Goal: Task Accomplishment & Management: Use online tool/utility

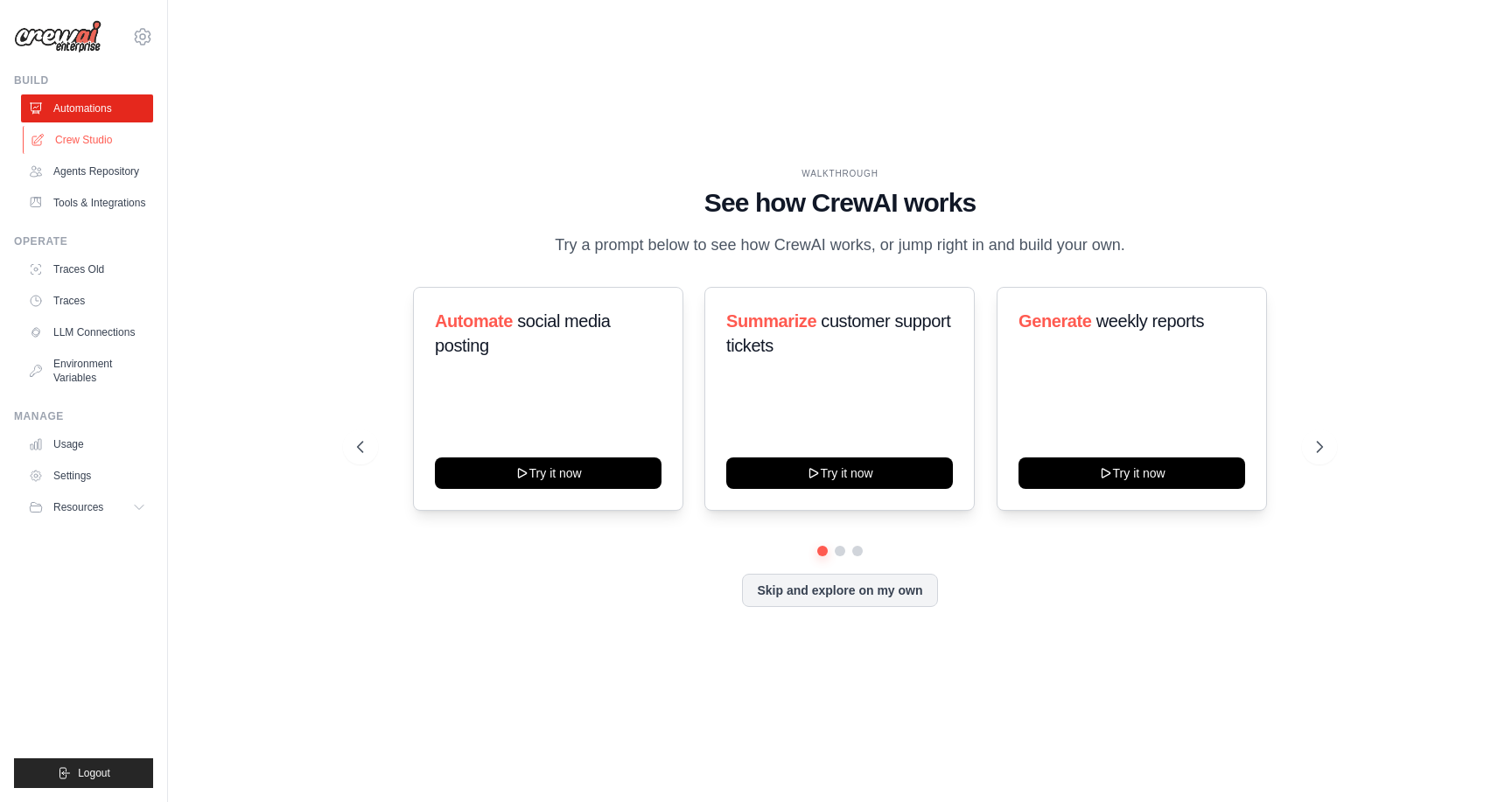
click at [100, 138] on link "Crew Studio" at bounding box center [89, 140] width 133 height 28
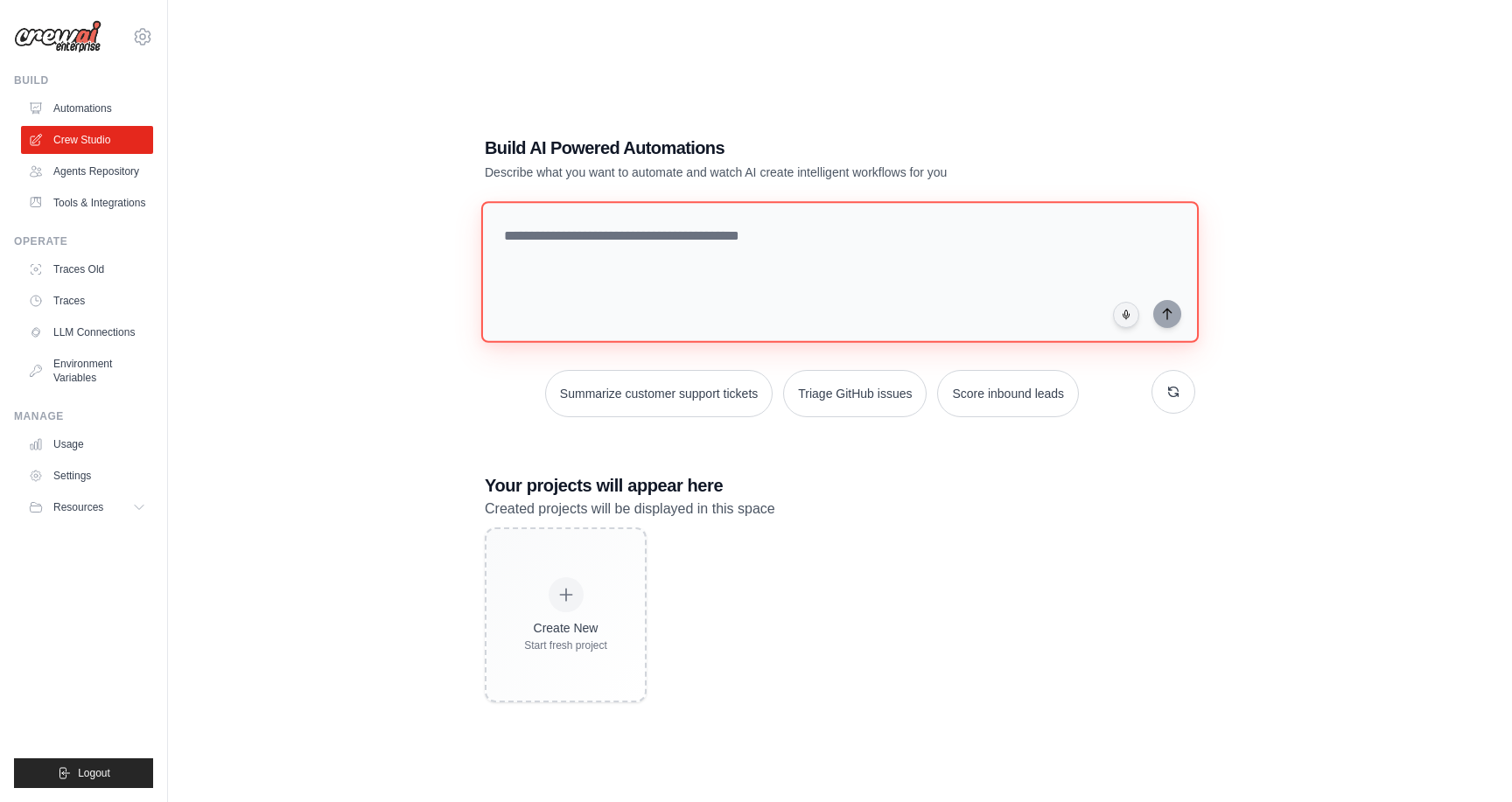
click at [703, 284] on textarea at bounding box center [840, 272] width 718 height 142
click at [95, 175] on link "Agents Repository" at bounding box center [89, 172] width 133 height 28
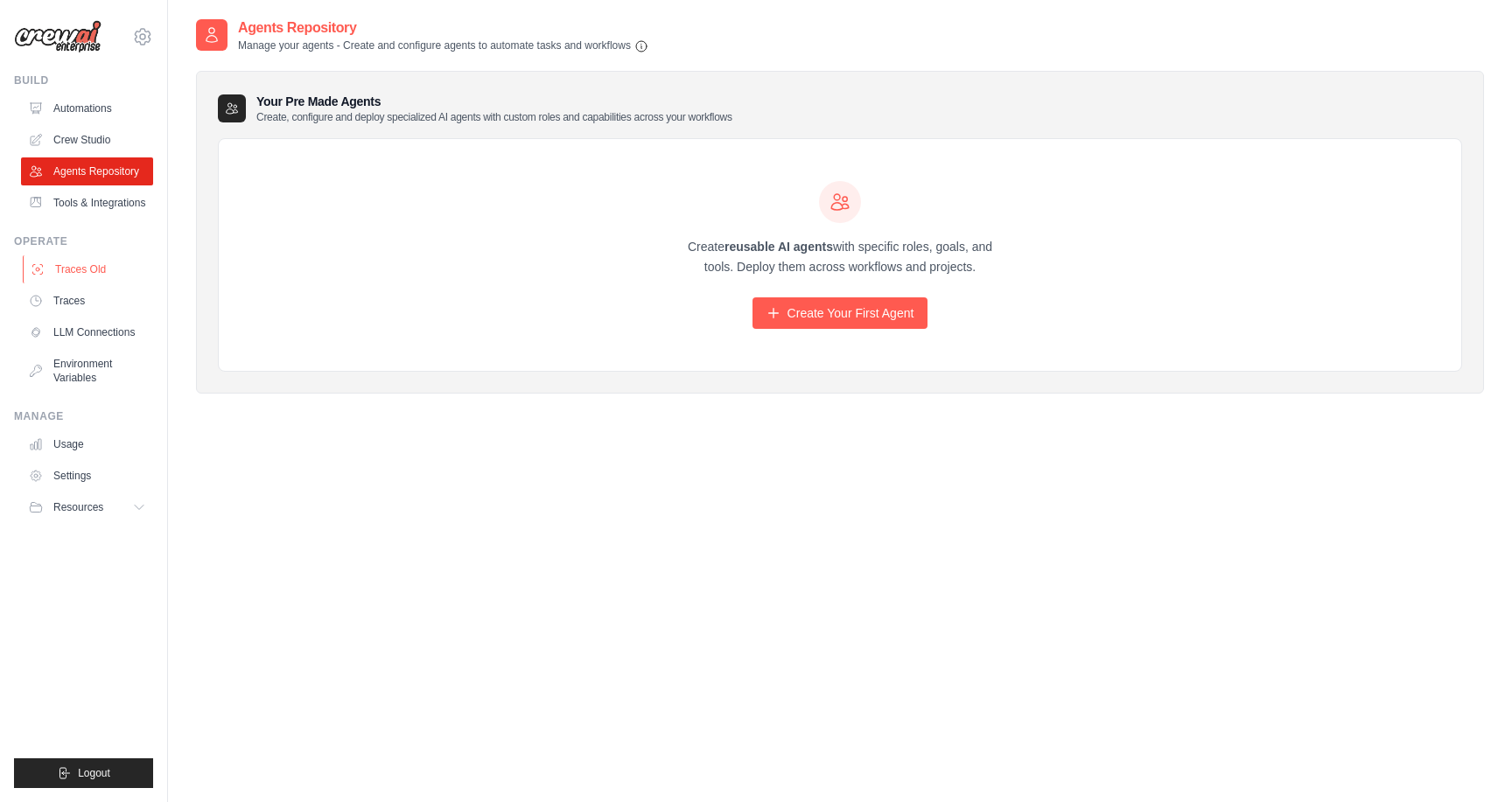
click at [86, 258] on link "Traces Old" at bounding box center [89, 269] width 133 height 28
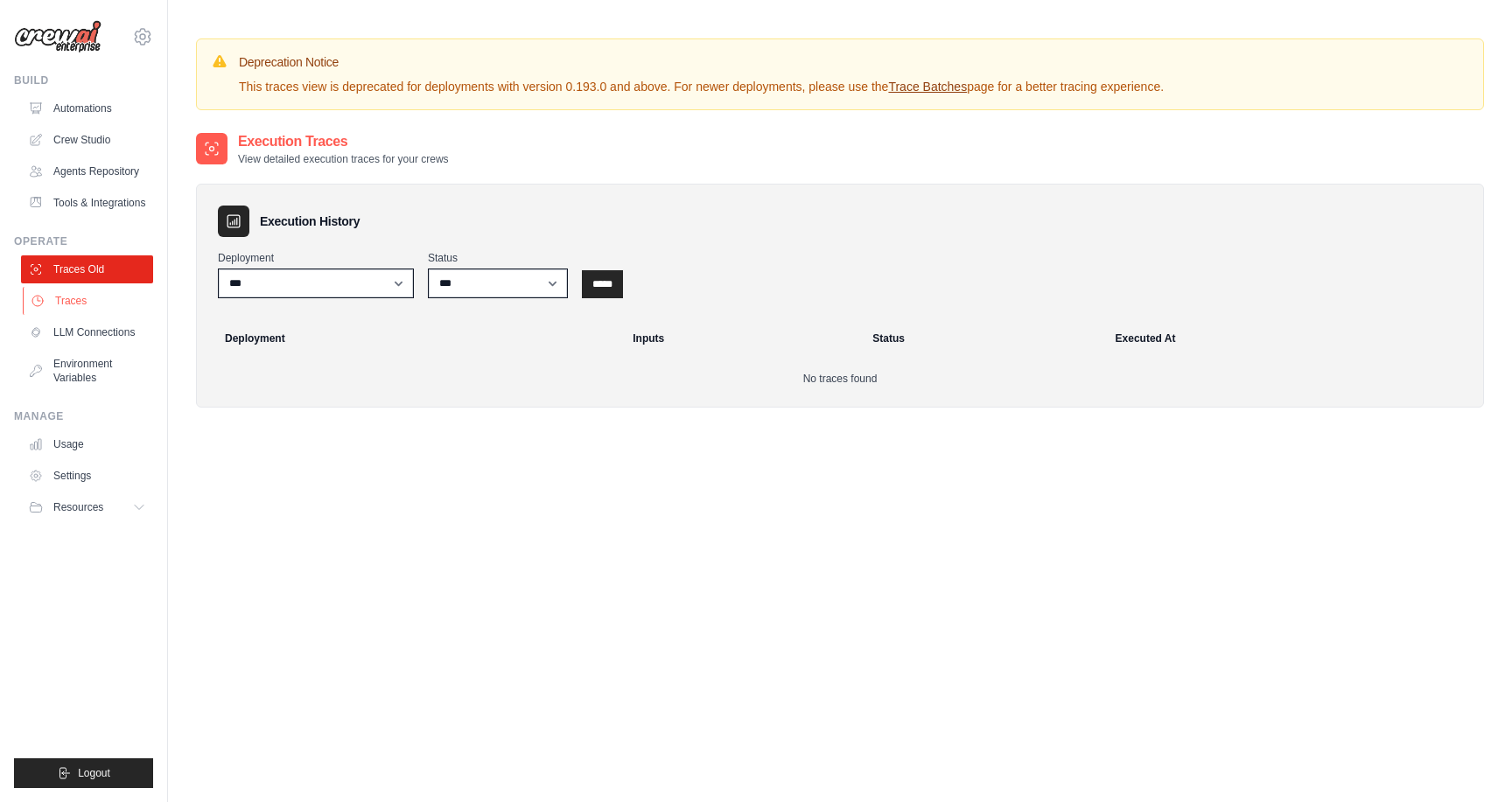
click at [81, 308] on link "Traces" at bounding box center [89, 301] width 133 height 28
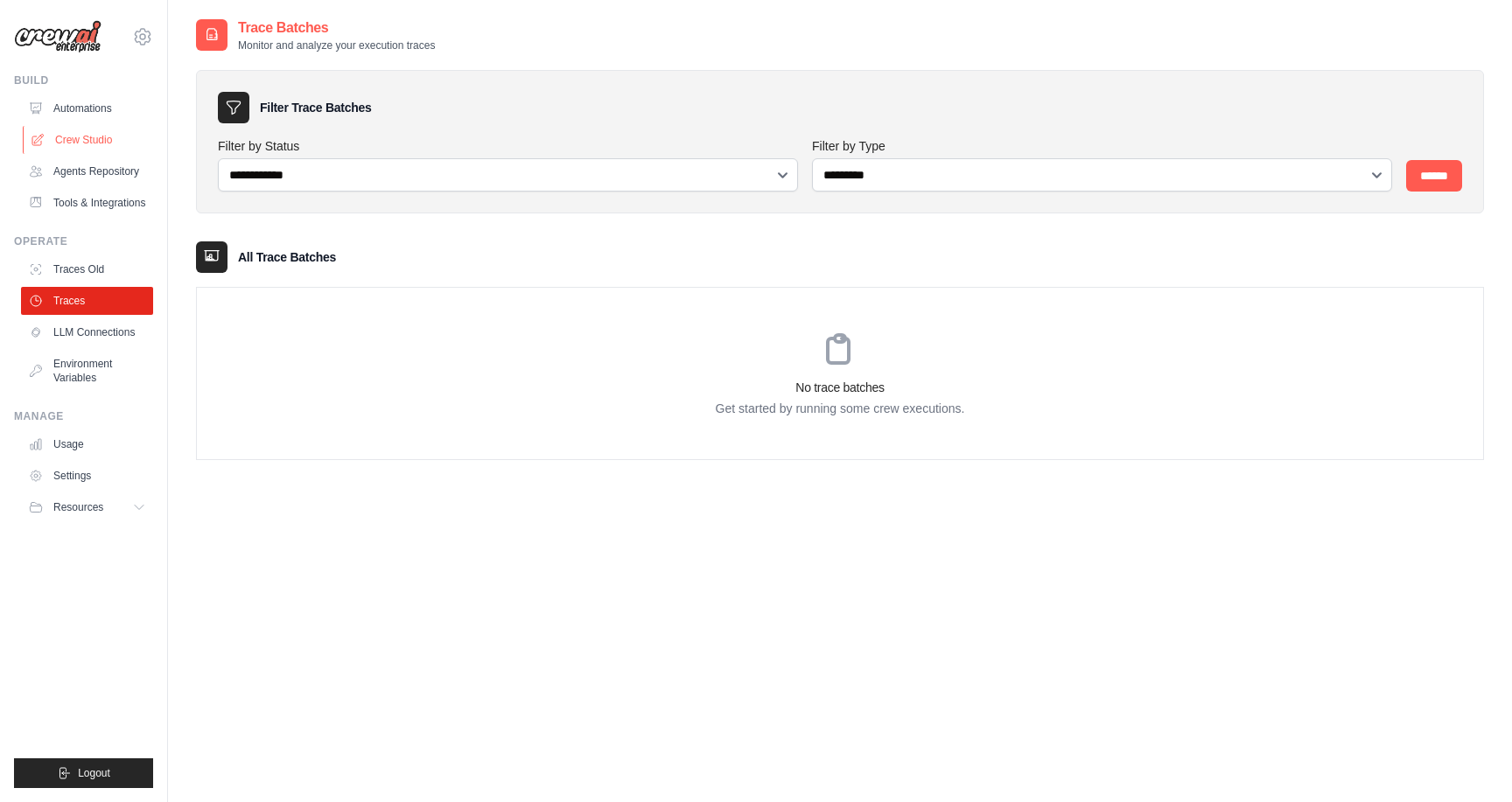
click at [86, 135] on link "Crew Studio" at bounding box center [89, 140] width 133 height 28
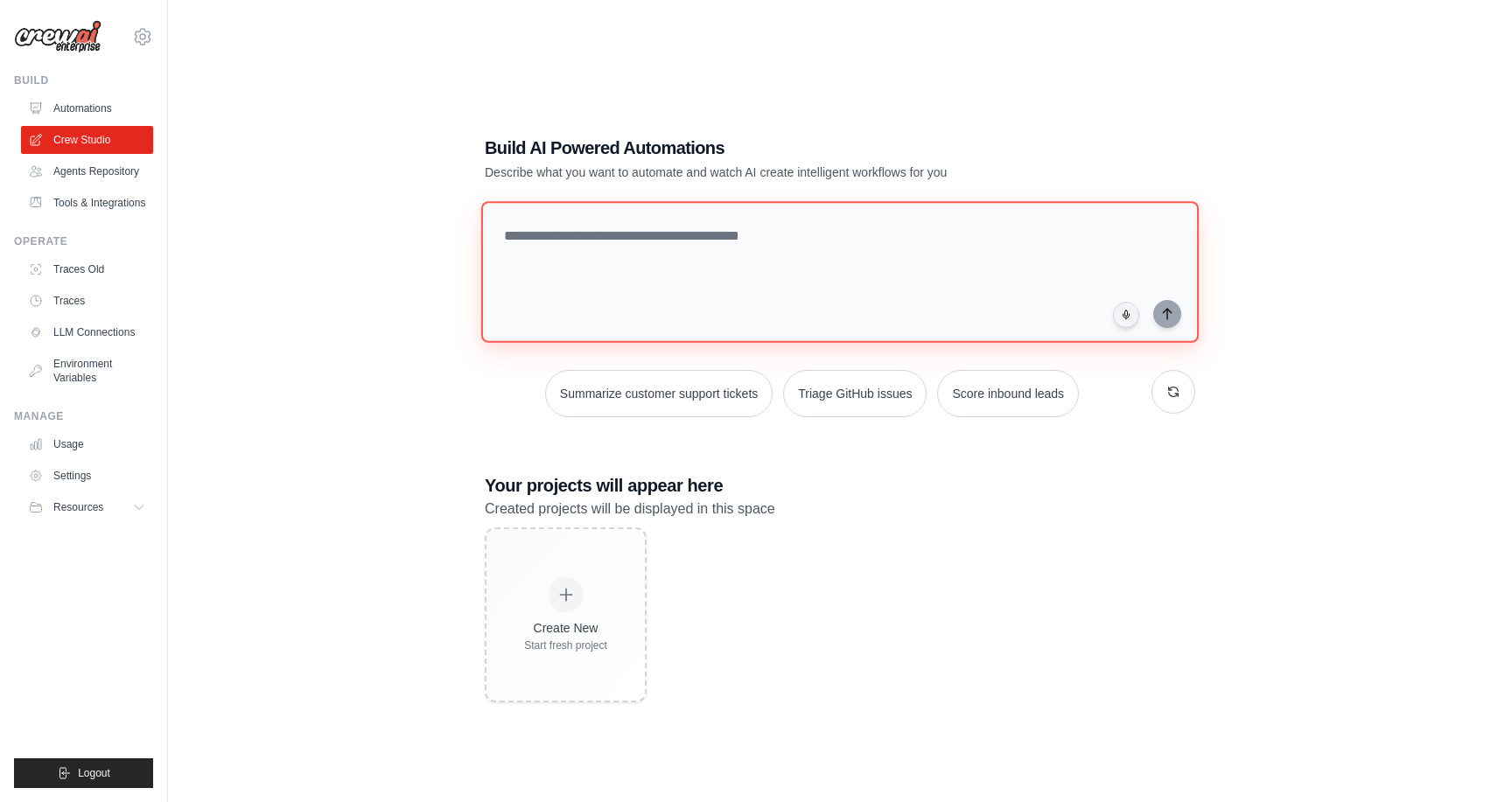
click at [620, 277] on textarea at bounding box center [840, 272] width 718 height 142
drag, startPoint x: 591, startPoint y: 261, endPoint x: 520, endPoint y: 261, distance: 71.0
click at [520, 261] on textarea "**********" at bounding box center [843, 271] width 725 height 143
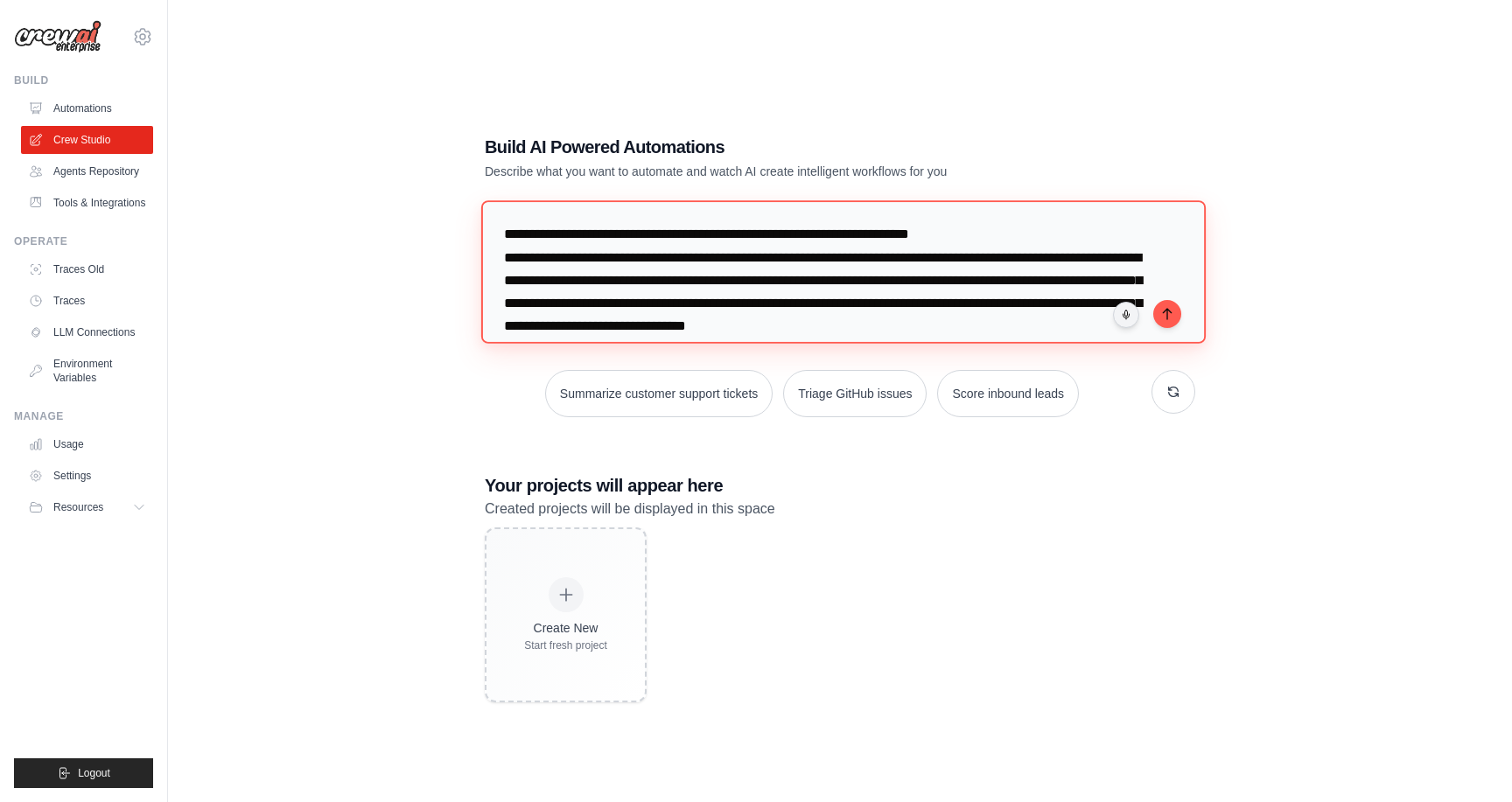
scroll to position [18, 0]
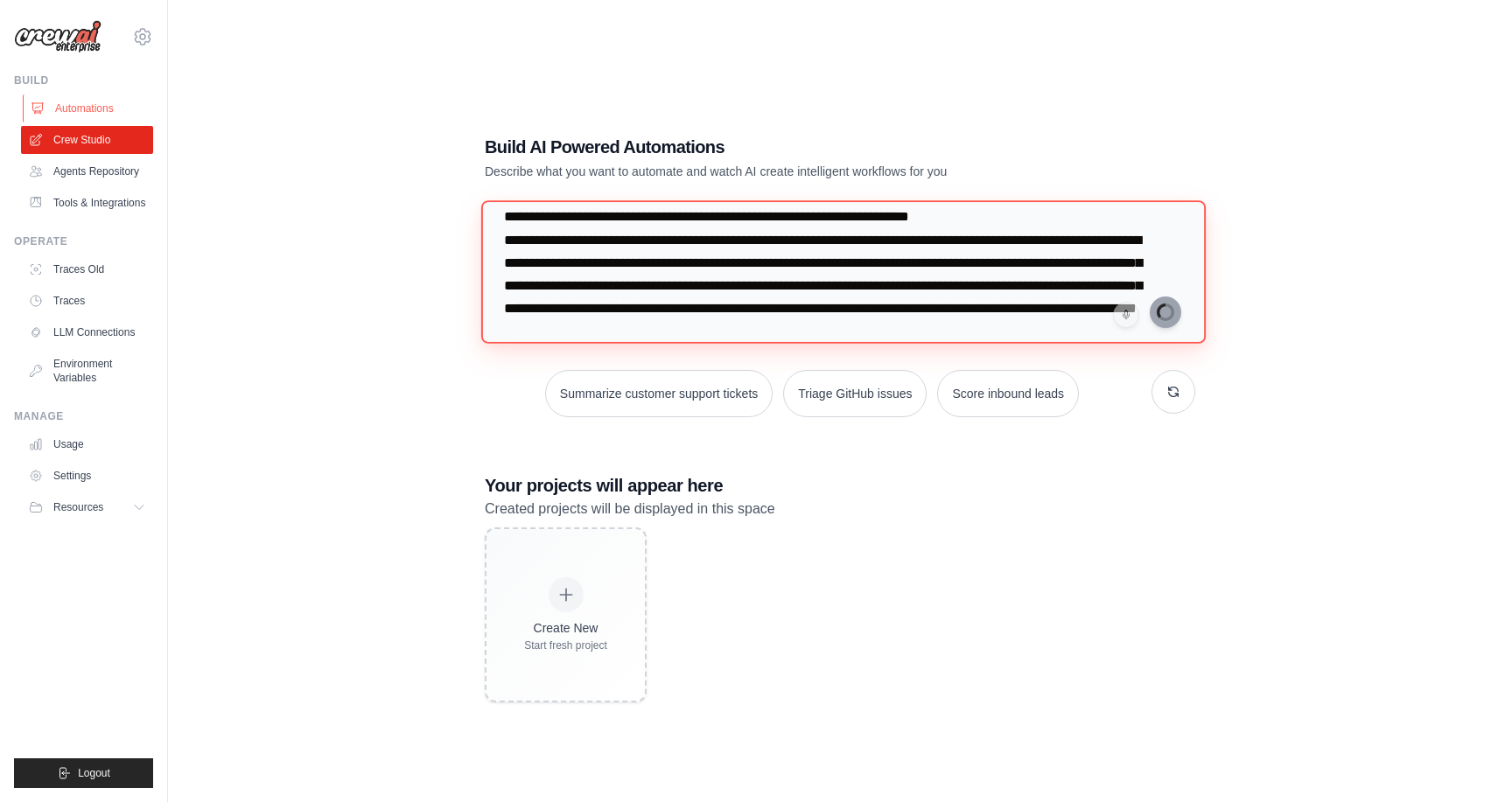
type textarea "**********"
click at [117, 116] on link "Automations" at bounding box center [89, 109] width 133 height 28
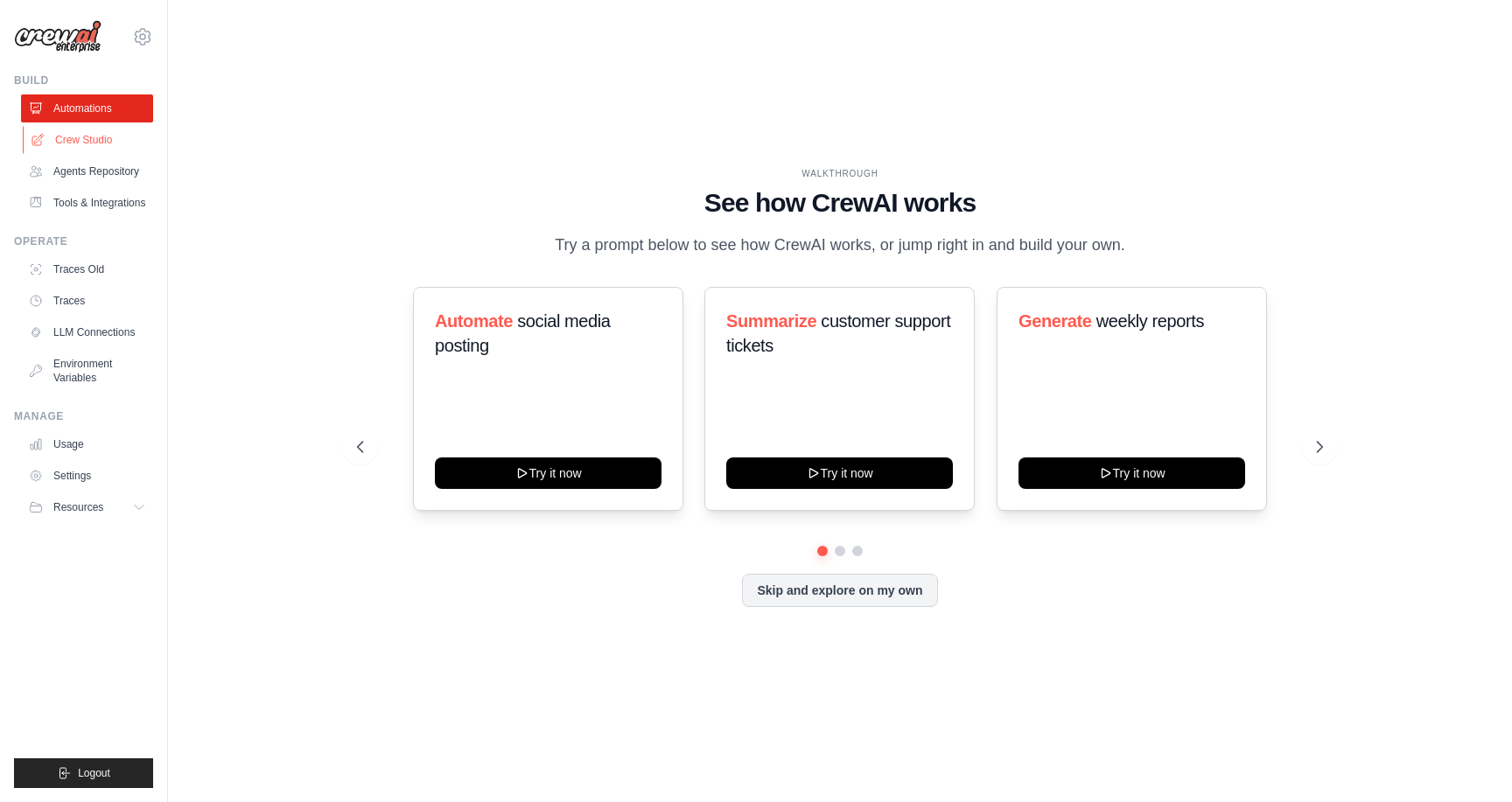
click at [109, 146] on link "Crew Studio" at bounding box center [89, 140] width 133 height 28
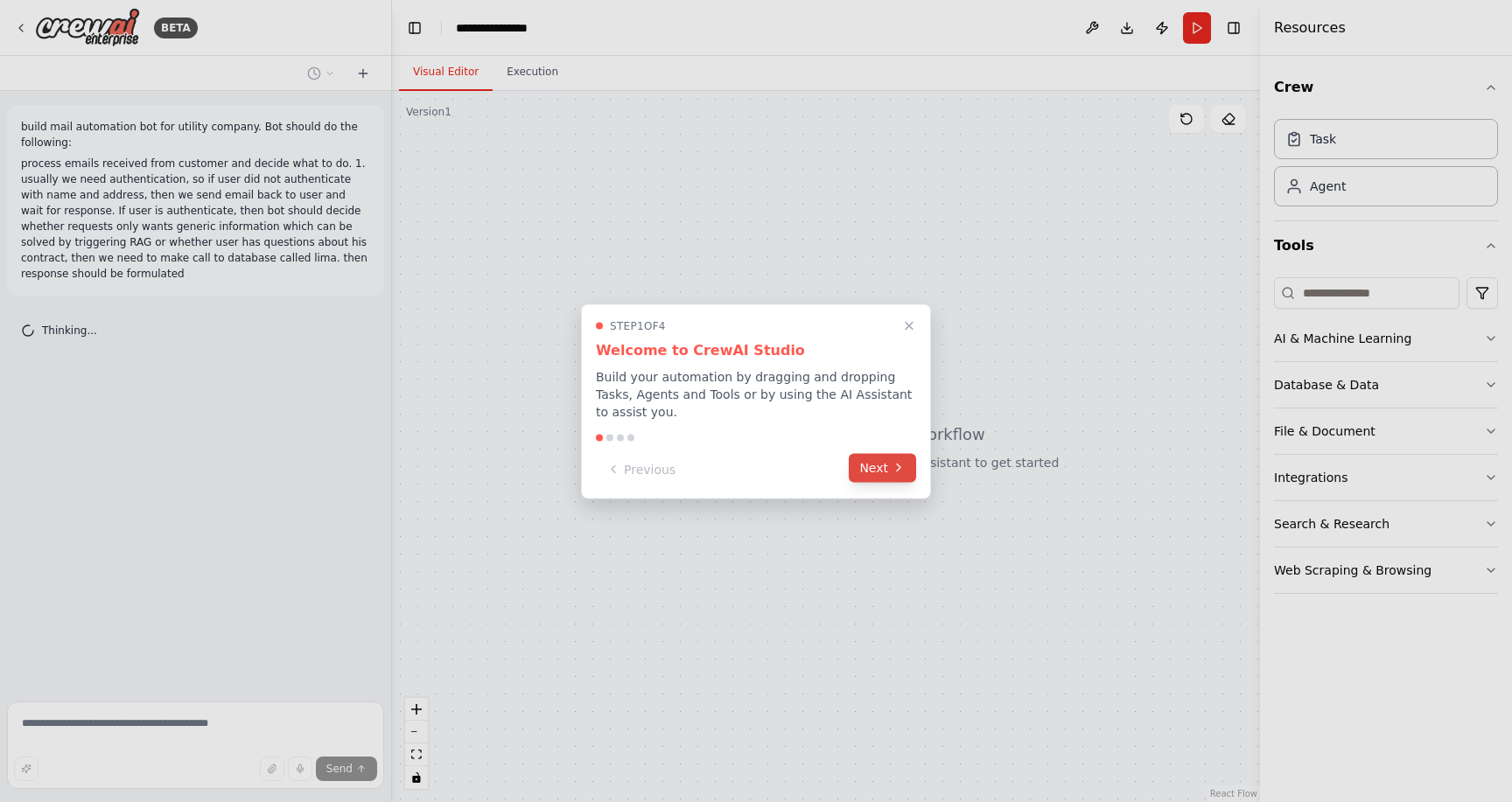
click at [885, 465] on button "Next" at bounding box center [882, 468] width 68 height 29
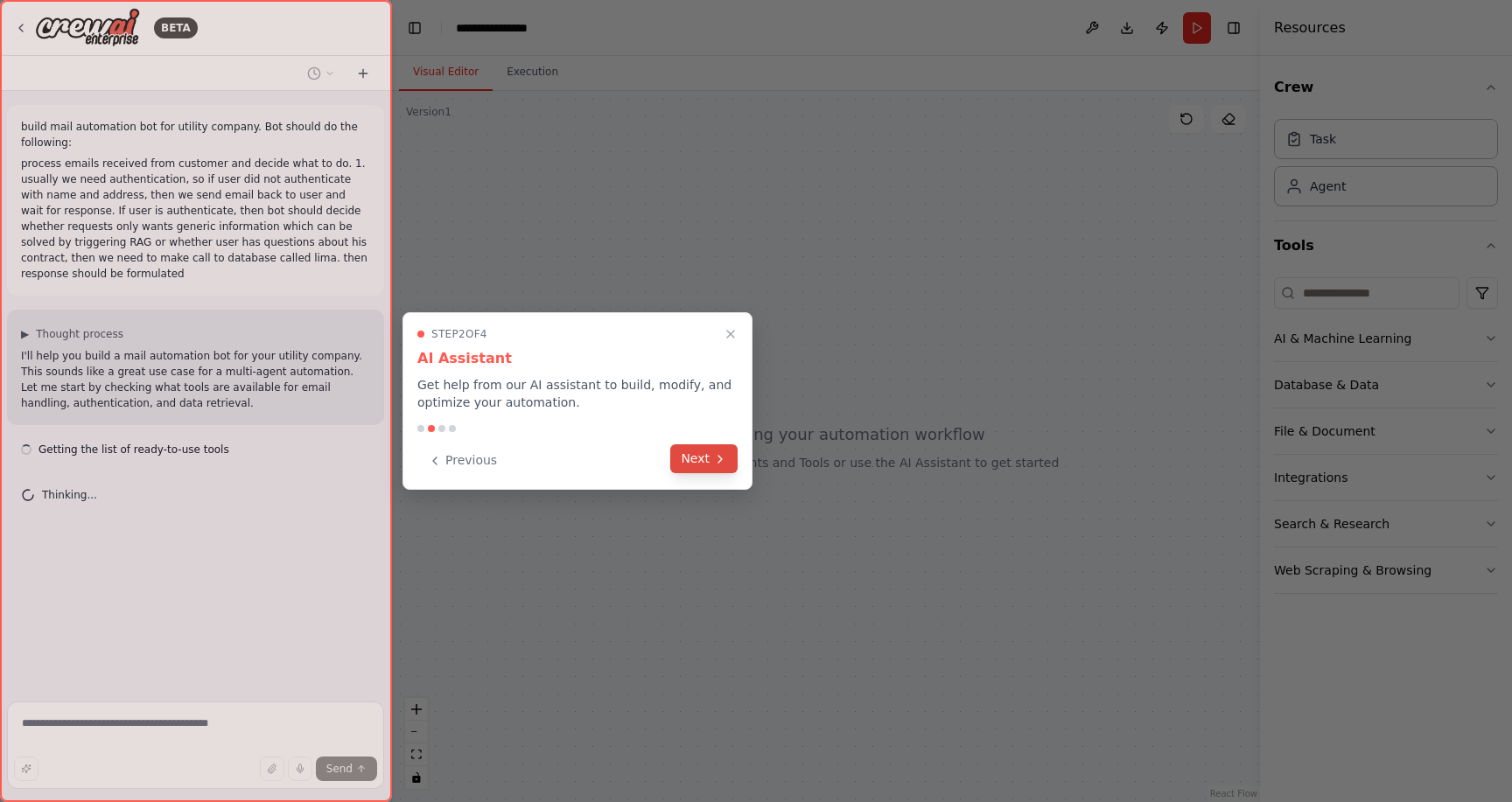
click at [713, 461] on icon at bounding box center [720, 460] width 14 height 14
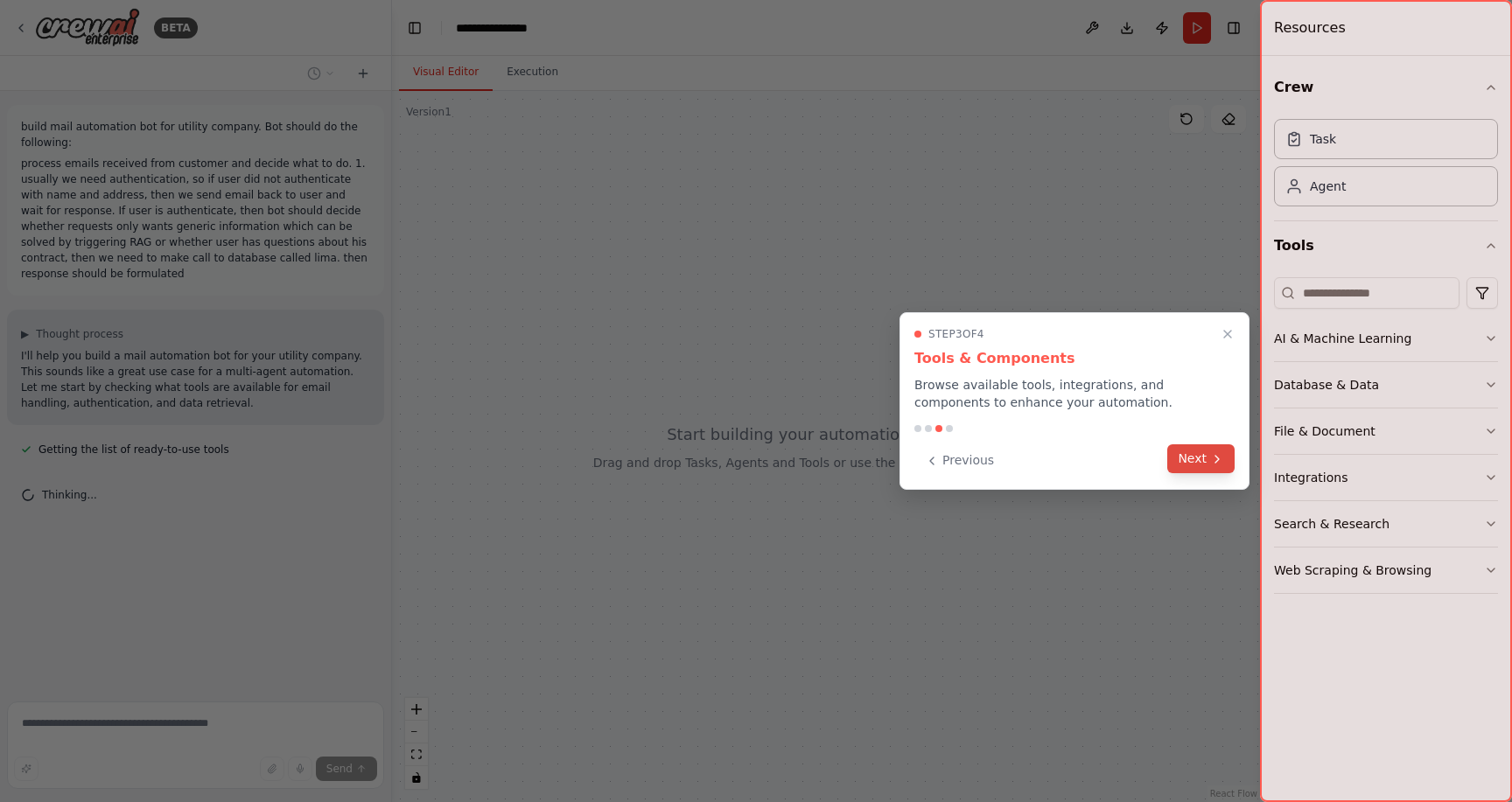
click at [1221, 464] on icon at bounding box center [1217, 460] width 14 height 14
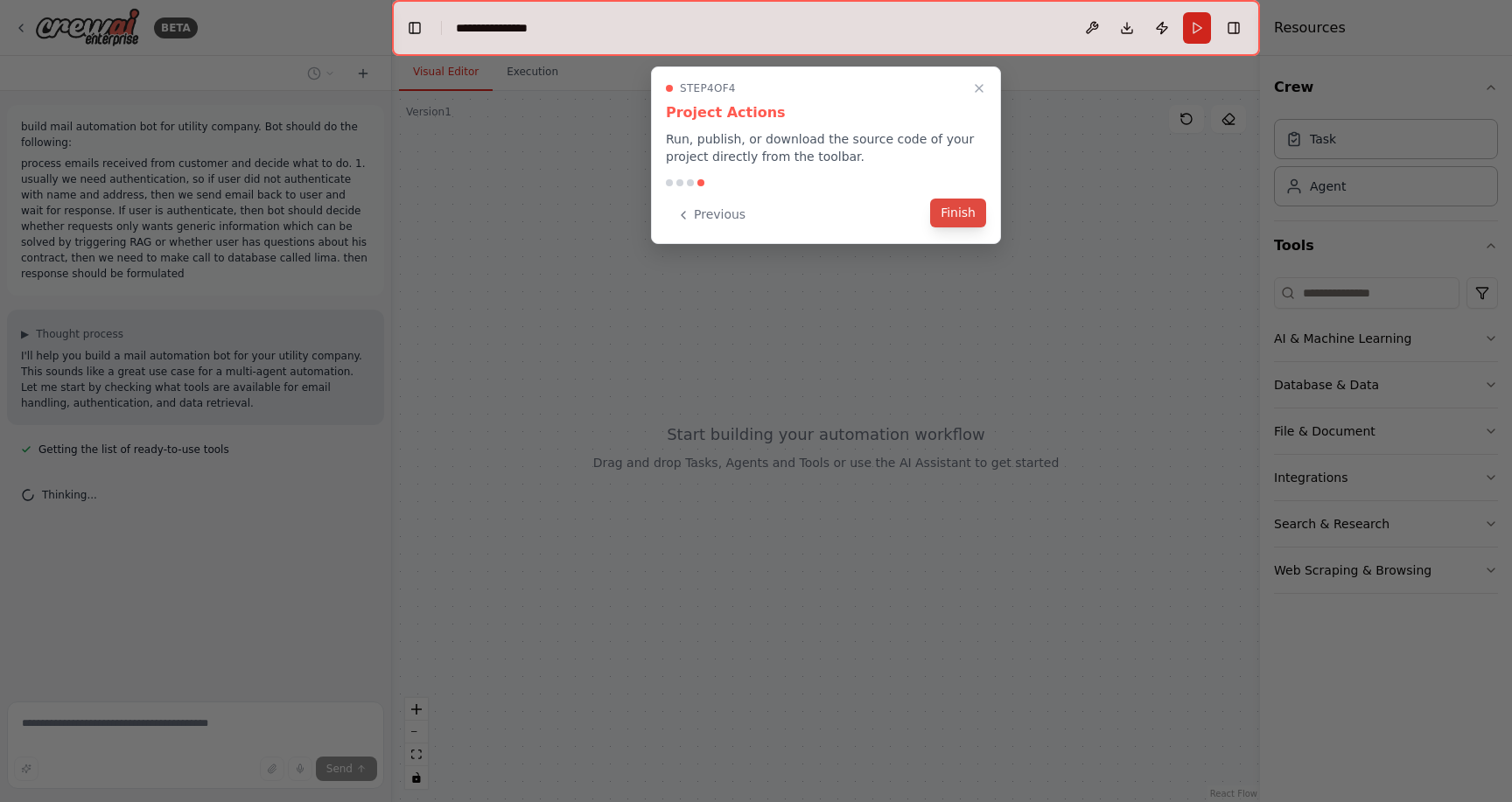
click at [964, 205] on button "Finish" at bounding box center [958, 212] width 56 height 29
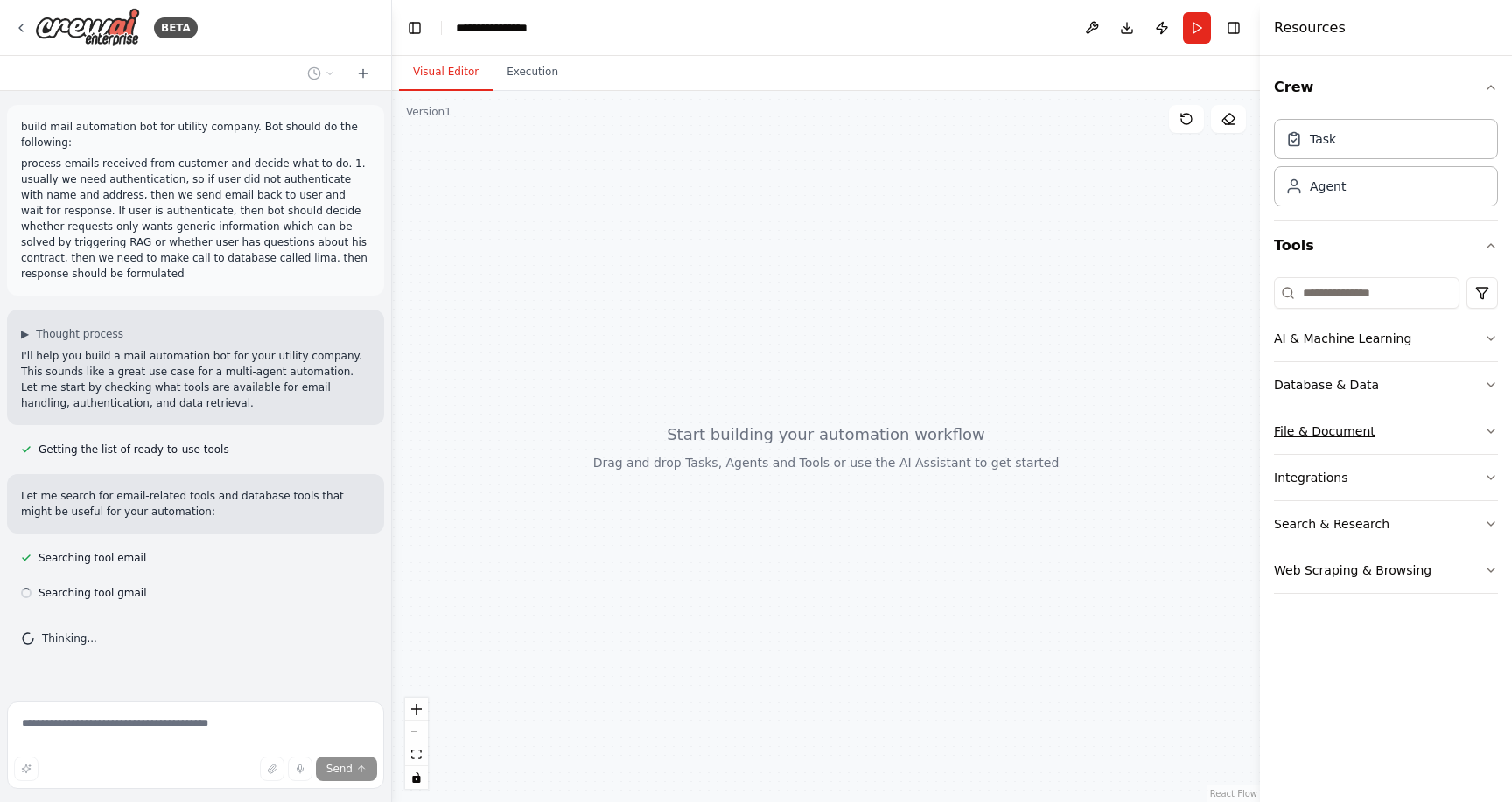
click at [1358, 432] on div "File & Document" at bounding box center [1325, 432] width 102 height 18
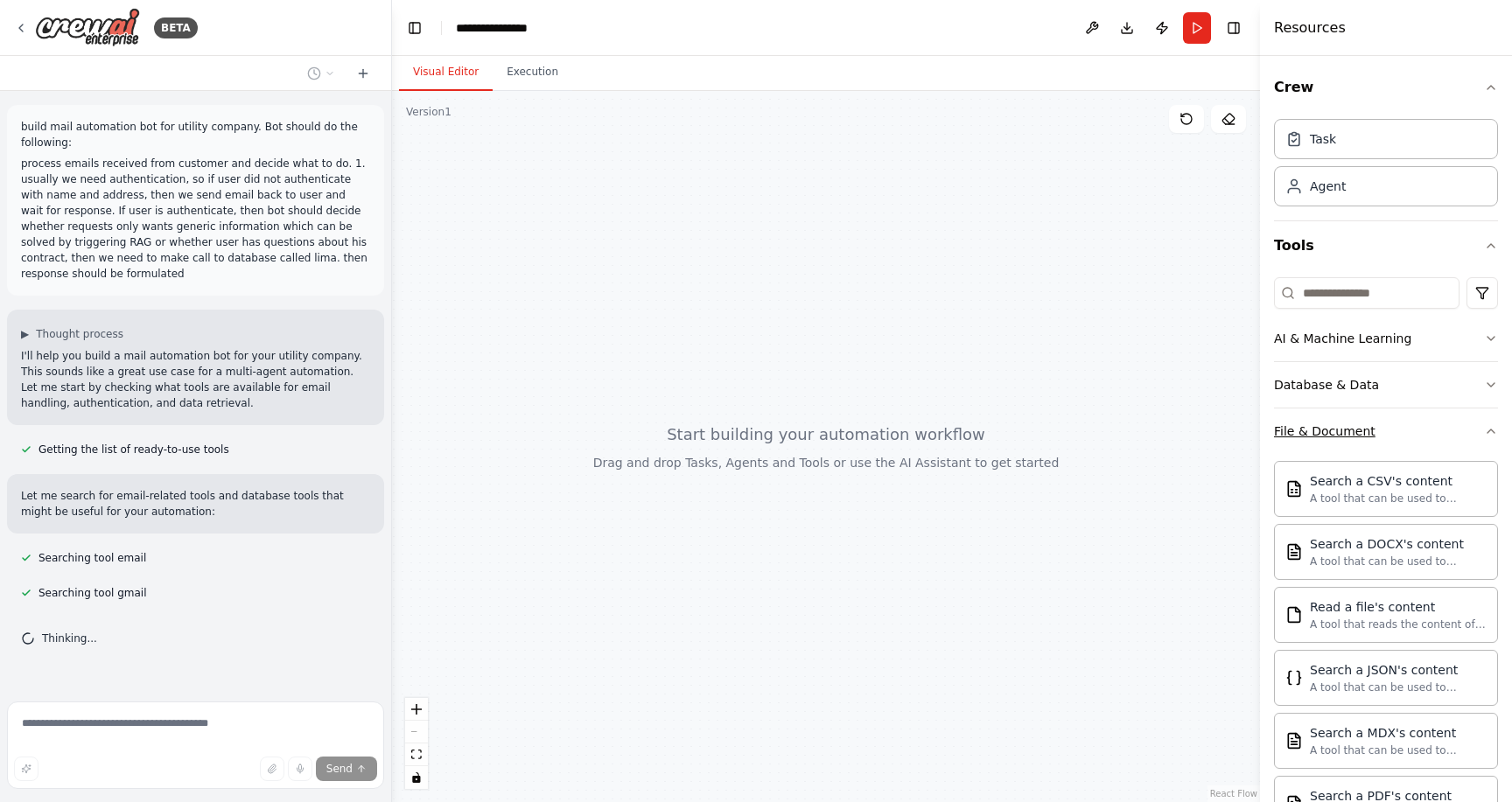
click at [1412, 437] on button "File & Document" at bounding box center [1386, 432] width 224 height 46
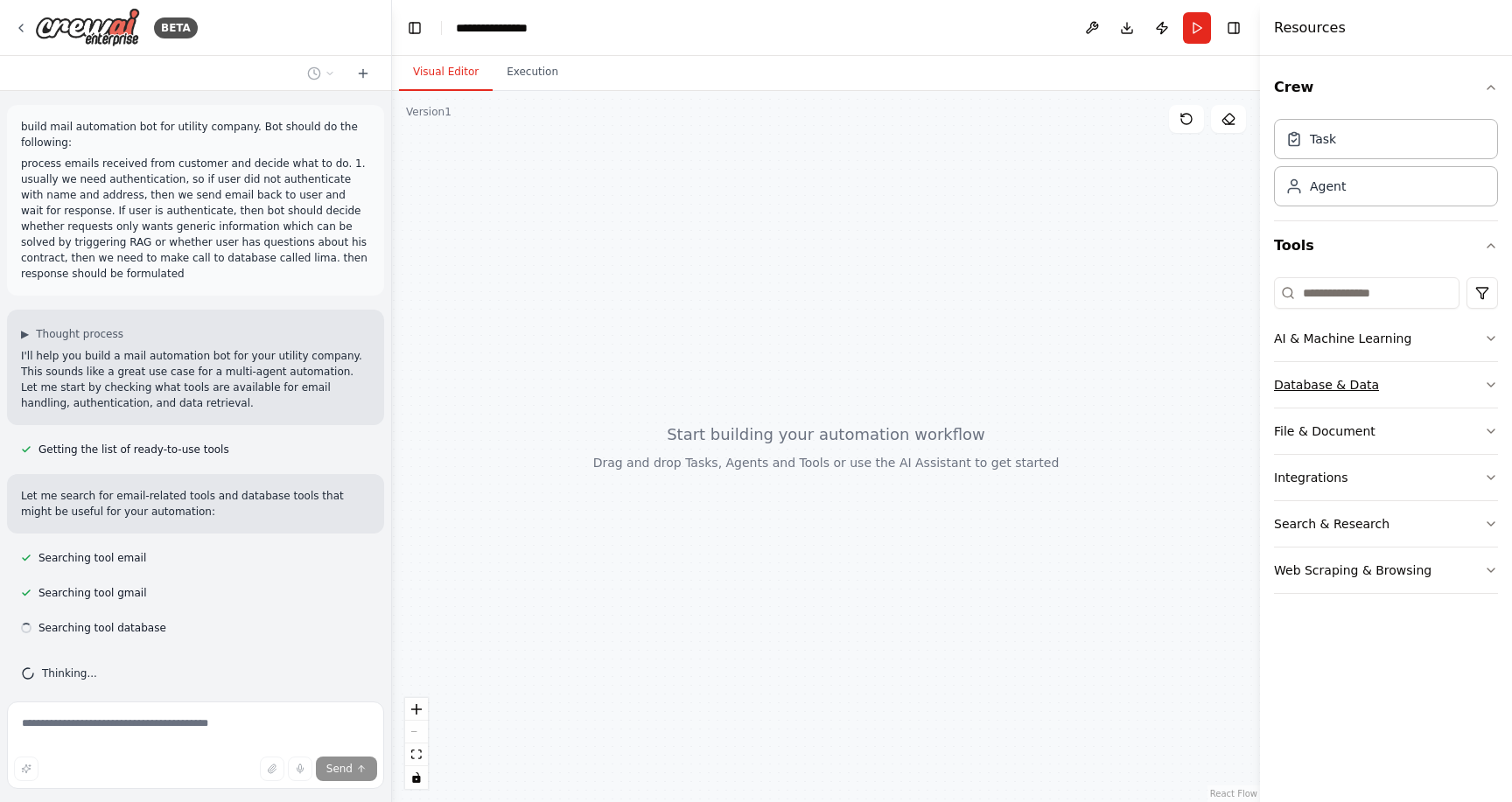
scroll to position [13, 0]
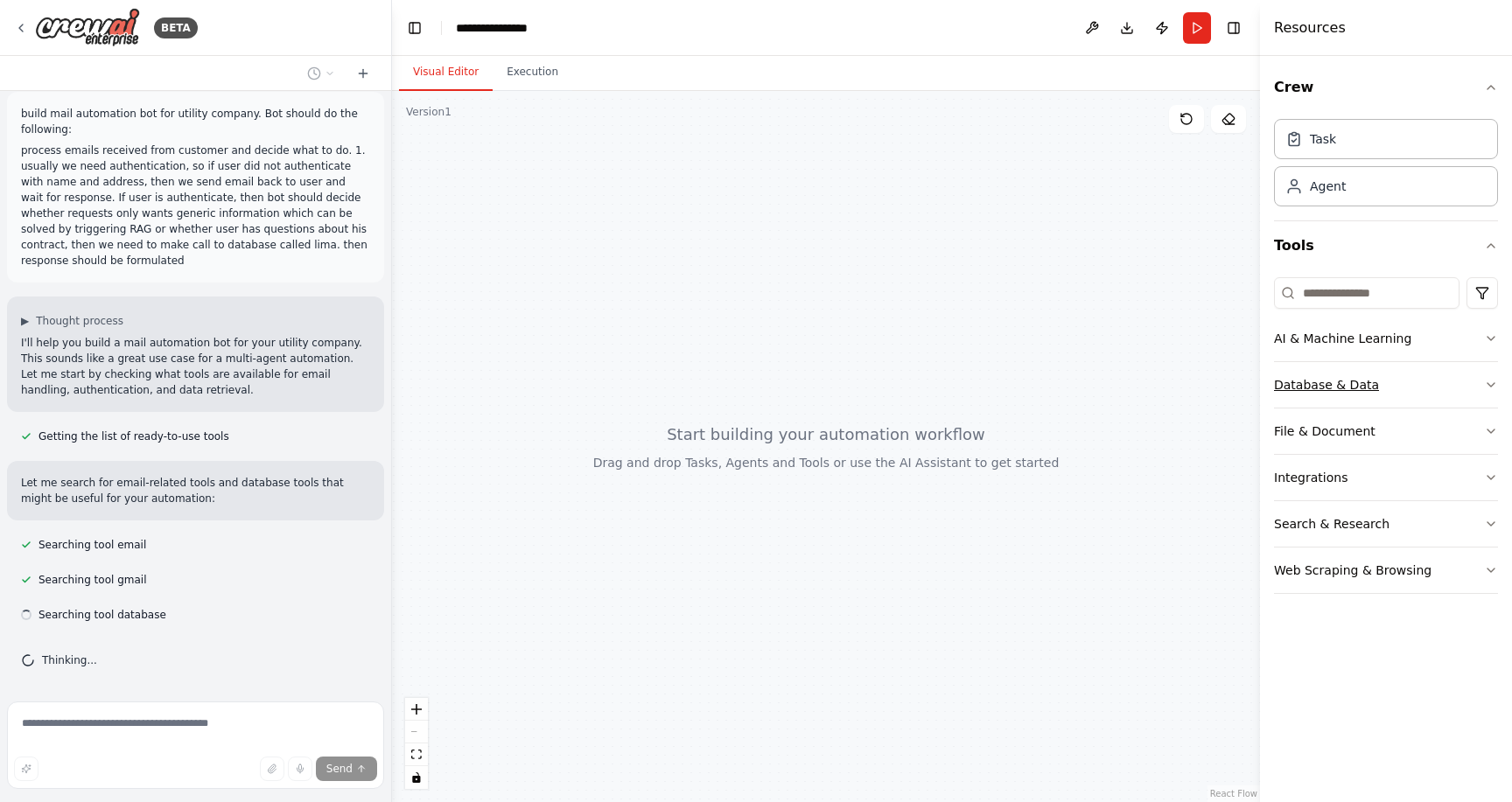
click at [1458, 390] on button "Database & Data" at bounding box center [1386, 385] width 224 height 46
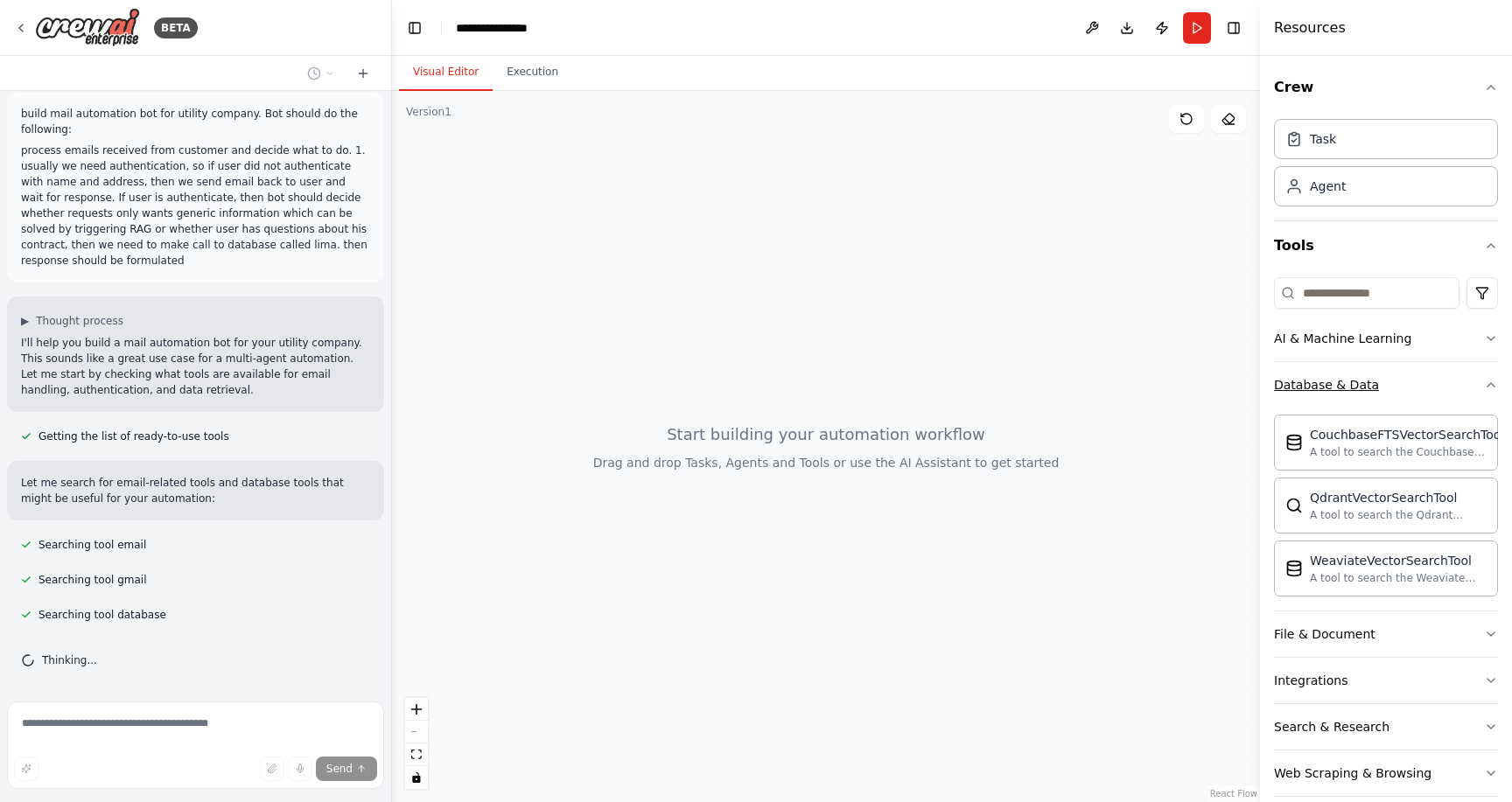
click at [1457, 387] on button "Database & Data" at bounding box center [1386, 385] width 224 height 46
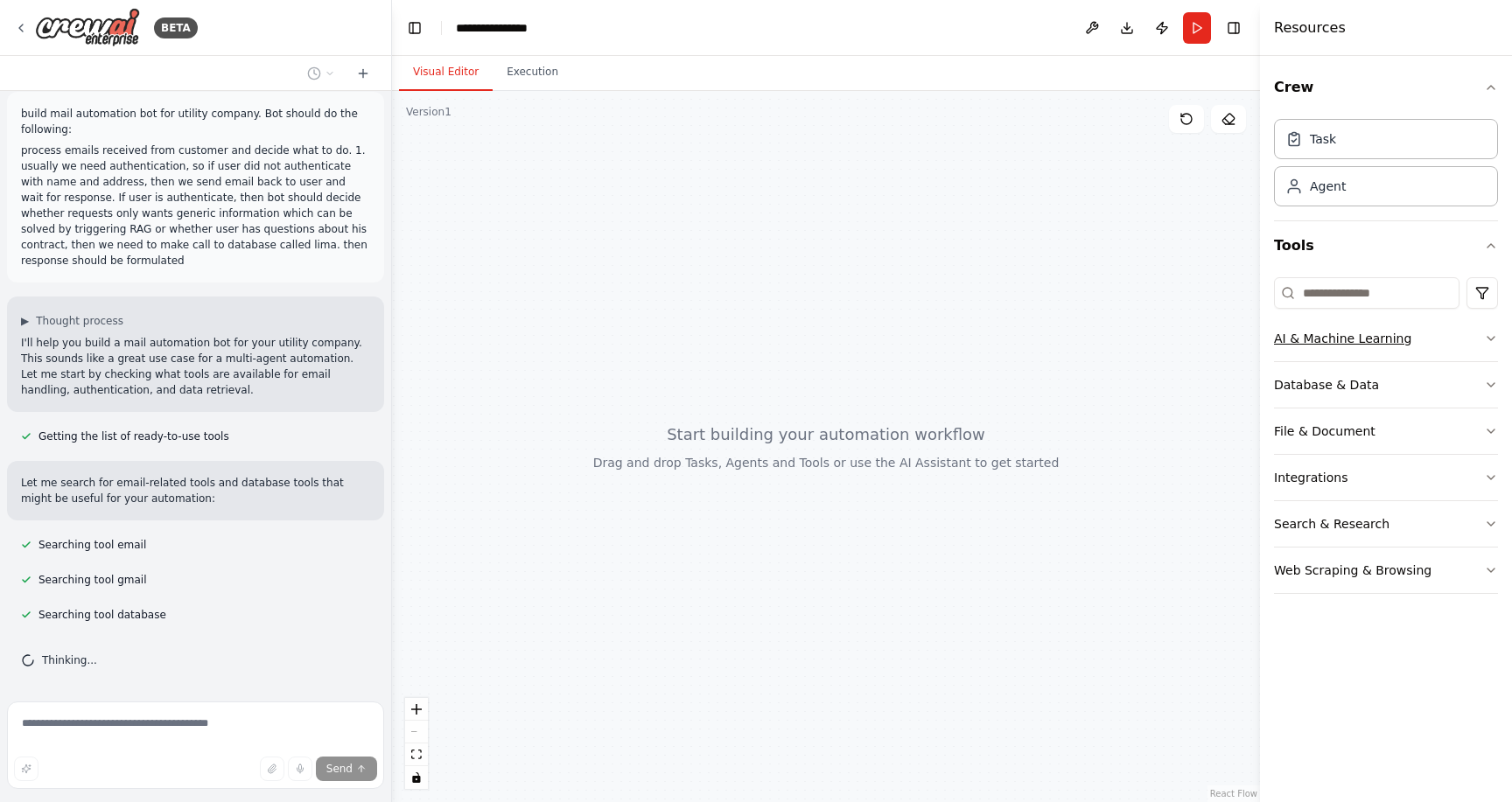
click at [1470, 347] on button "AI & Machine Learning" at bounding box center [1386, 339] width 224 height 46
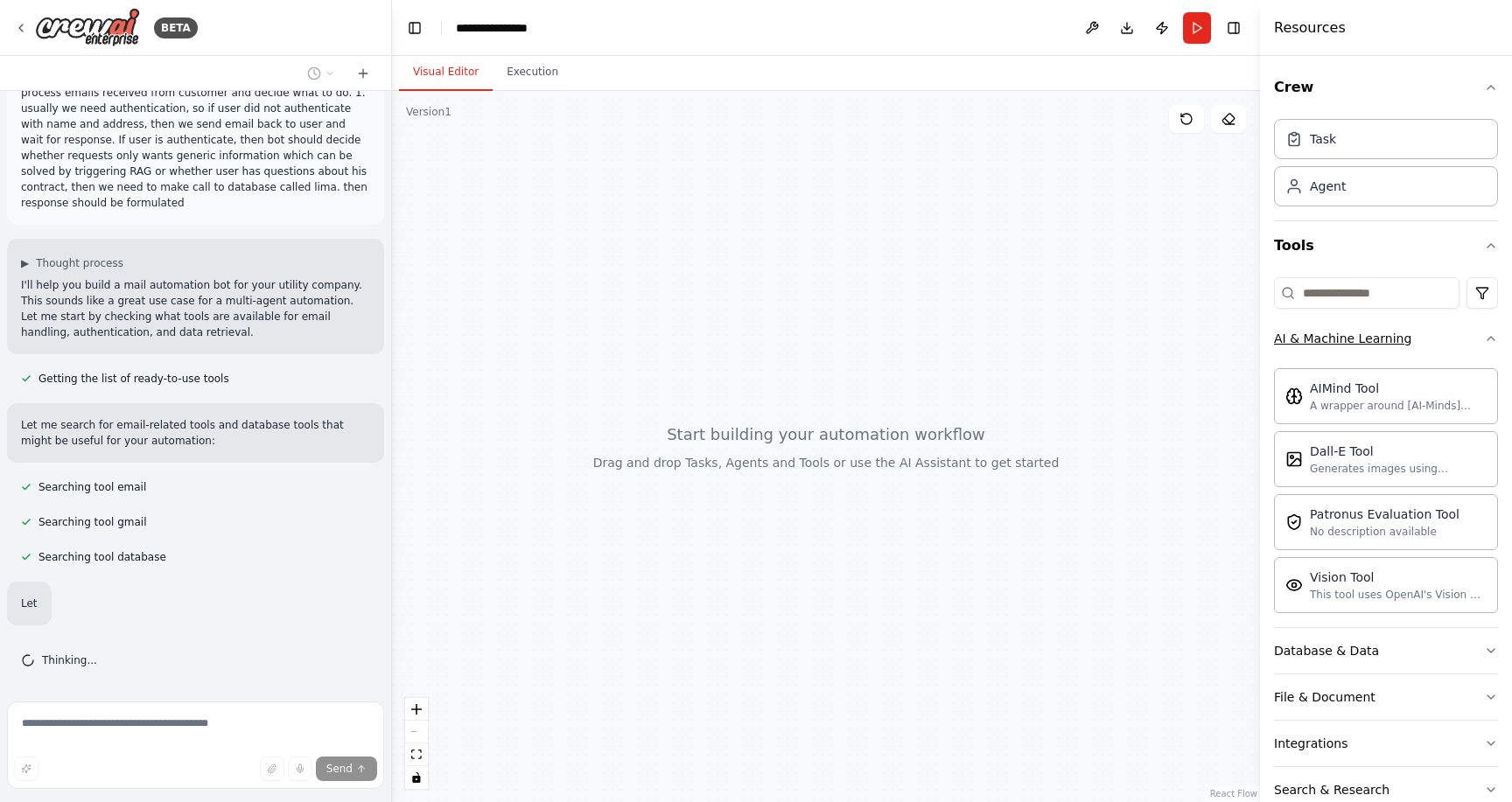
scroll to position [106, 0]
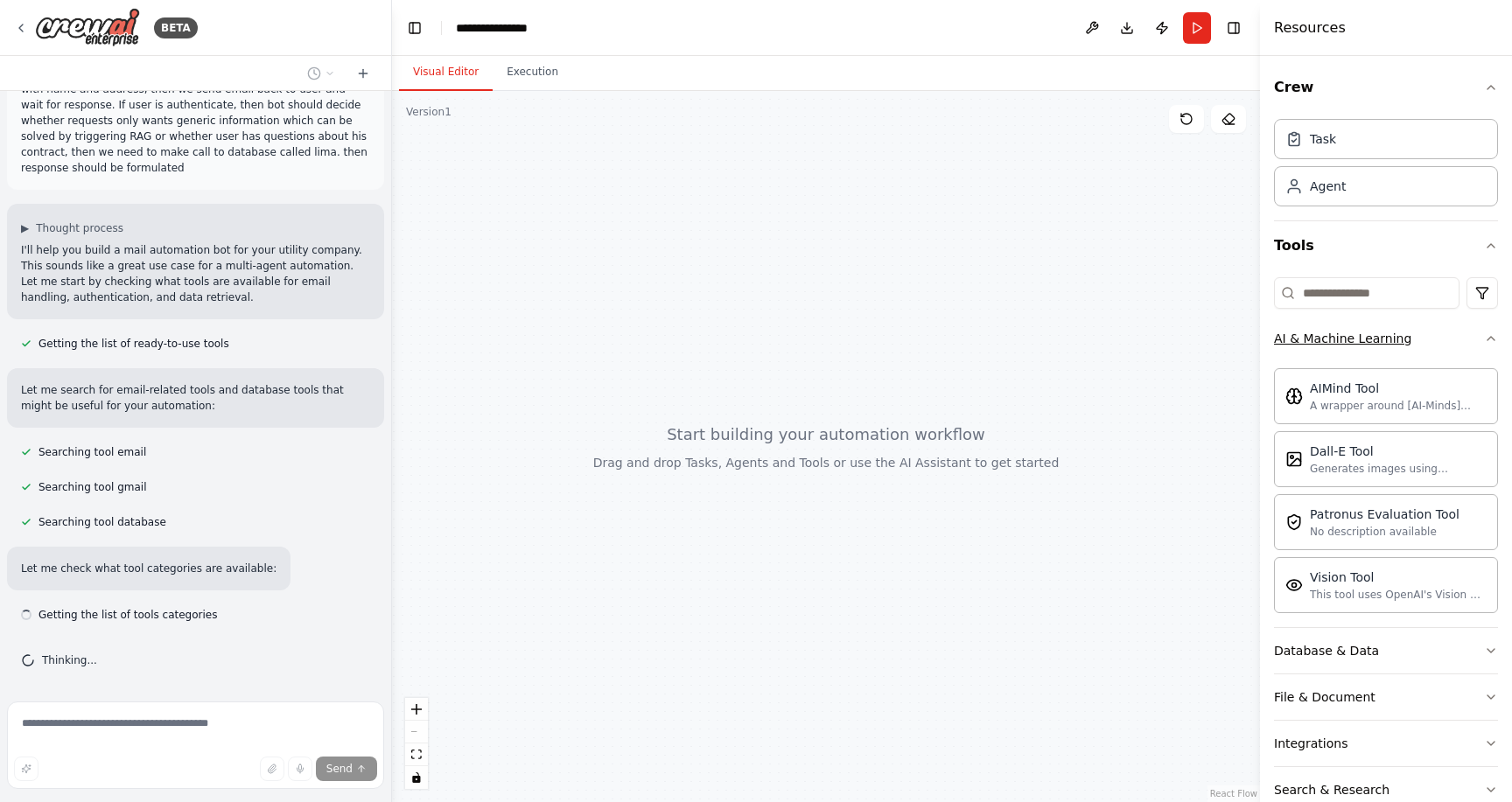
click at [1470, 347] on button "AI & Machine Learning" at bounding box center [1386, 339] width 224 height 46
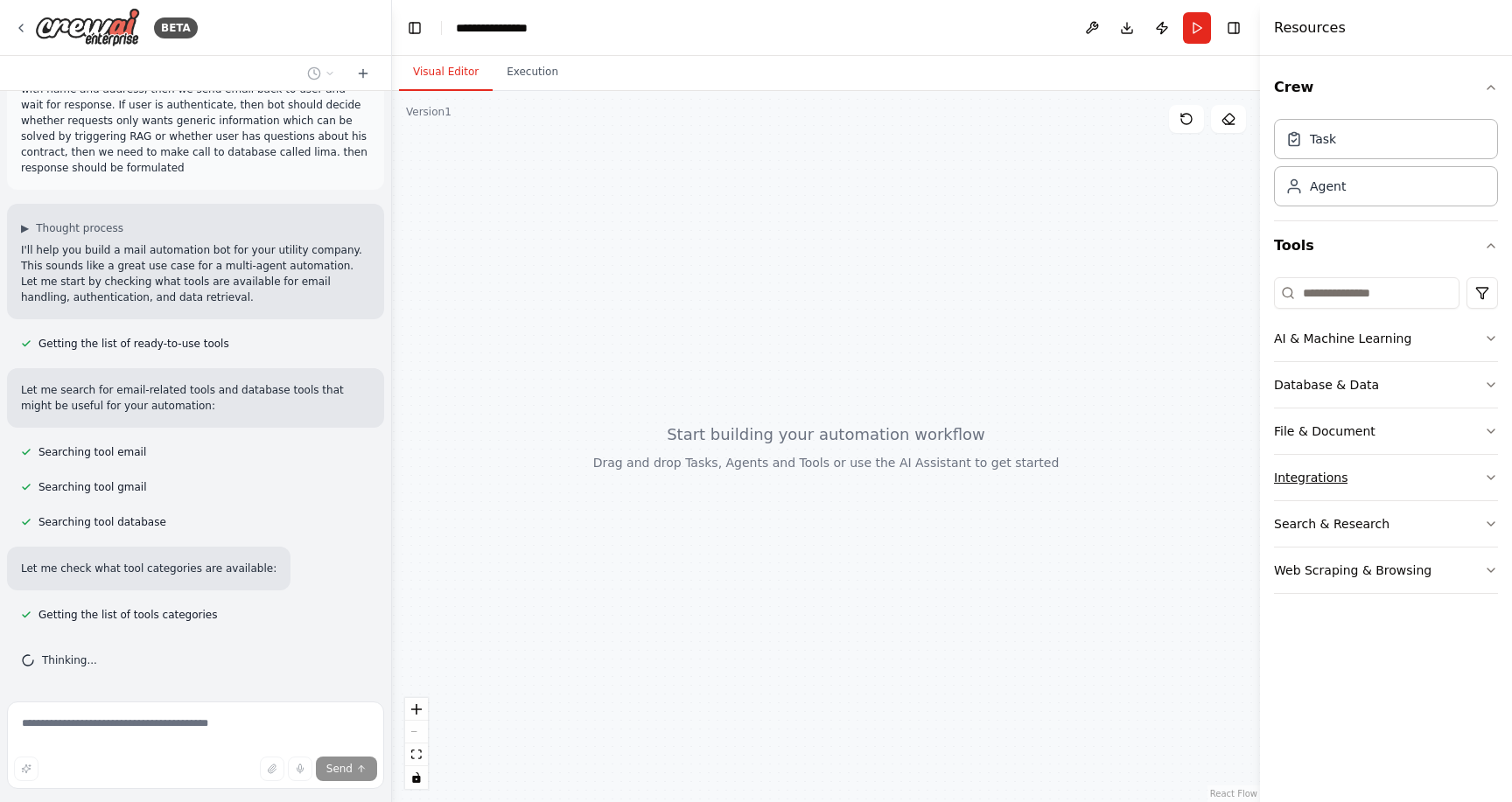
click at [1404, 470] on button "Integrations" at bounding box center [1386, 478] width 224 height 46
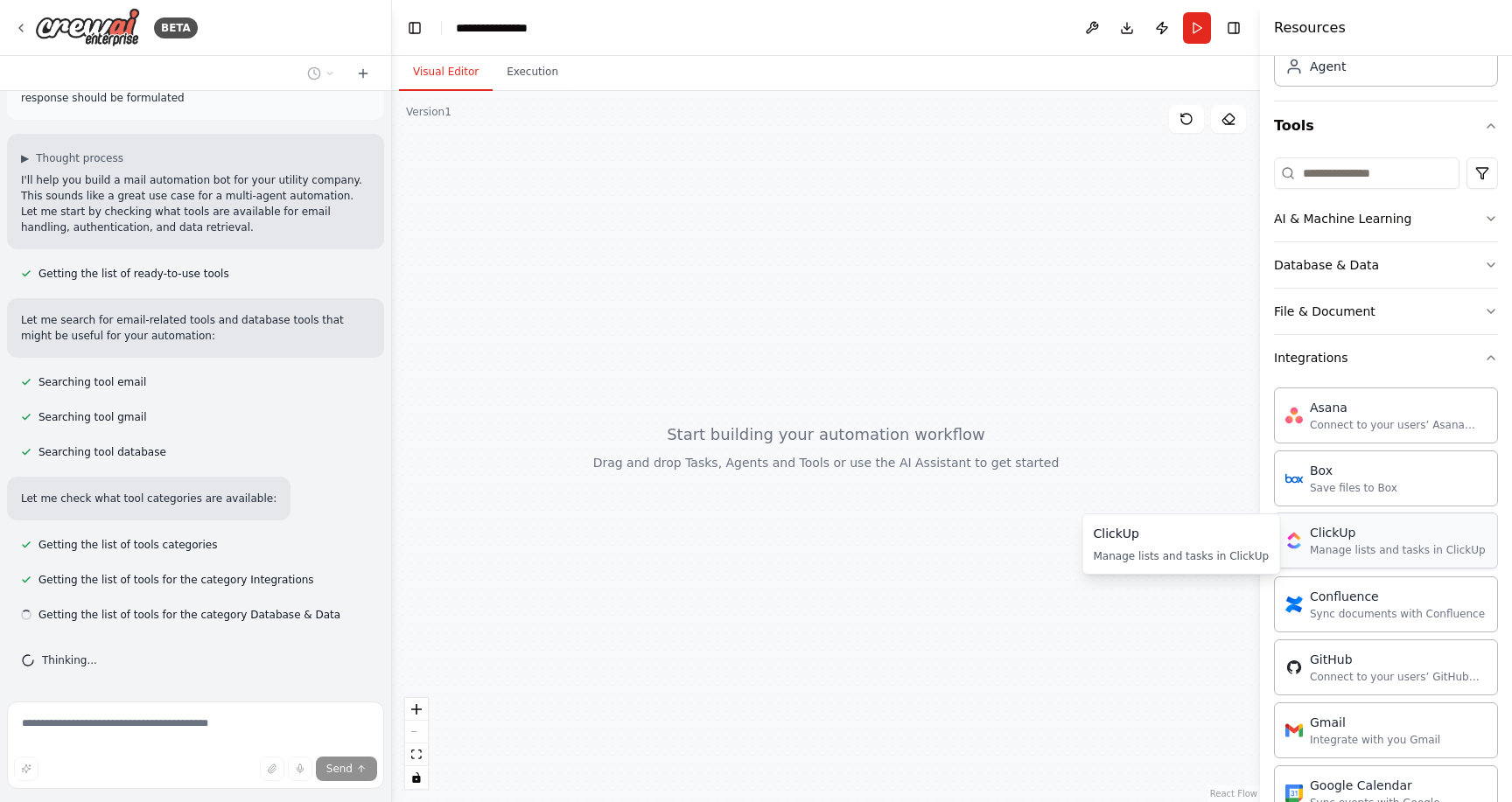
scroll to position [135, 0]
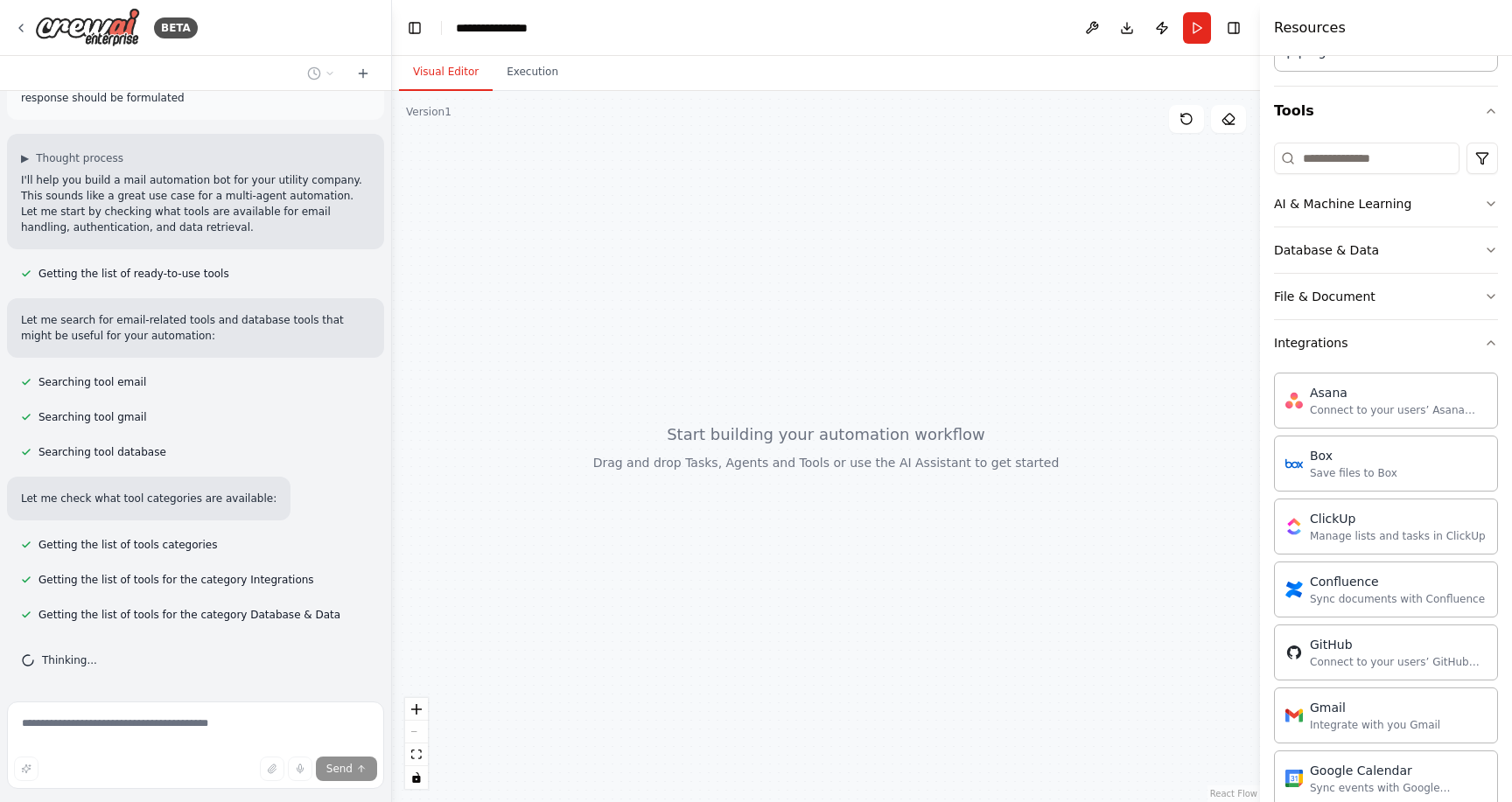
click at [1375, 259] on button "Database & Data" at bounding box center [1386, 250] width 224 height 46
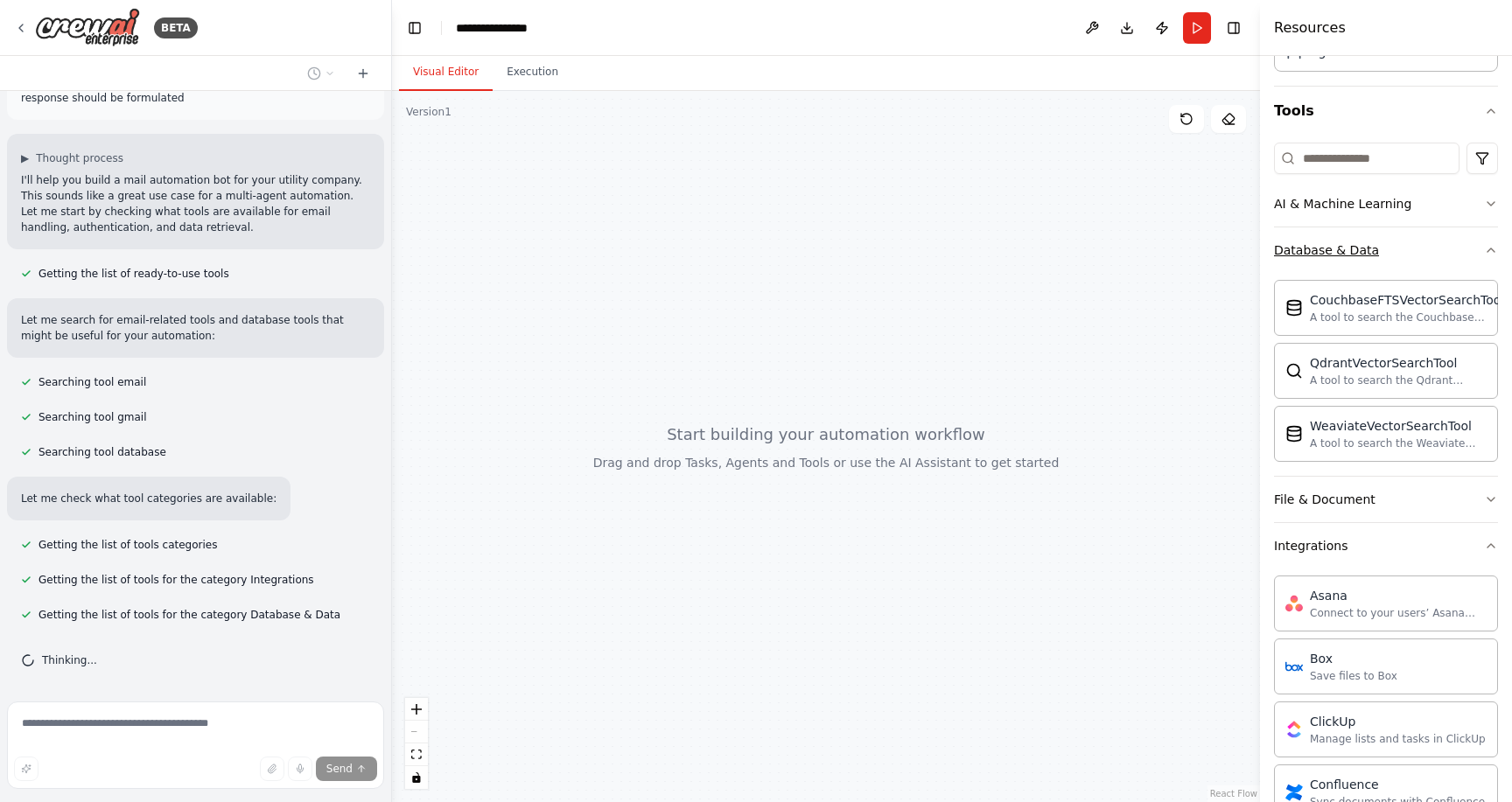
click at [1375, 259] on button "Database & Data" at bounding box center [1386, 250] width 224 height 46
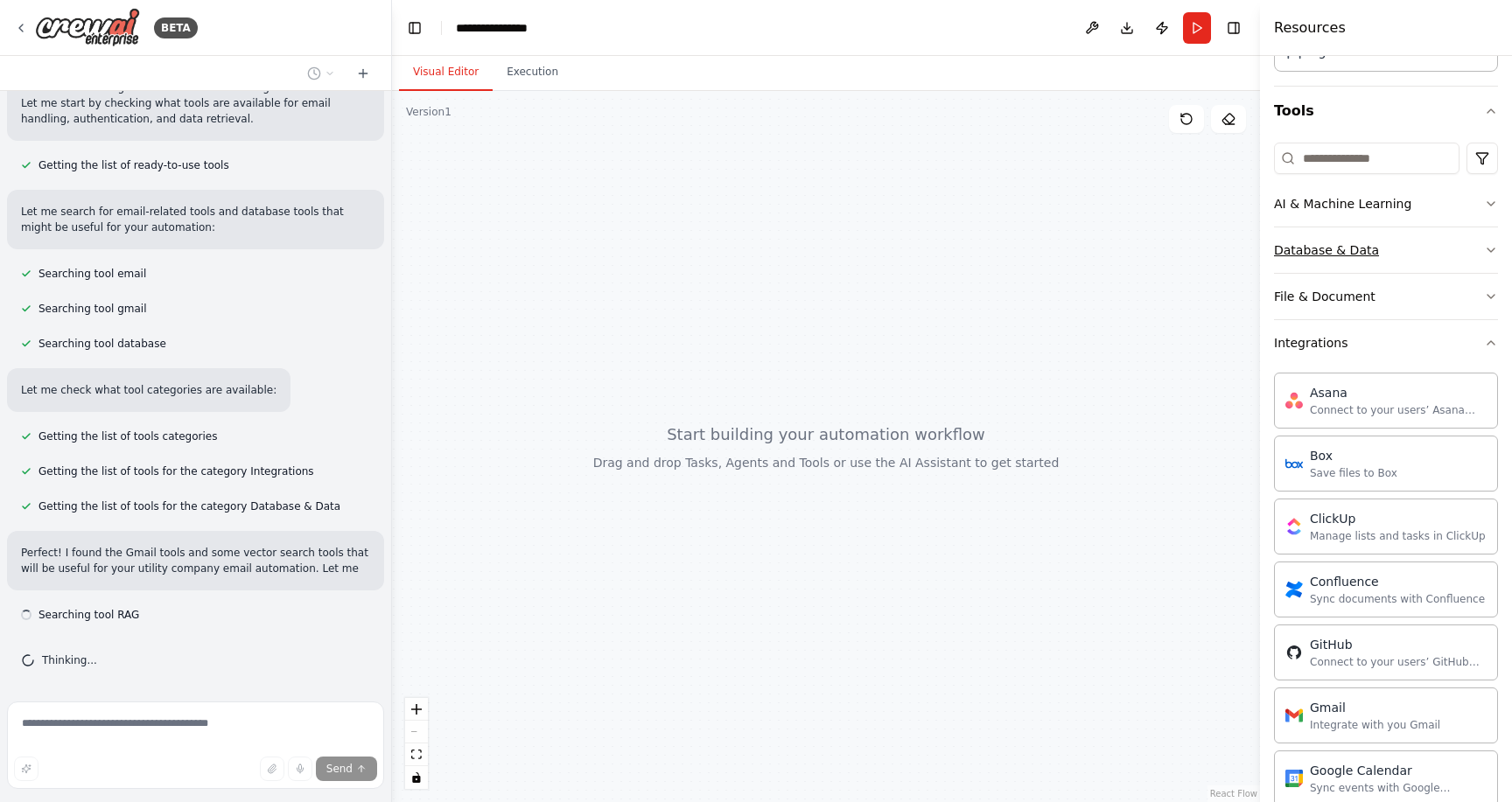
scroll to position [300, 0]
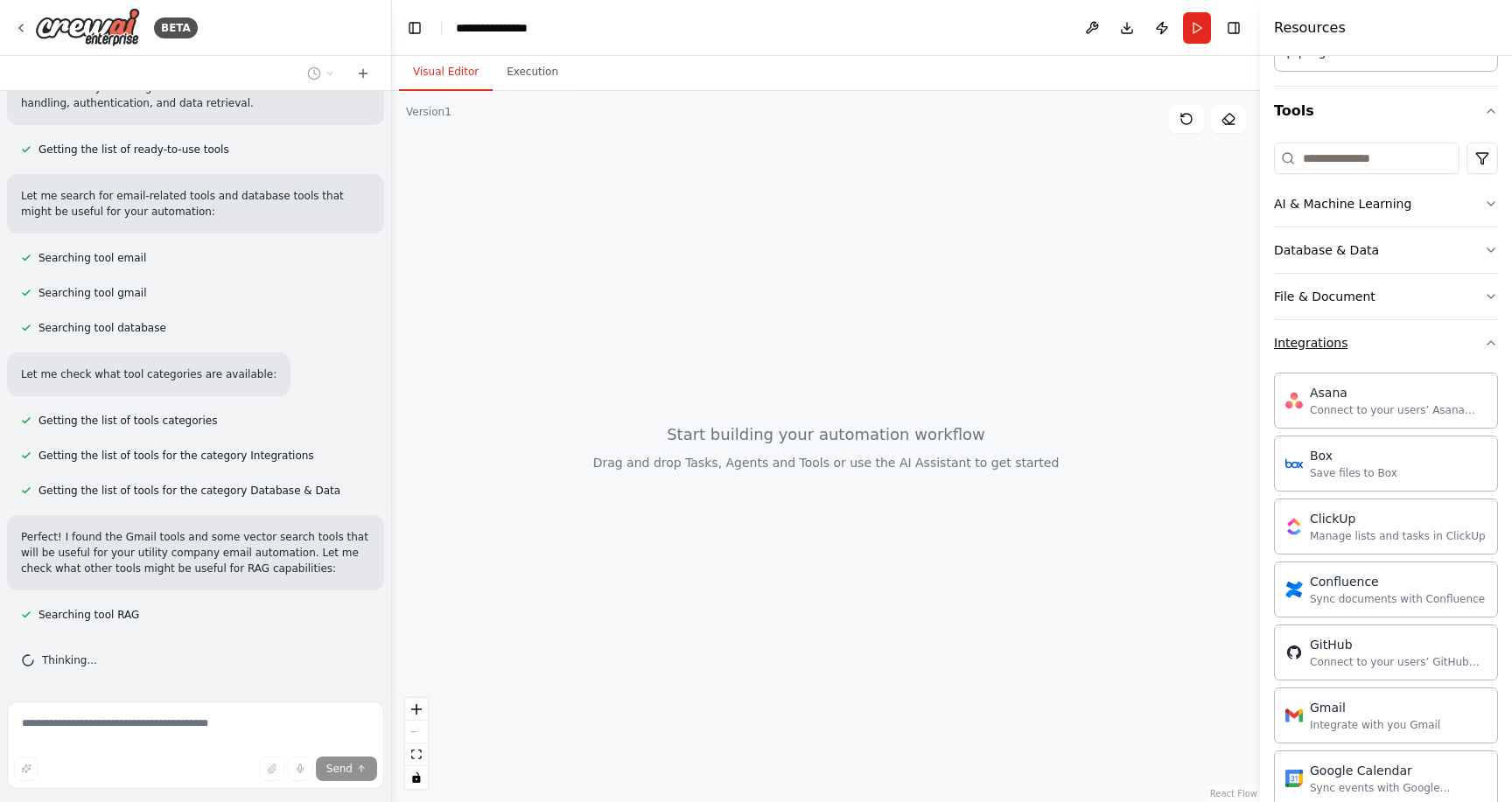
click at [1356, 348] on button "Integrations" at bounding box center [1386, 343] width 224 height 46
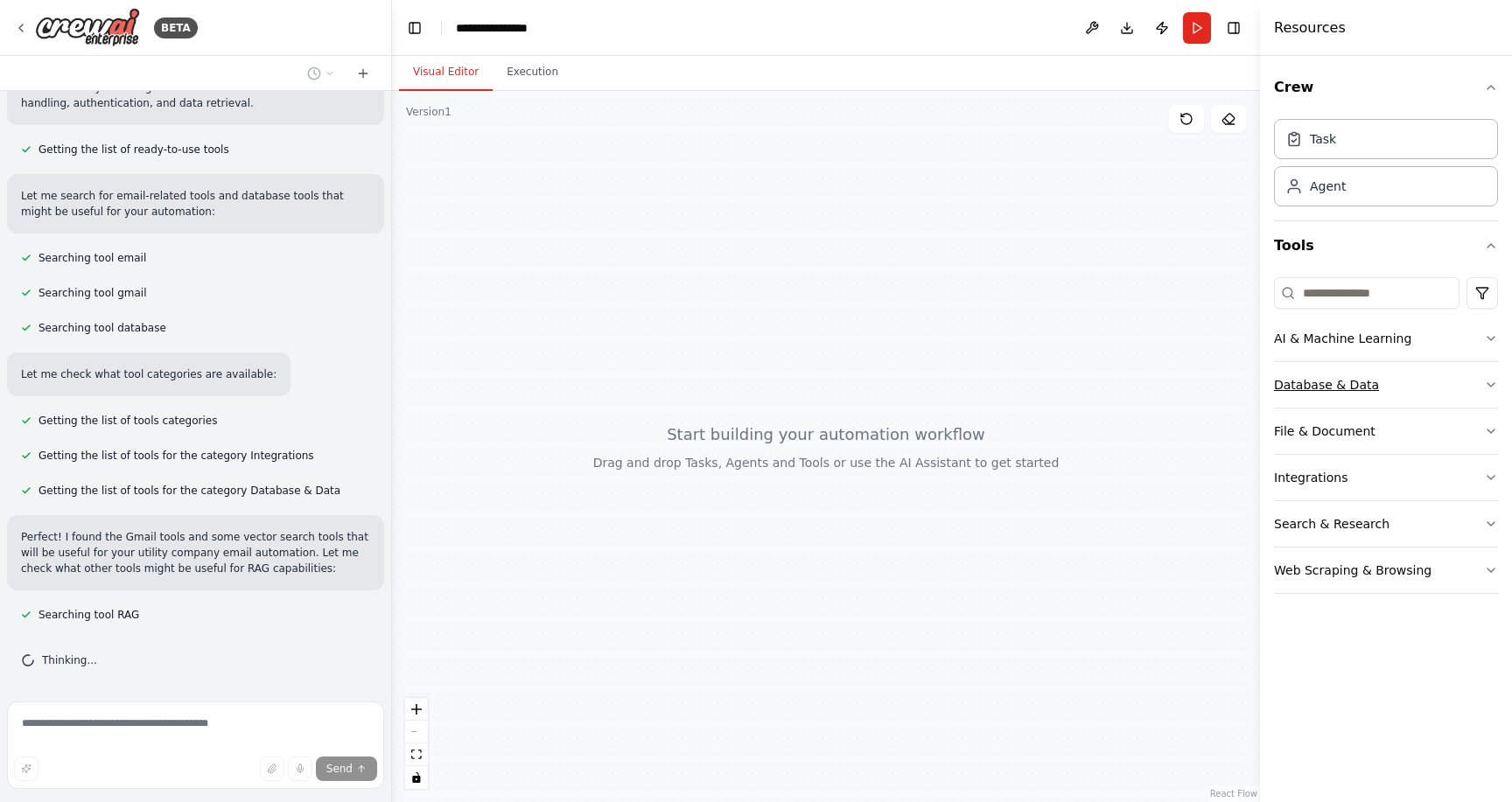
click at [1355, 372] on button "Database & Data" at bounding box center [1386, 385] width 224 height 46
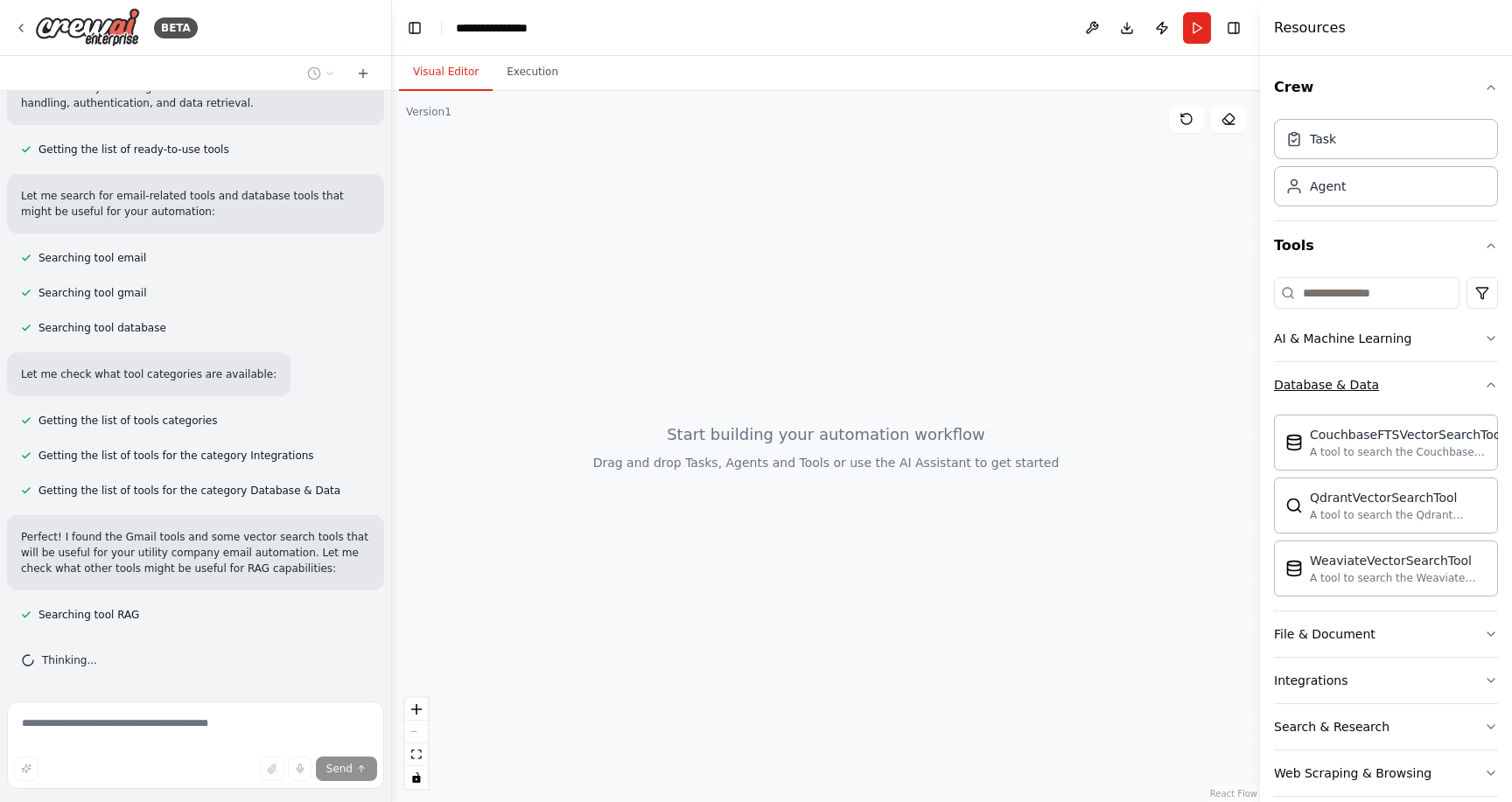
scroll to position [393, 0]
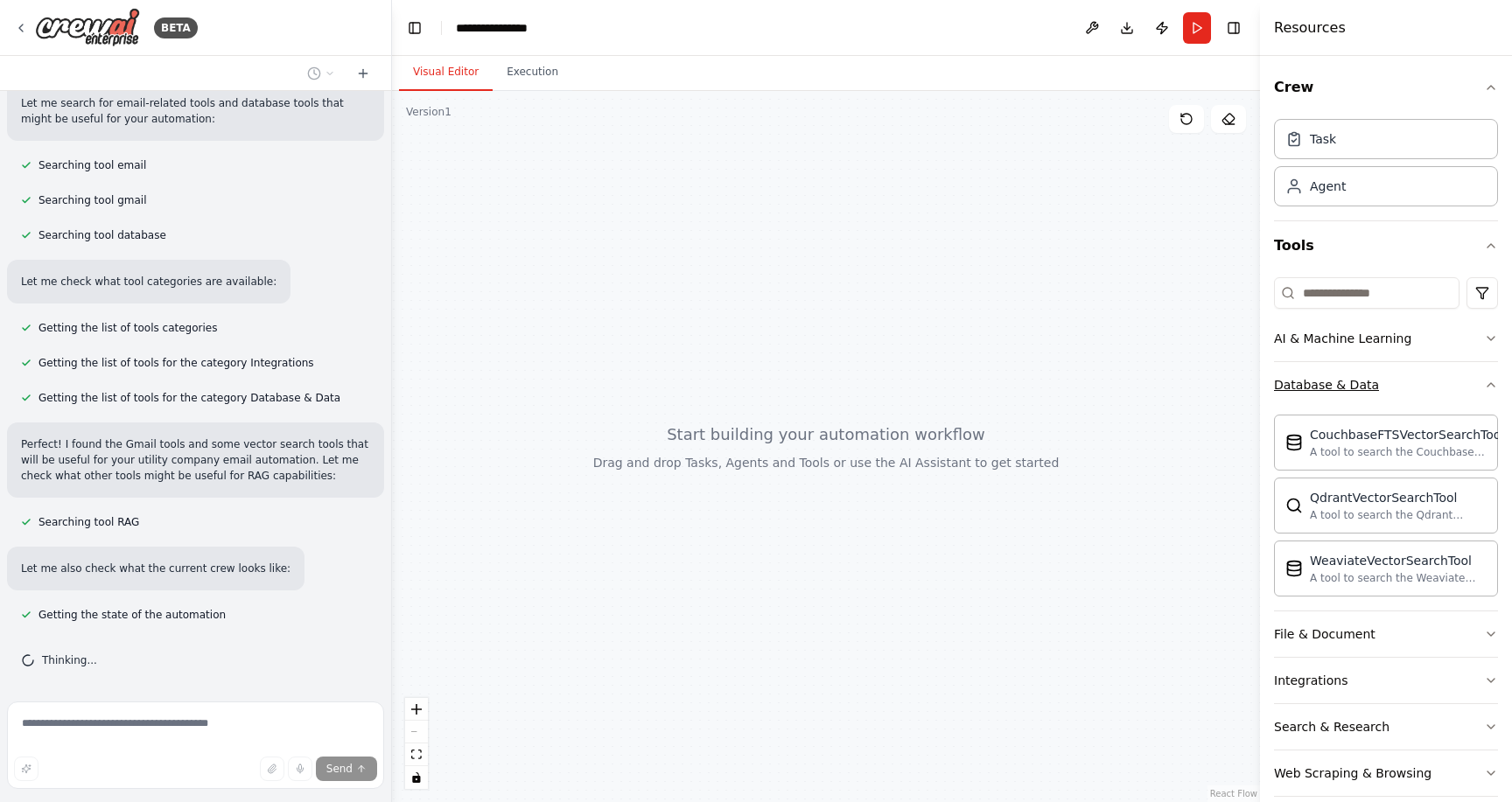
click at [1494, 376] on button "Database & Data" at bounding box center [1386, 385] width 224 height 46
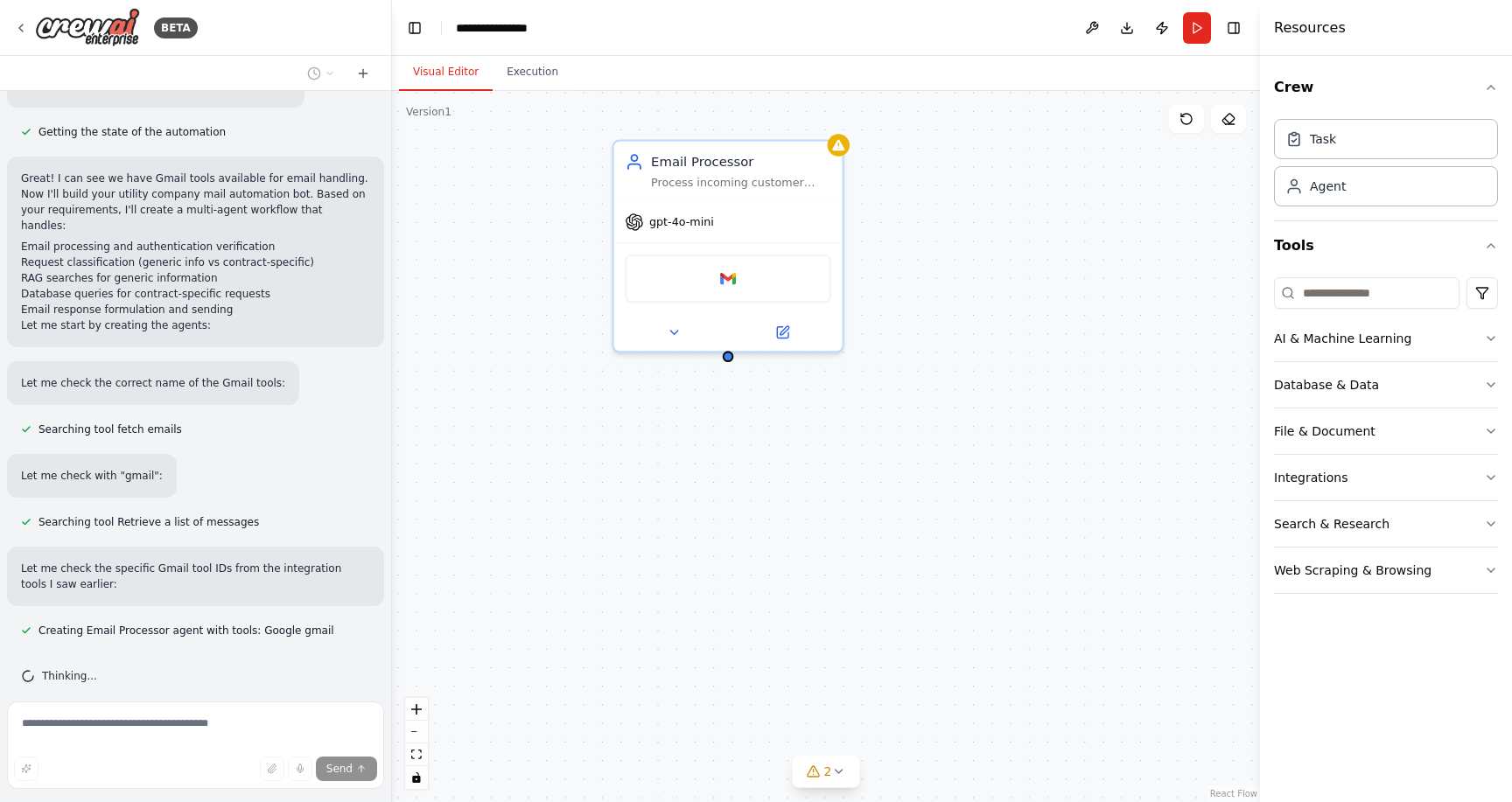
scroll to position [969, 0]
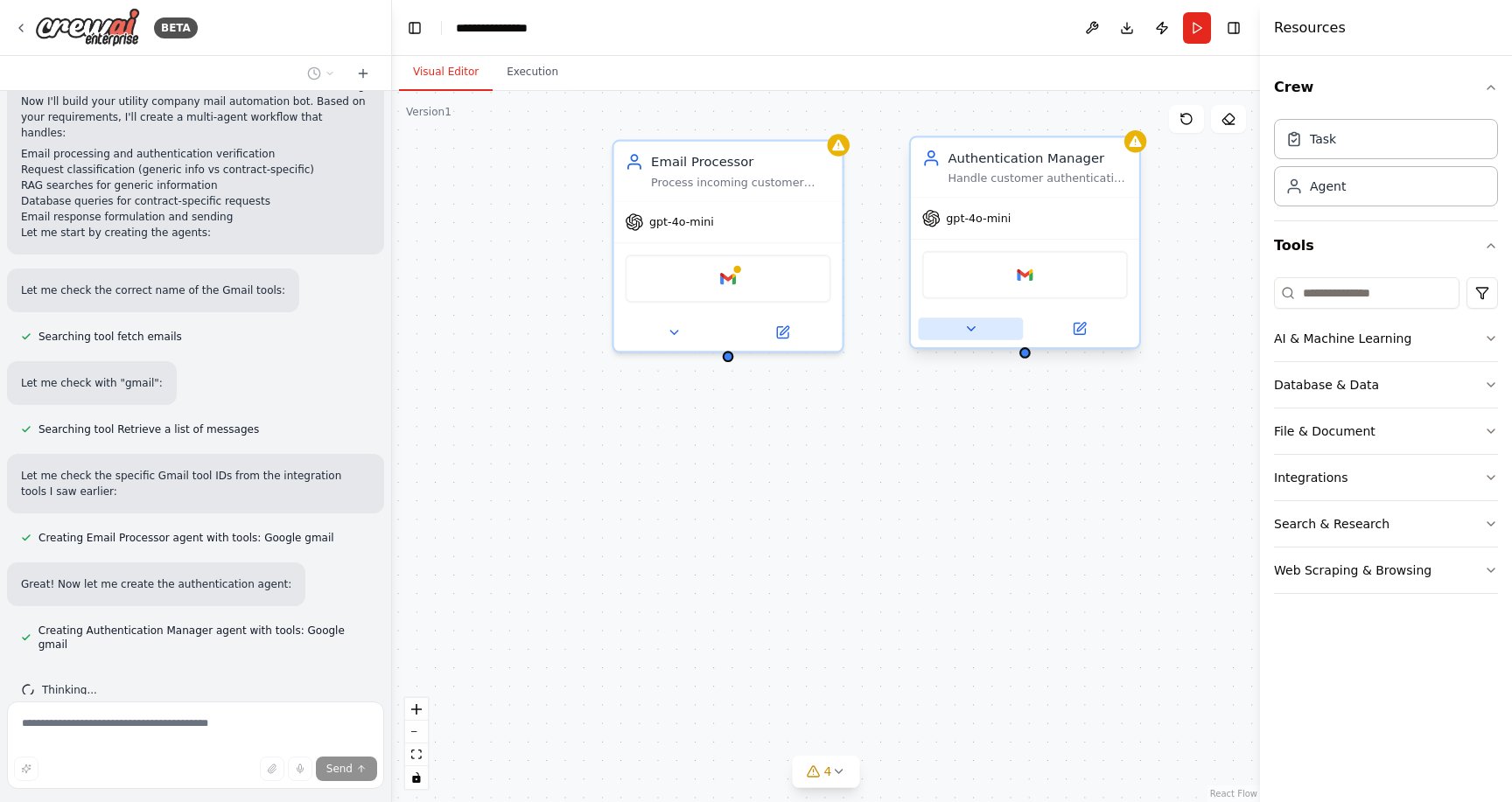
click at [976, 335] on icon at bounding box center [971, 328] width 15 height 15
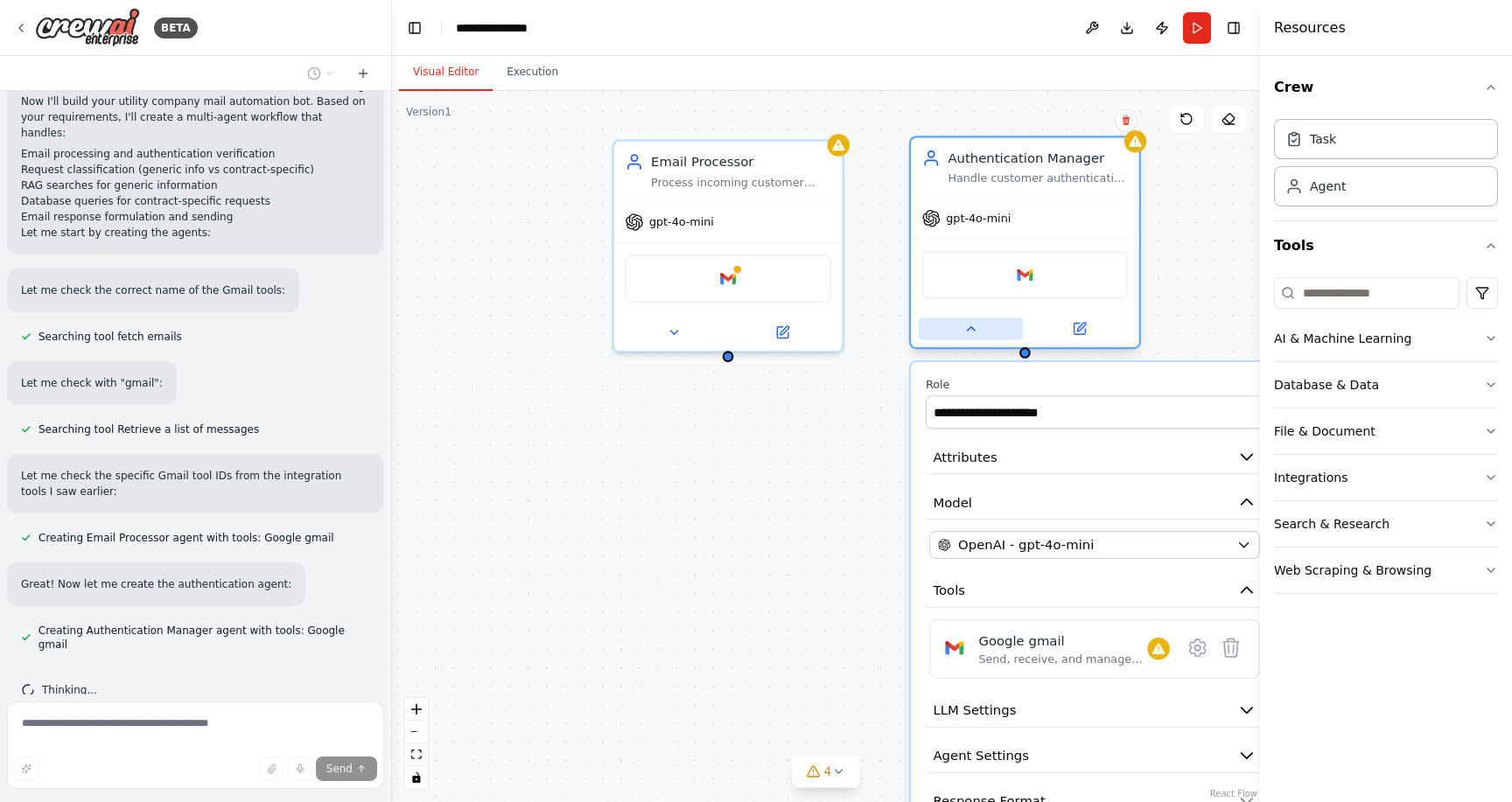
click at [976, 335] on icon at bounding box center [971, 328] width 15 height 15
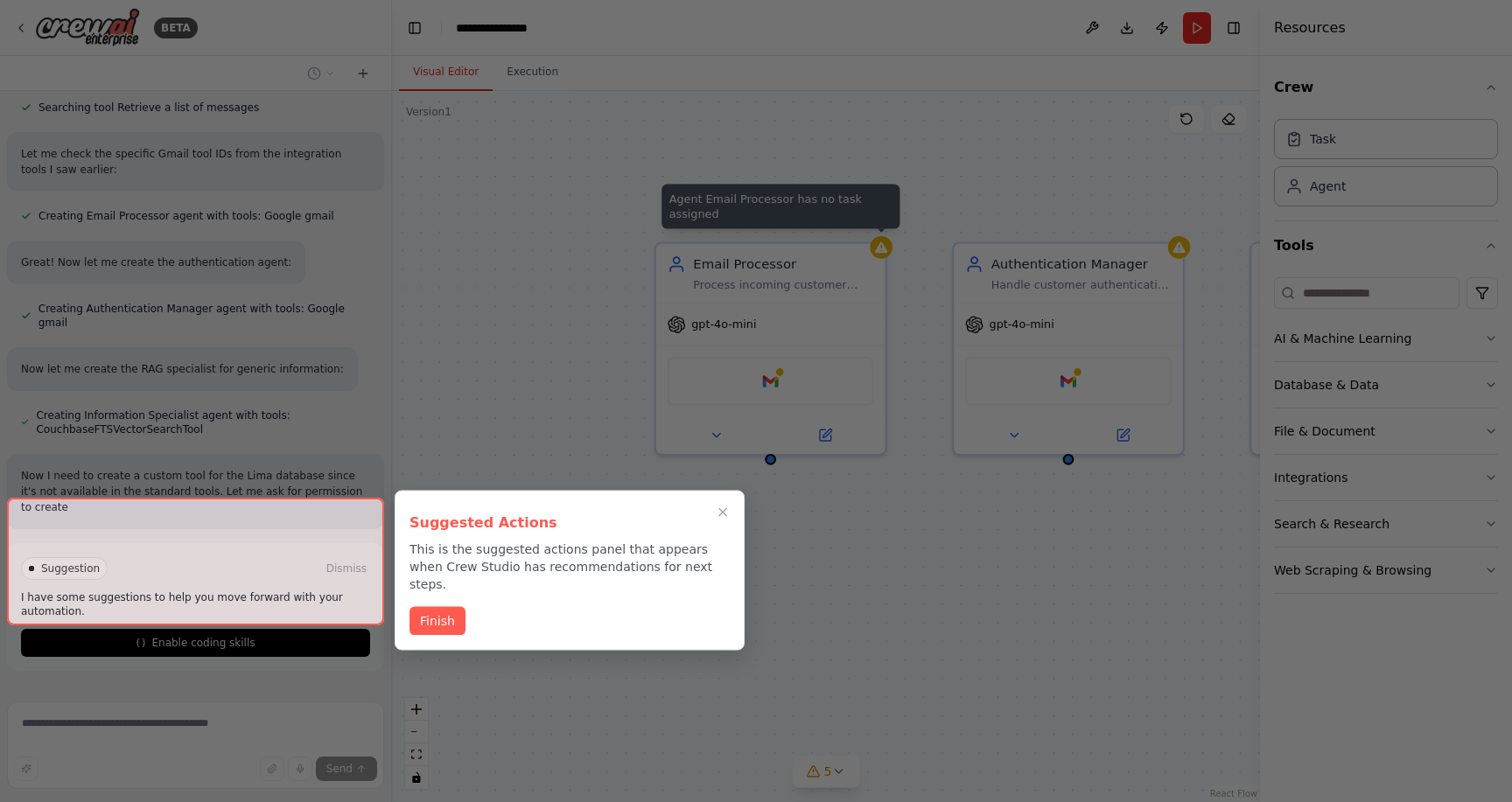
scroll to position [1307, 0]
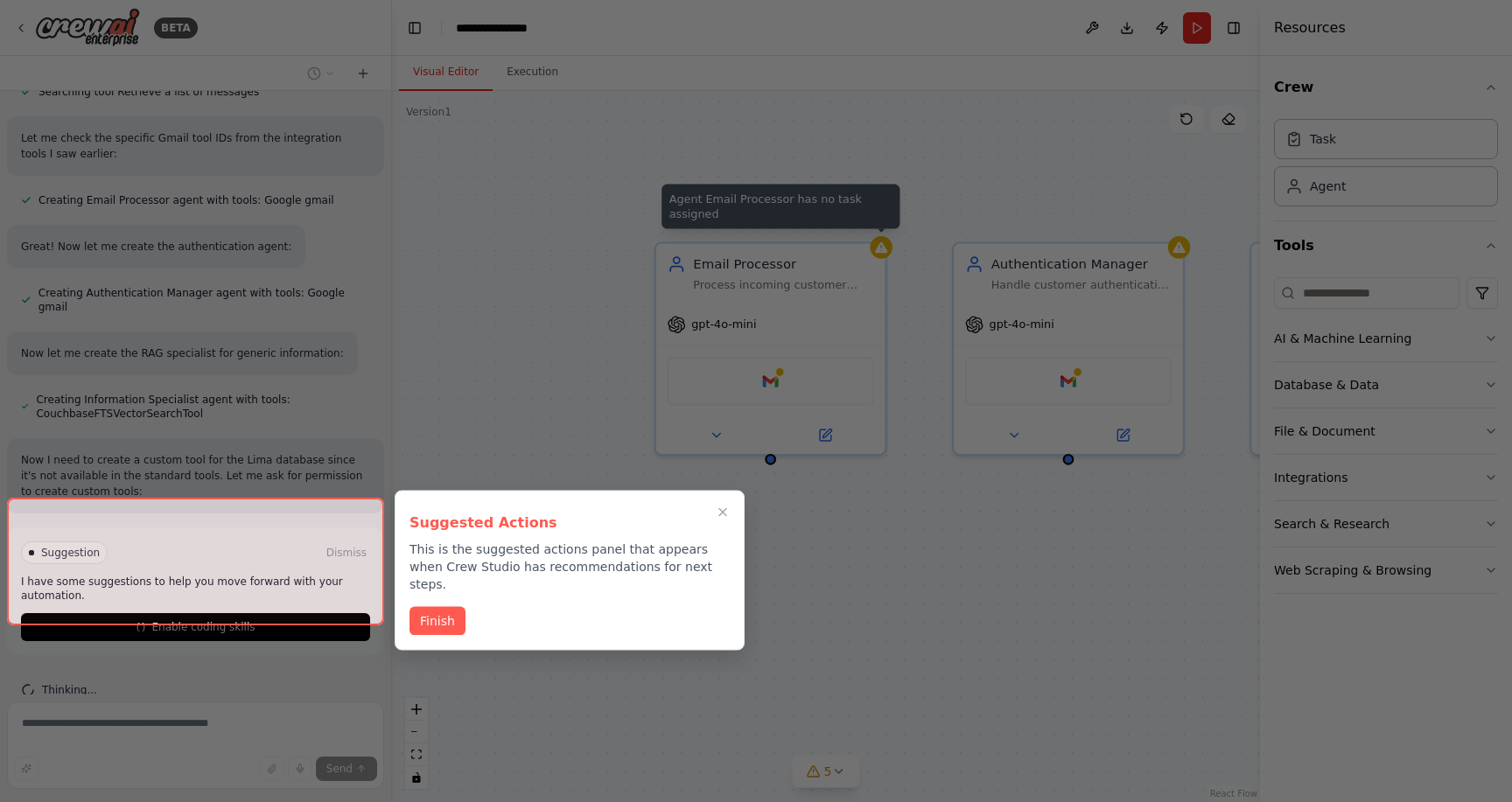
click at [222, 605] on div at bounding box center [196, 562] width 377 height 128
click at [434, 606] on button "Finish" at bounding box center [438, 619] width 56 height 29
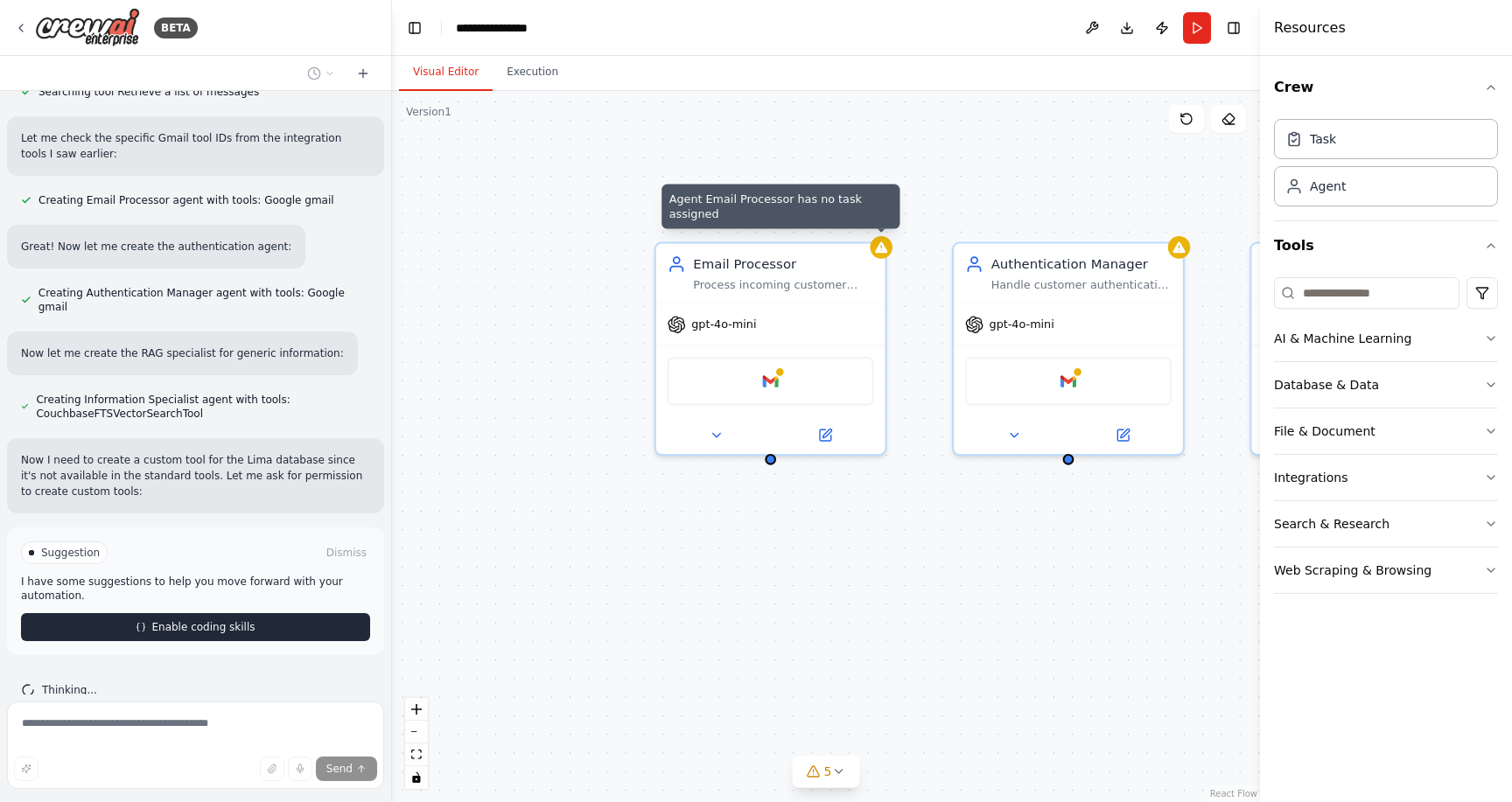
click at [256, 613] on button "Enable coding skills" at bounding box center [196, 627] width 349 height 28
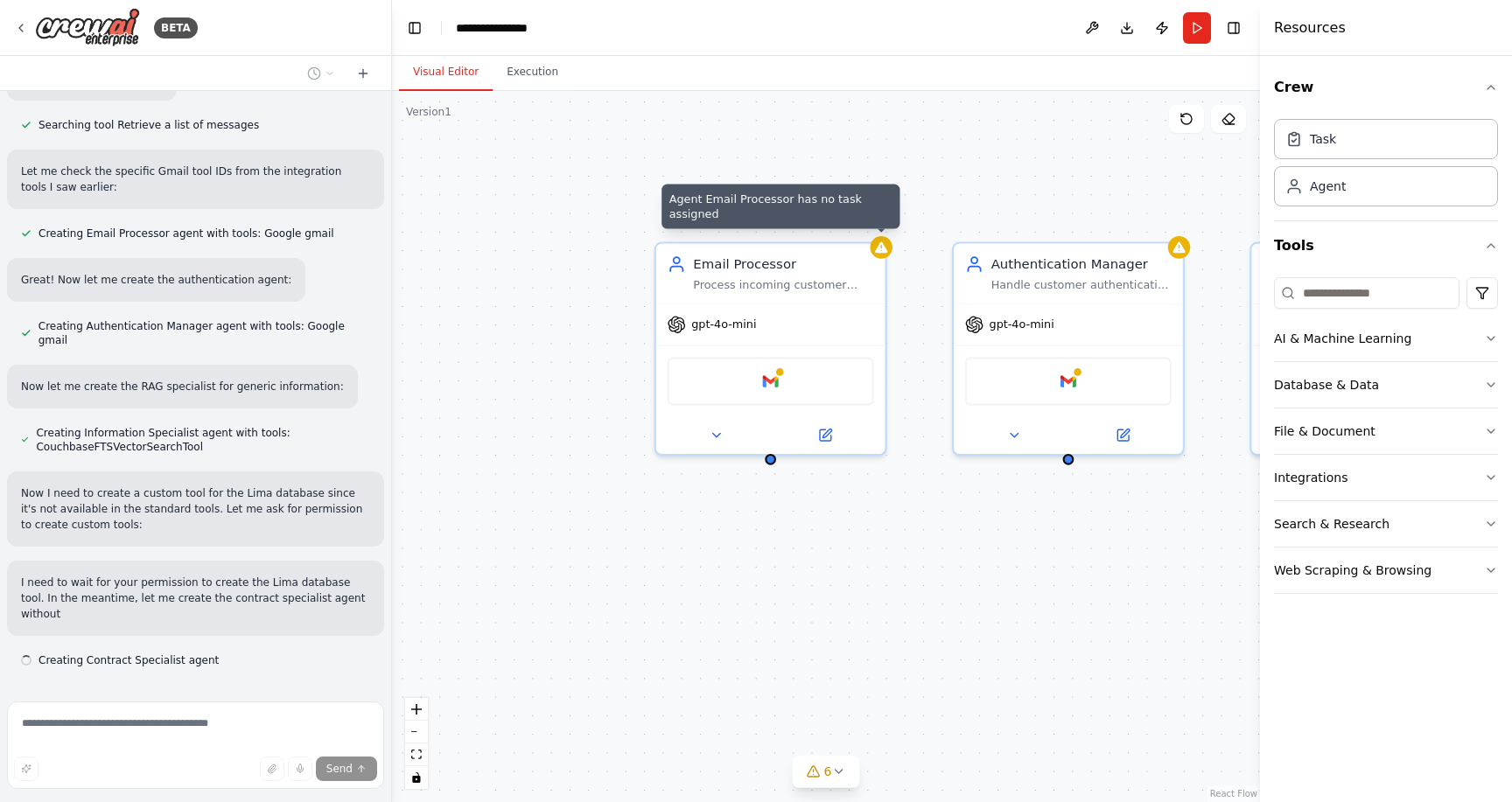
scroll to position [1289, 0]
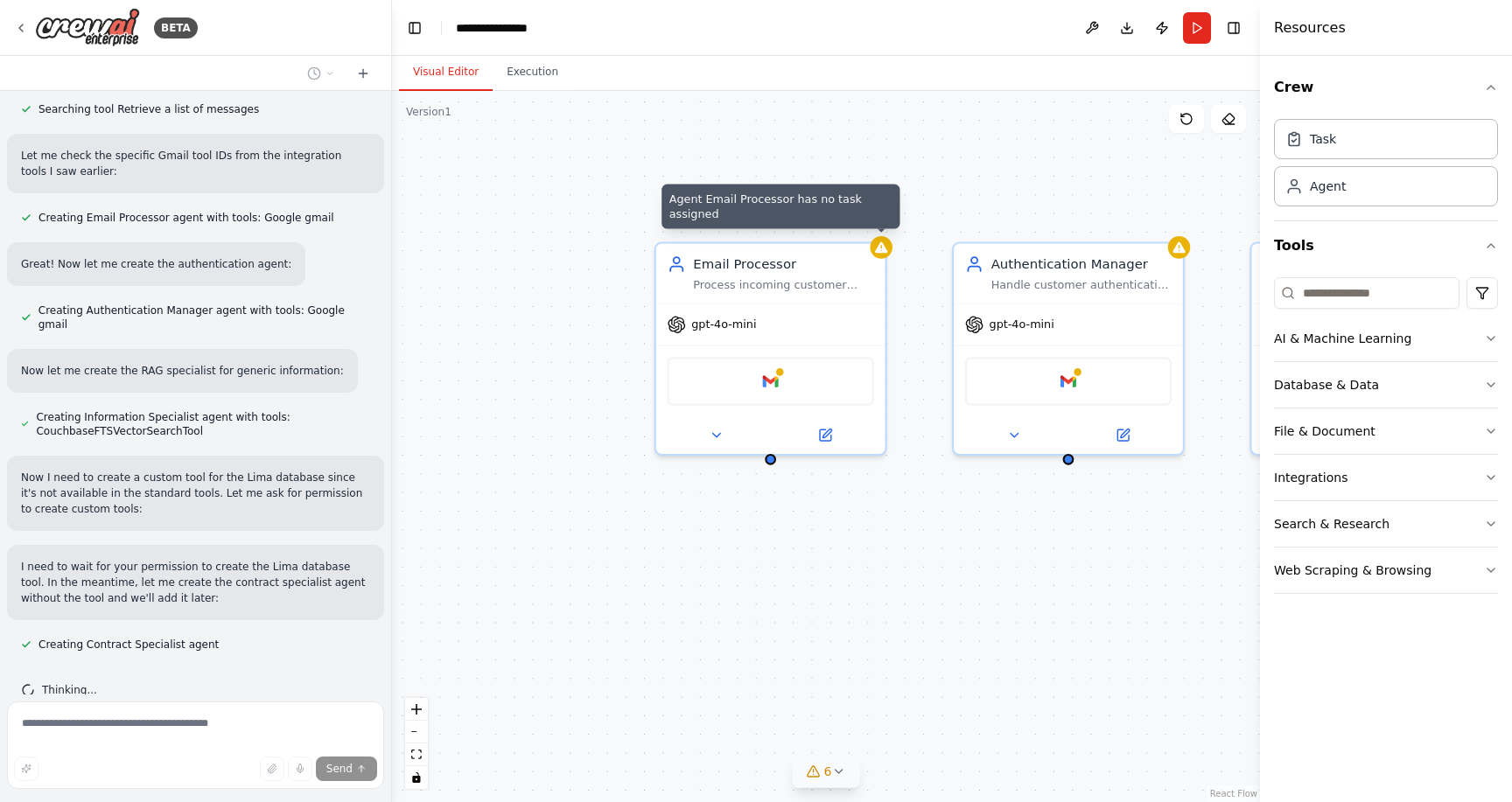
click at [837, 783] on button "6" at bounding box center [827, 772] width 68 height 32
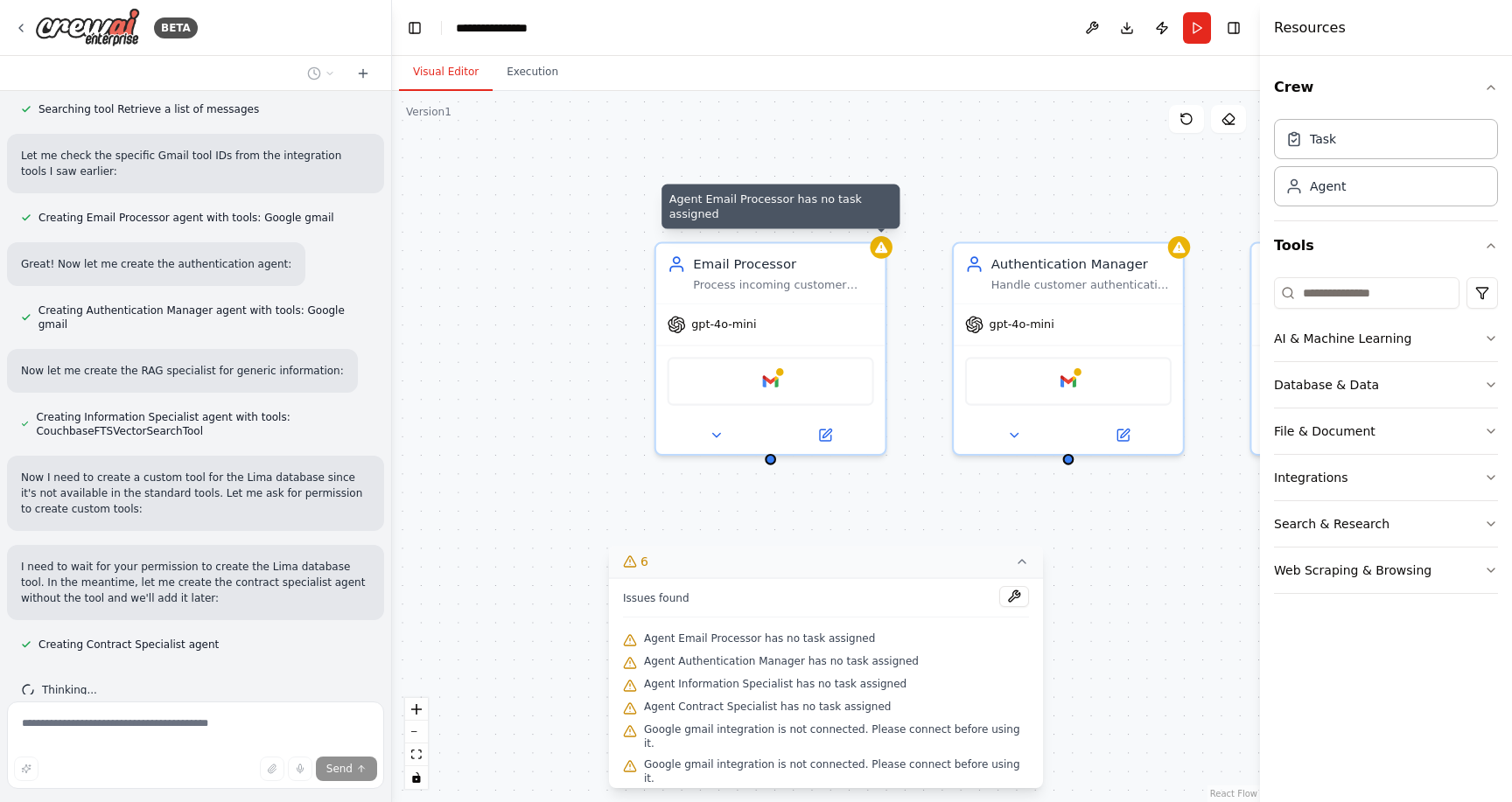
click at [1018, 569] on icon at bounding box center [1022, 562] width 14 height 14
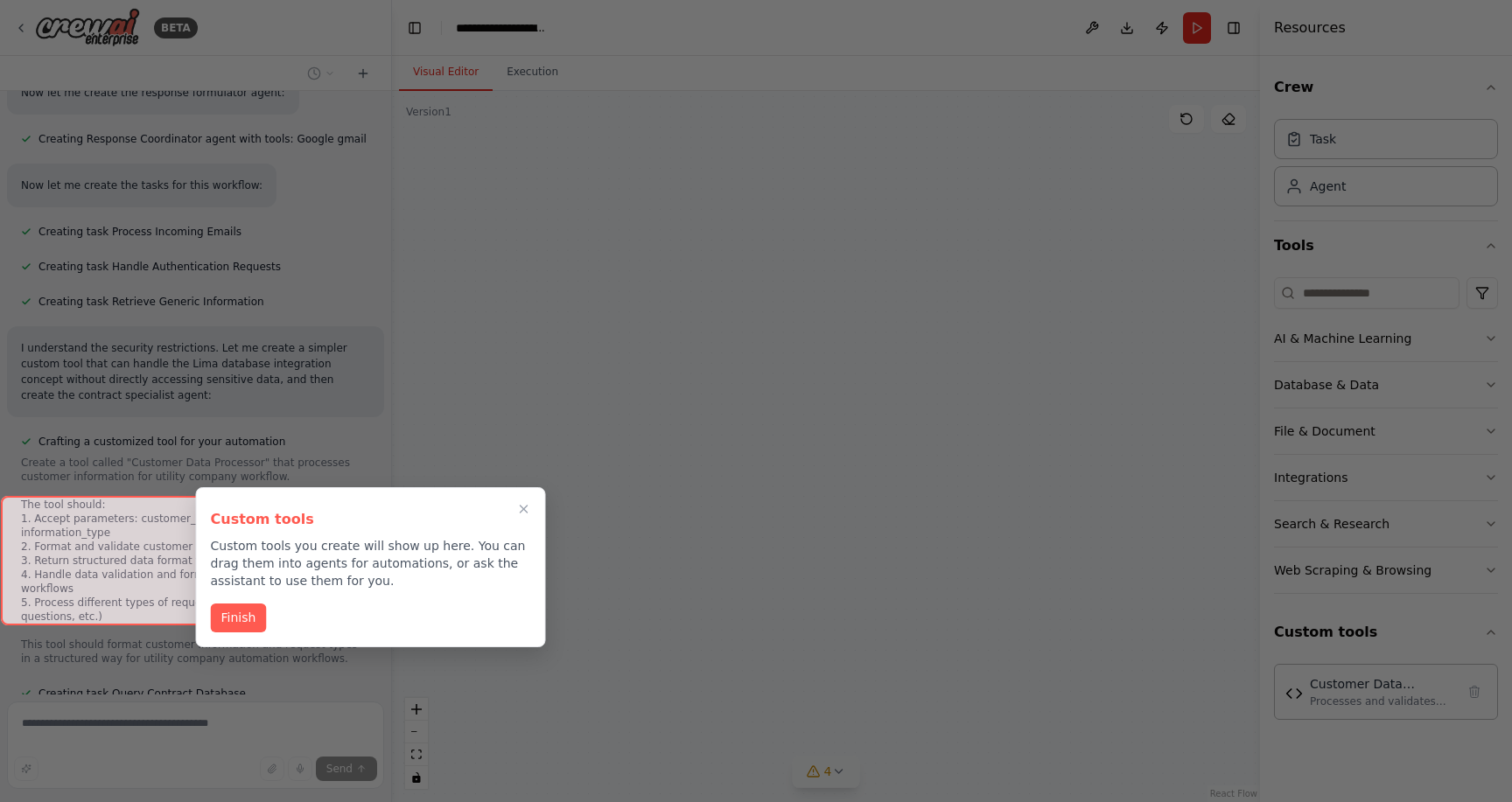
scroll to position [3230, 0]
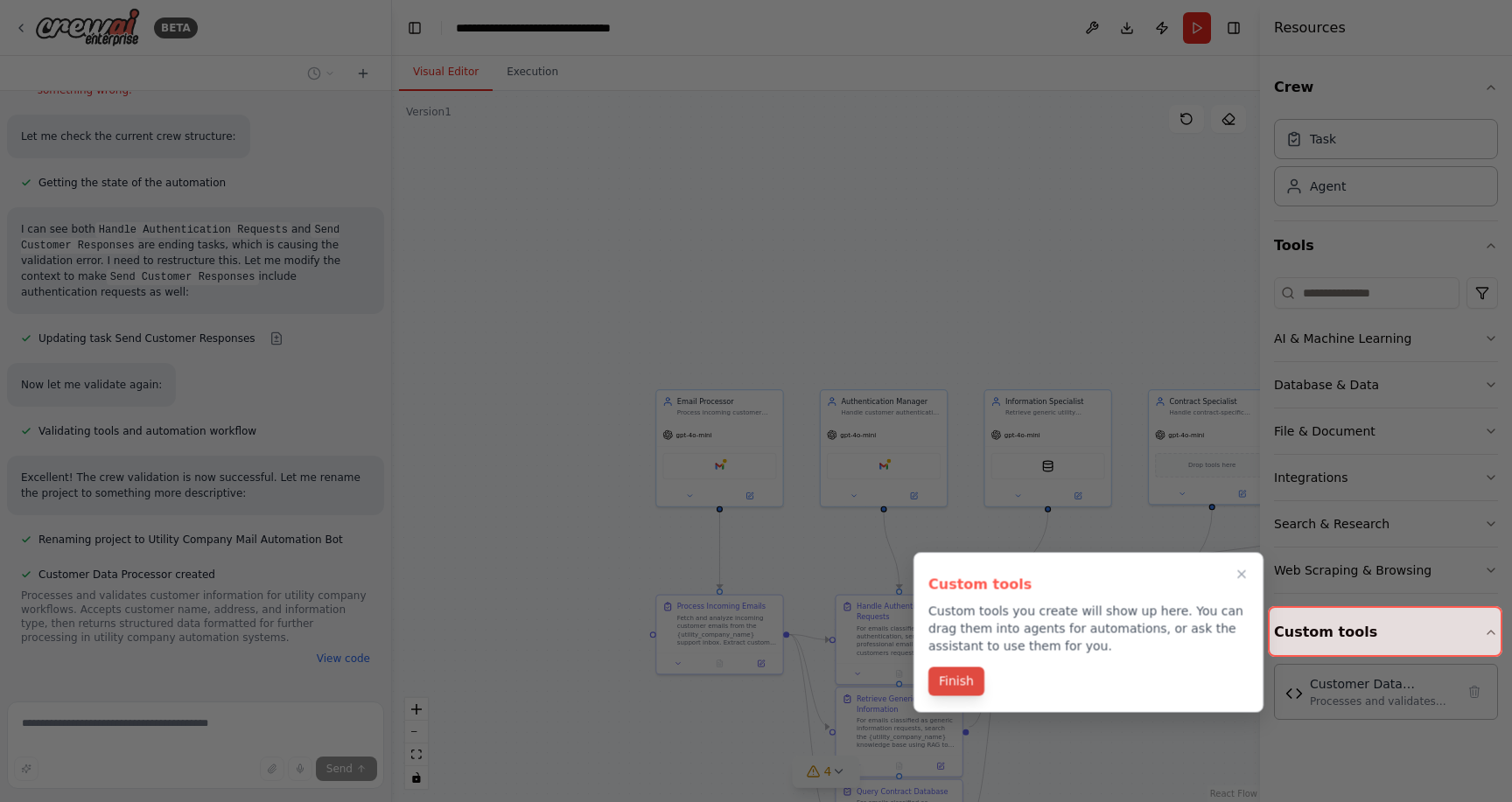
click at [969, 693] on button "Finish" at bounding box center [957, 682] width 56 height 29
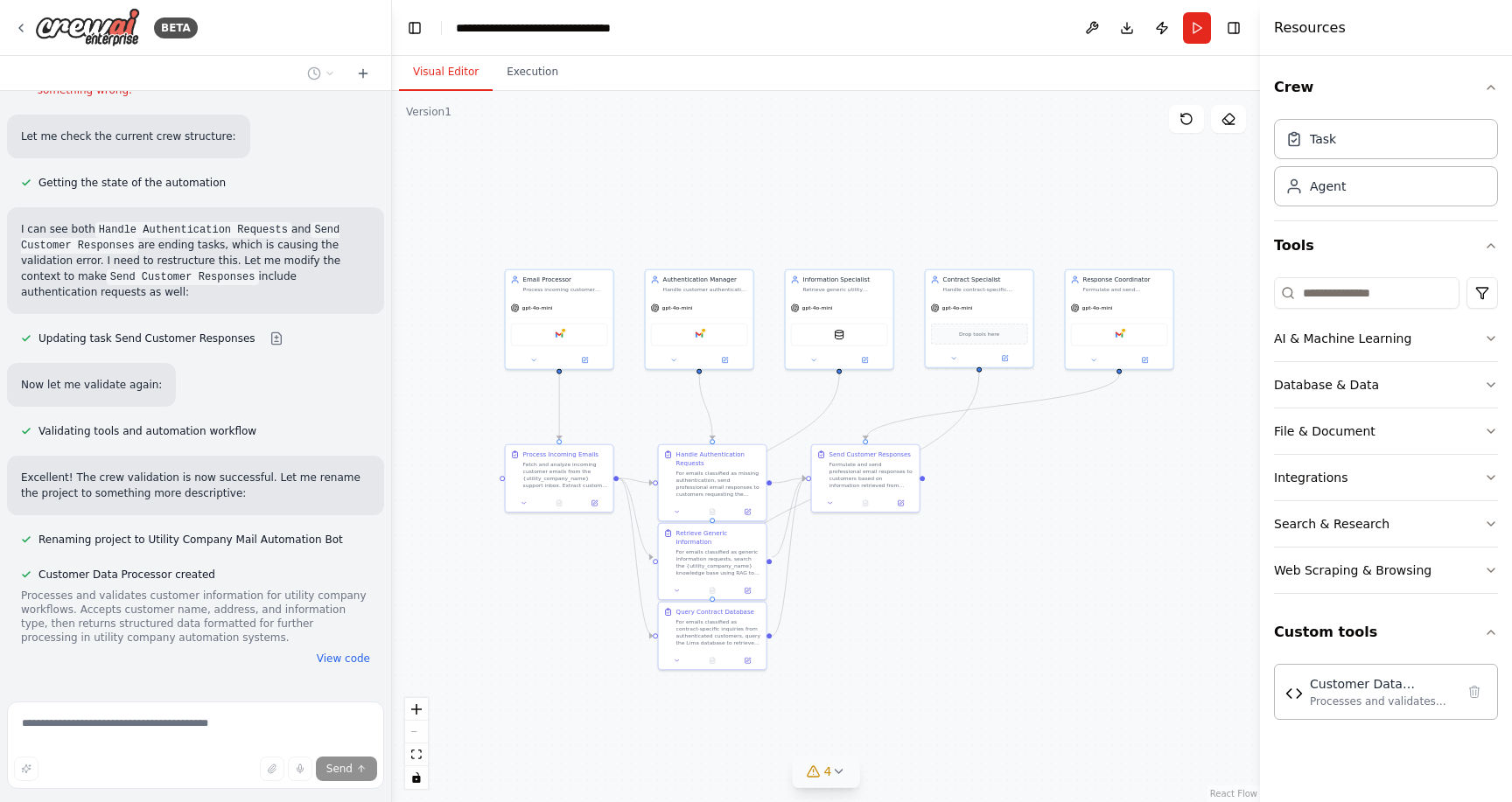
drag, startPoint x: 940, startPoint y: 329, endPoint x: 732, endPoint y: 121, distance: 294.2
click at [732, 121] on div ".deletable-edge-delete-btn { width: 20px; height: 20px; border: 0px solid #ffff…" at bounding box center [826, 447] width 868 height 712
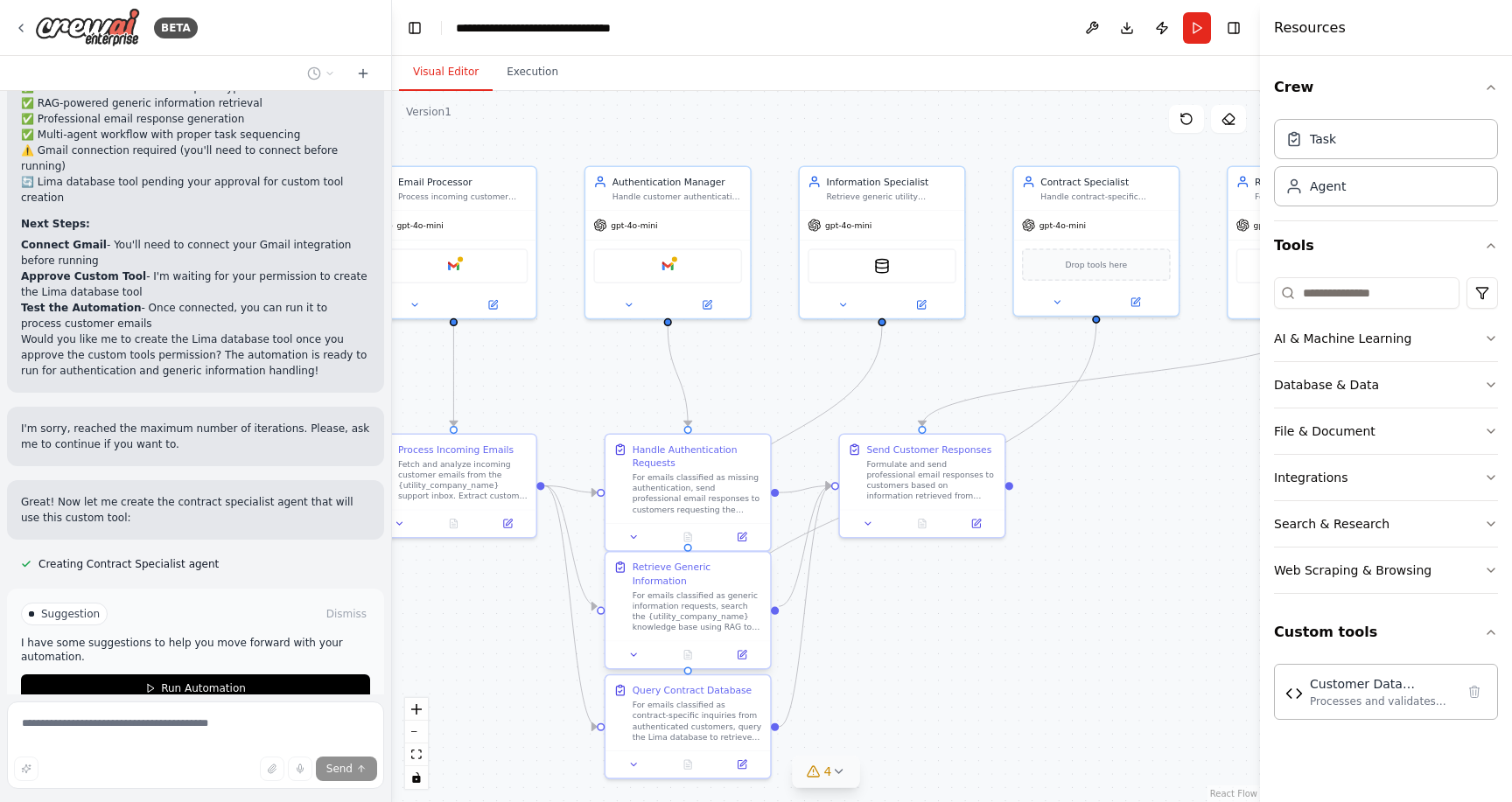
scroll to position [4346, 0]
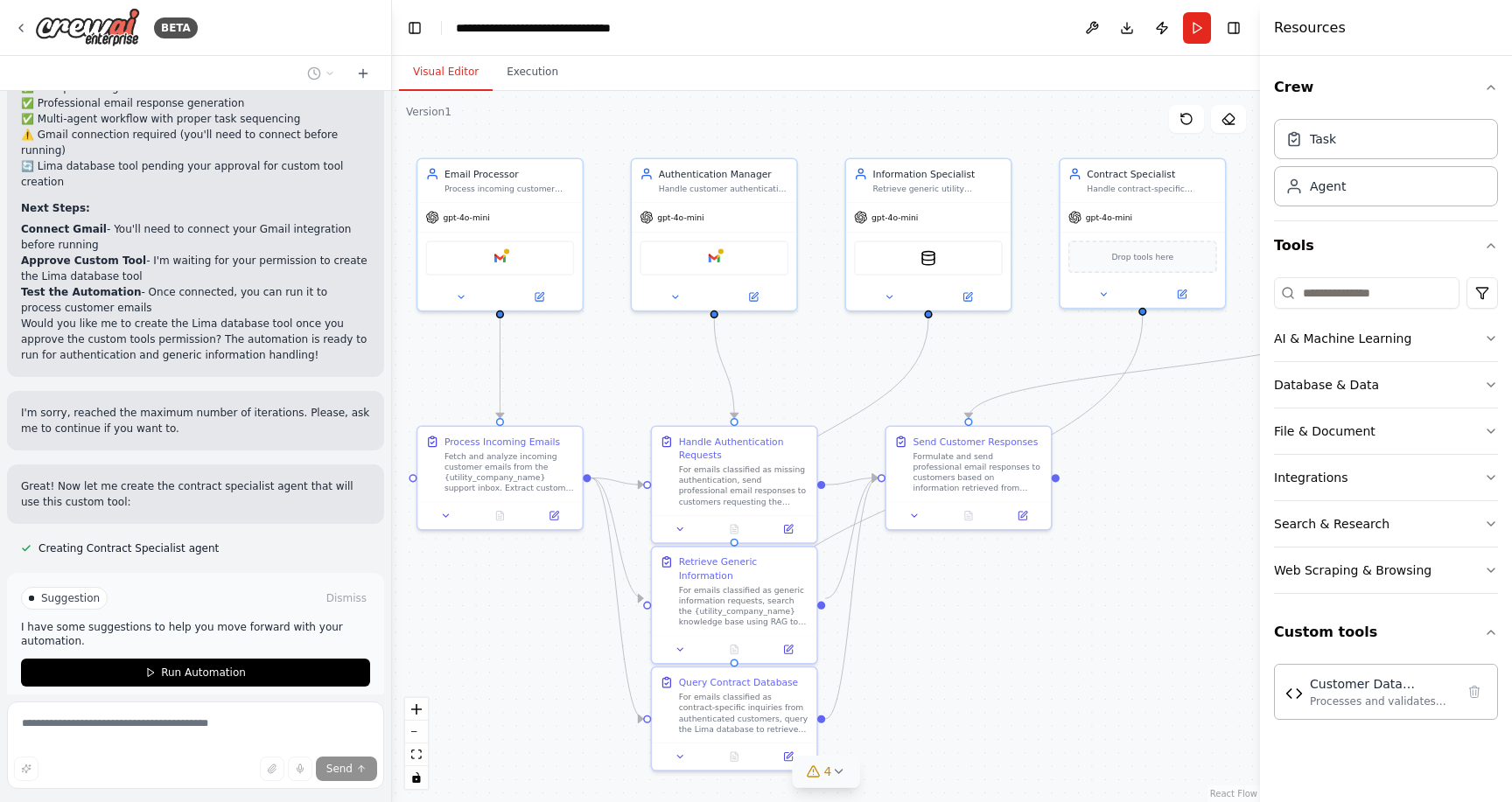
drag, startPoint x: 955, startPoint y: 668, endPoint x: 1002, endPoint y: 660, distance: 47.7
click at [1002, 660] on div ".deletable-edge-delete-btn { width: 20px; height: 20px; border: 0px solid #ffff…" at bounding box center [826, 447] width 868 height 712
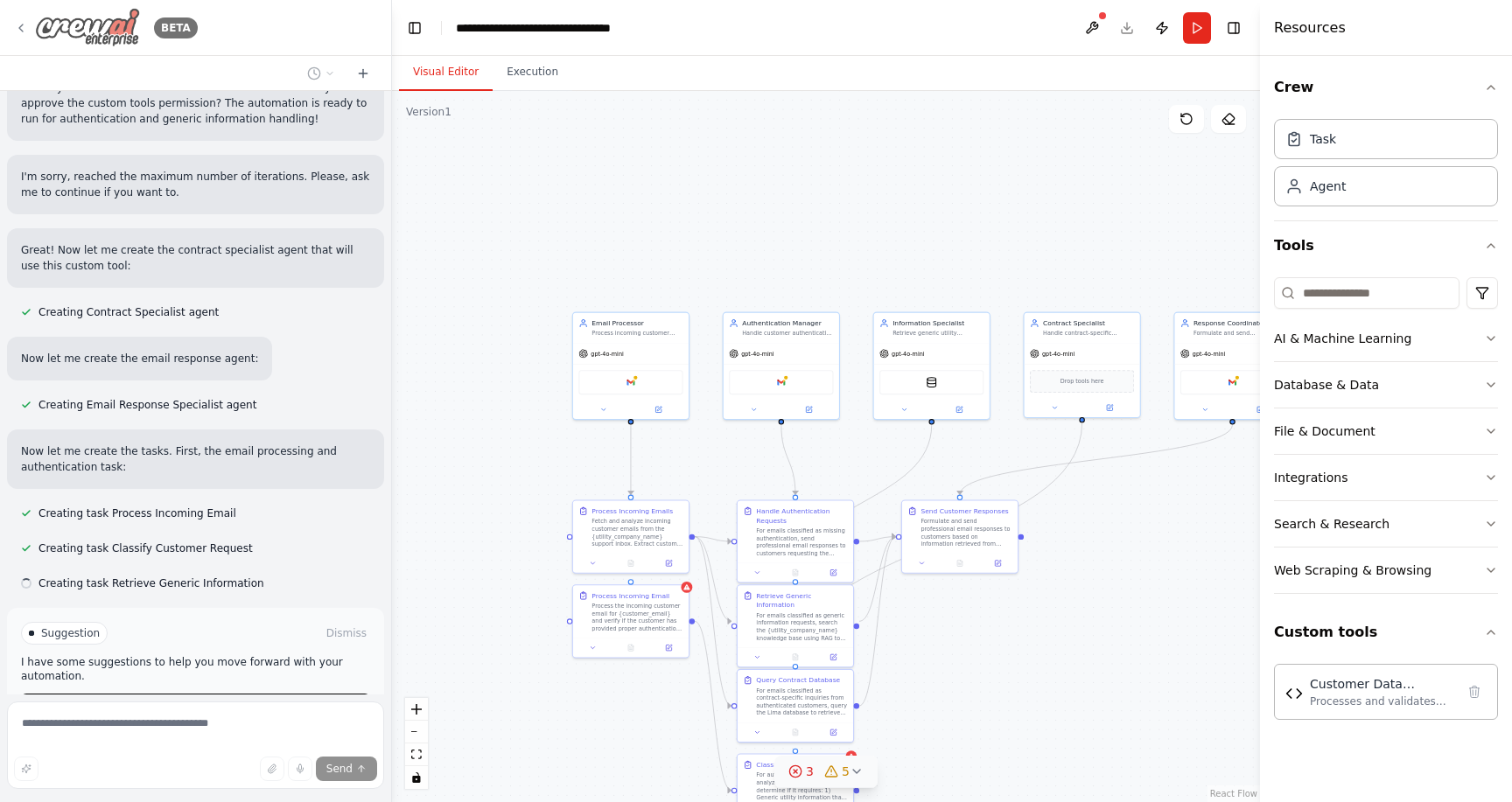
scroll to position [4617, 0]
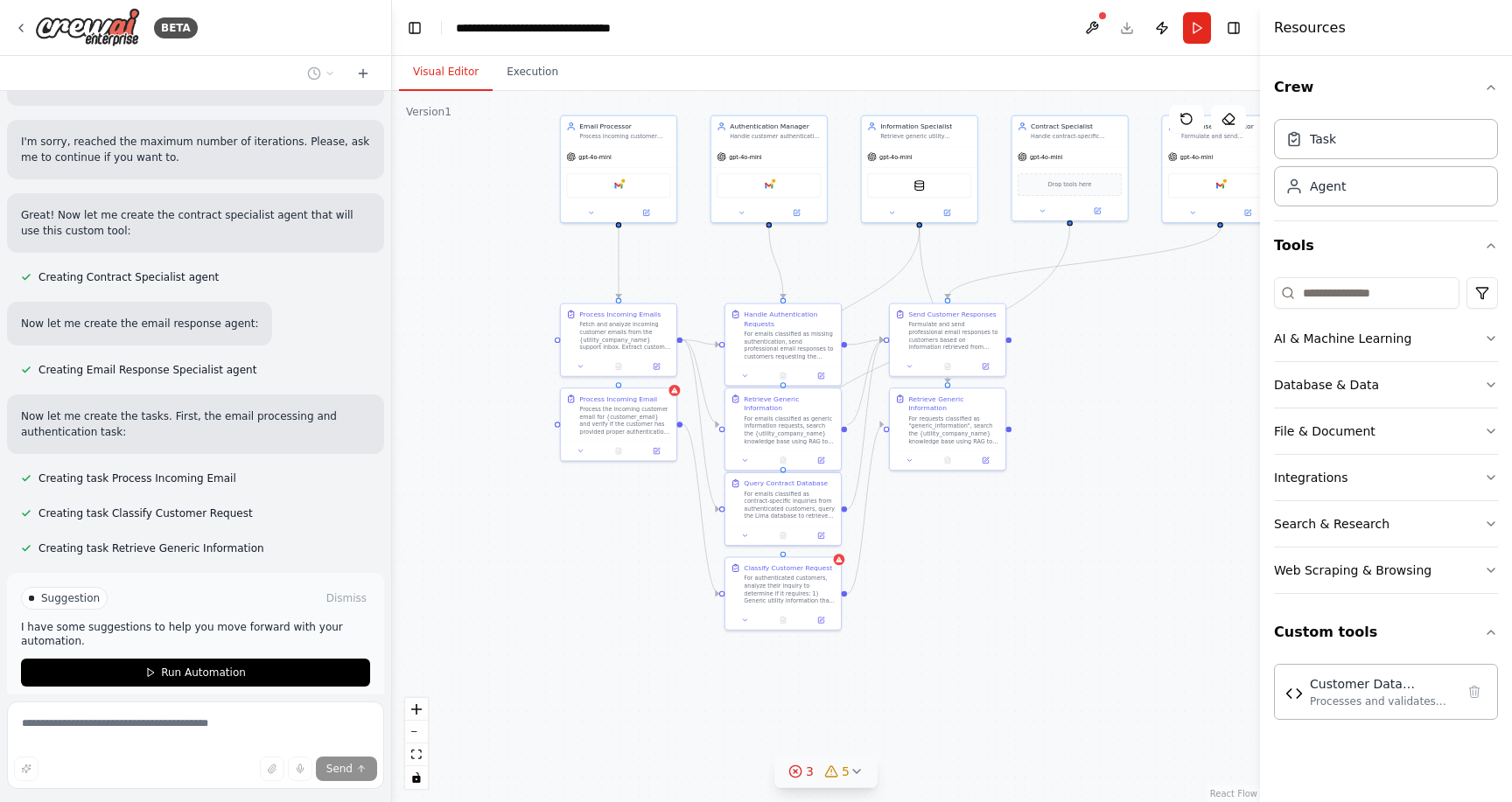
drag, startPoint x: 758, startPoint y: 261, endPoint x: 745, endPoint y: 63, distance: 198.4
click at [745, 63] on div "Visual Editor Execution Version 1 Show Tools Hide Agents .deletable-edge-delete…" at bounding box center [826, 429] width 868 height 747
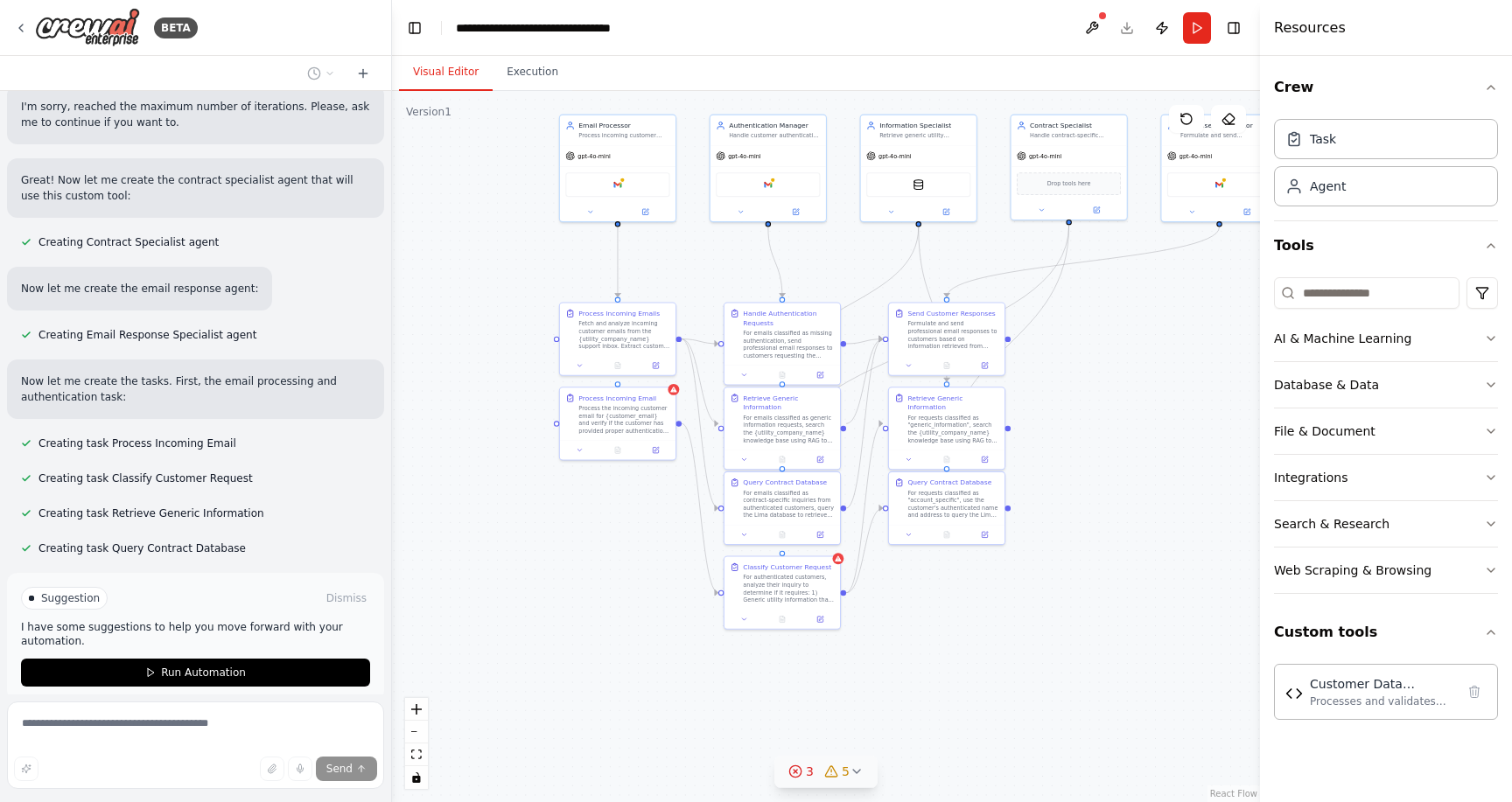
click at [803, 772] on div "3" at bounding box center [801, 772] width 25 height 18
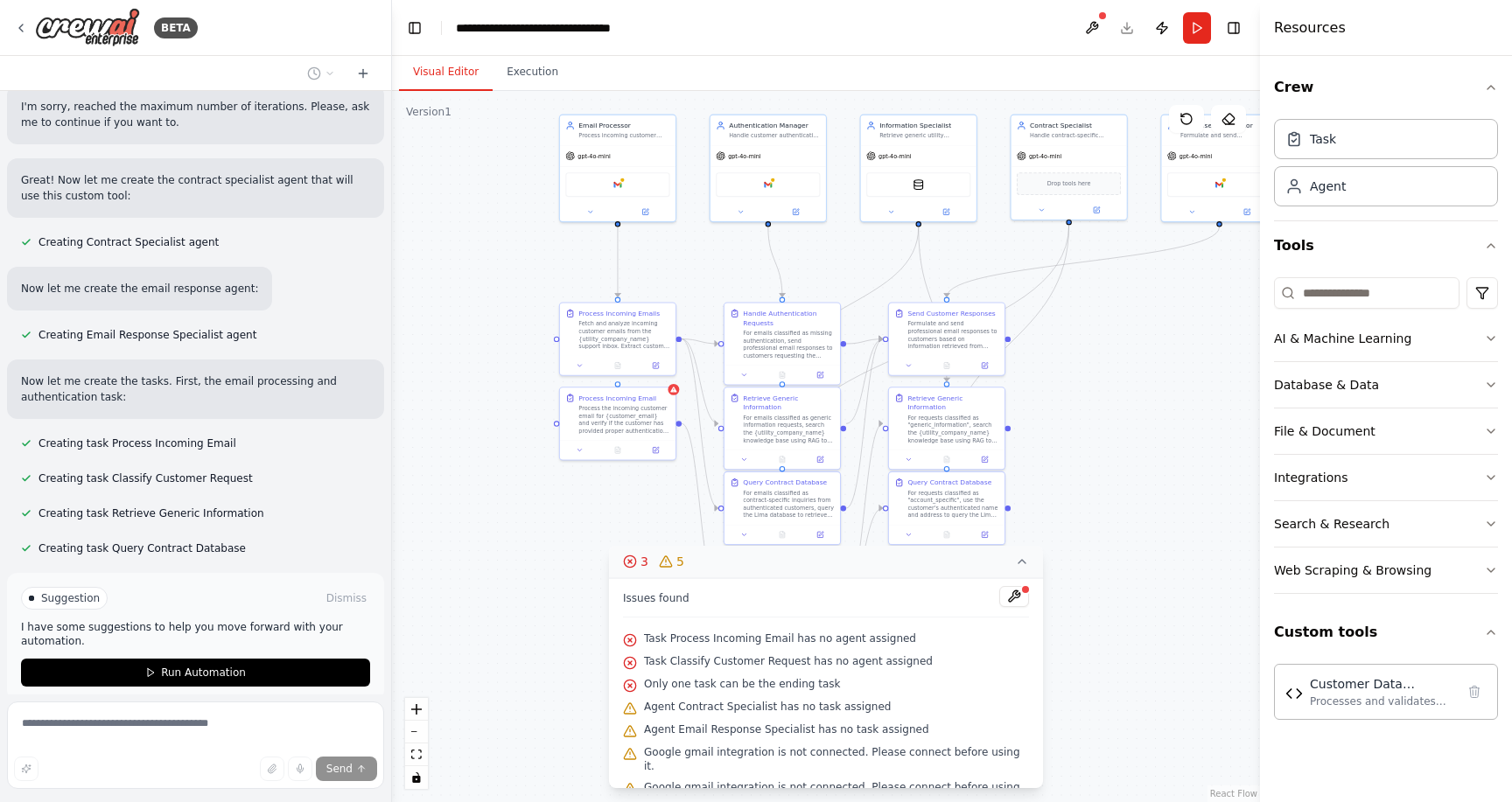
click at [1015, 562] on icon at bounding box center [1022, 562] width 14 height 14
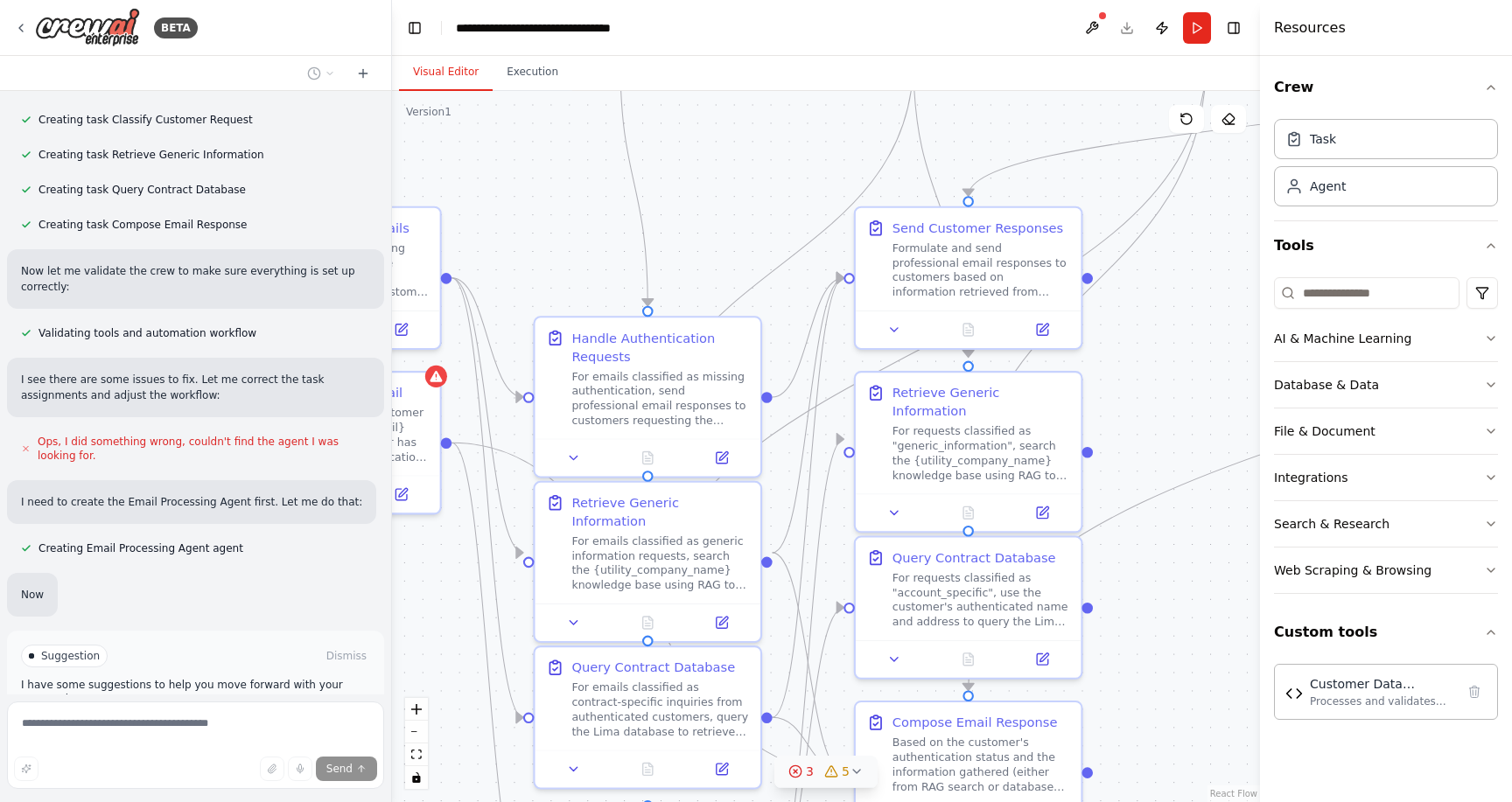
scroll to position [5104, 0]
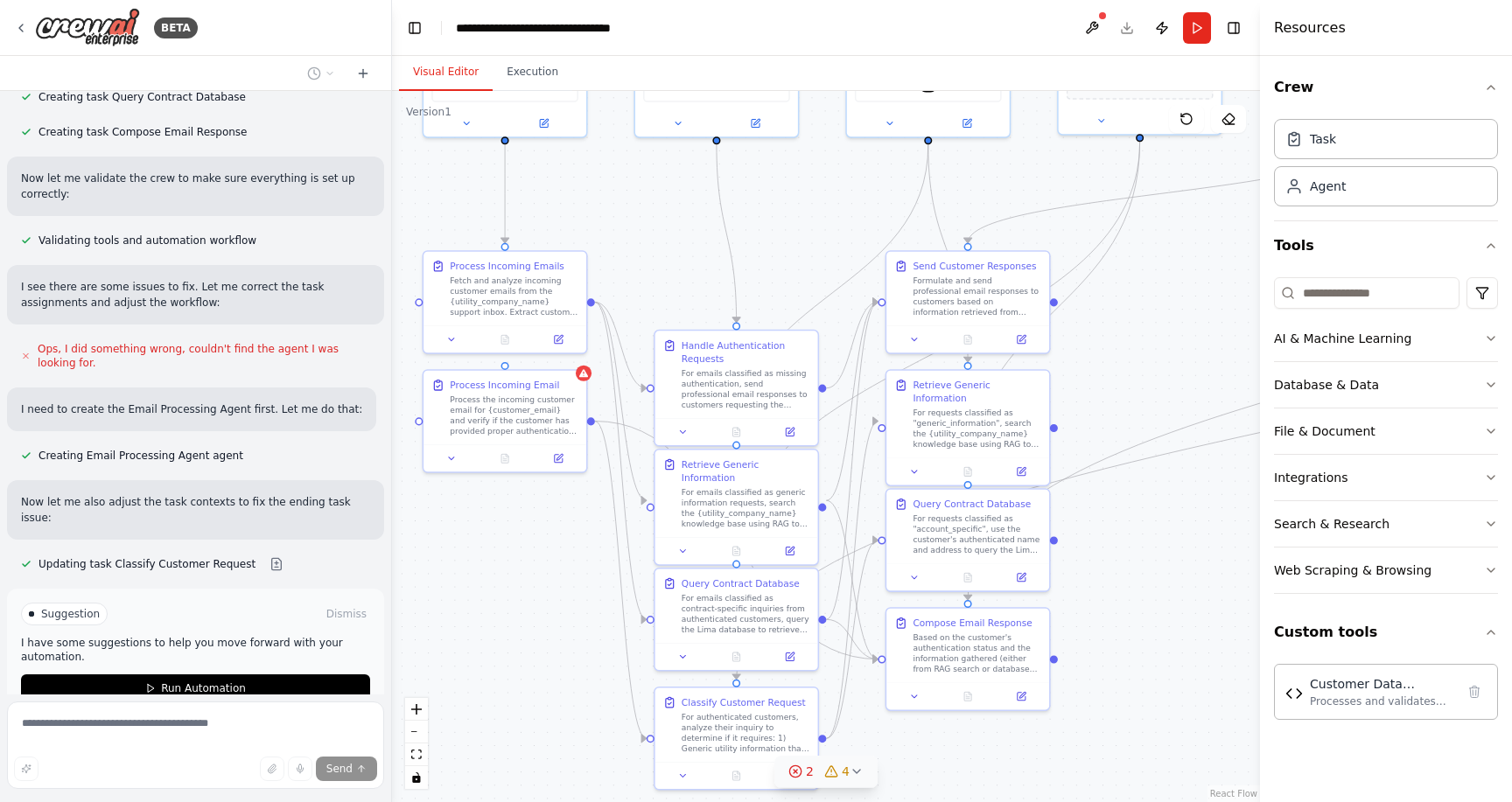
drag, startPoint x: 892, startPoint y: 328, endPoint x: 813, endPoint y: 233, distance: 123.6
click at [813, 233] on div ".deletable-edge-delete-btn { width: 20px; height: 20px; border: 0px solid #ffff…" at bounding box center [826, 447] width 868 height 712
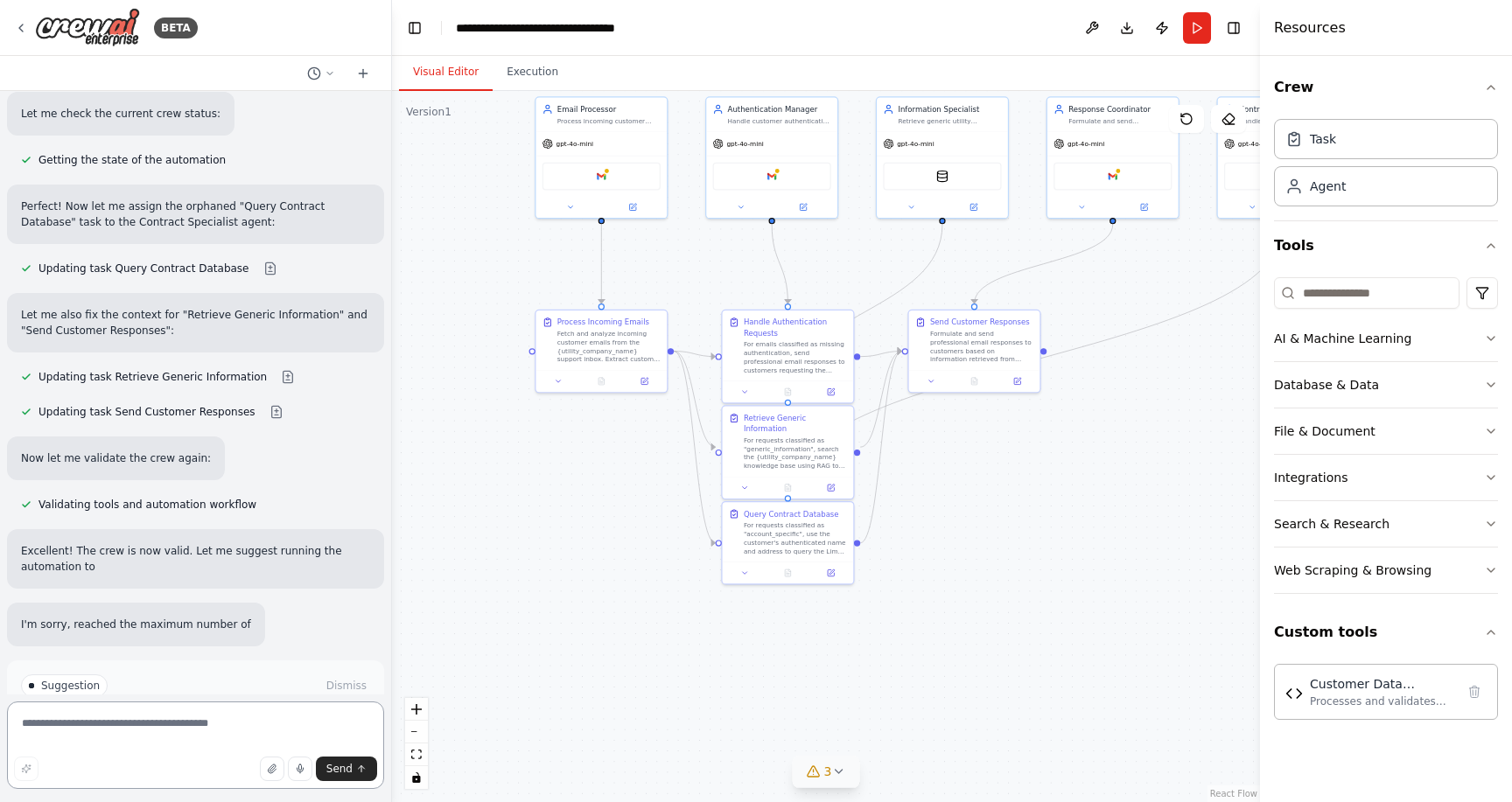
scroll to position [6396, 0]
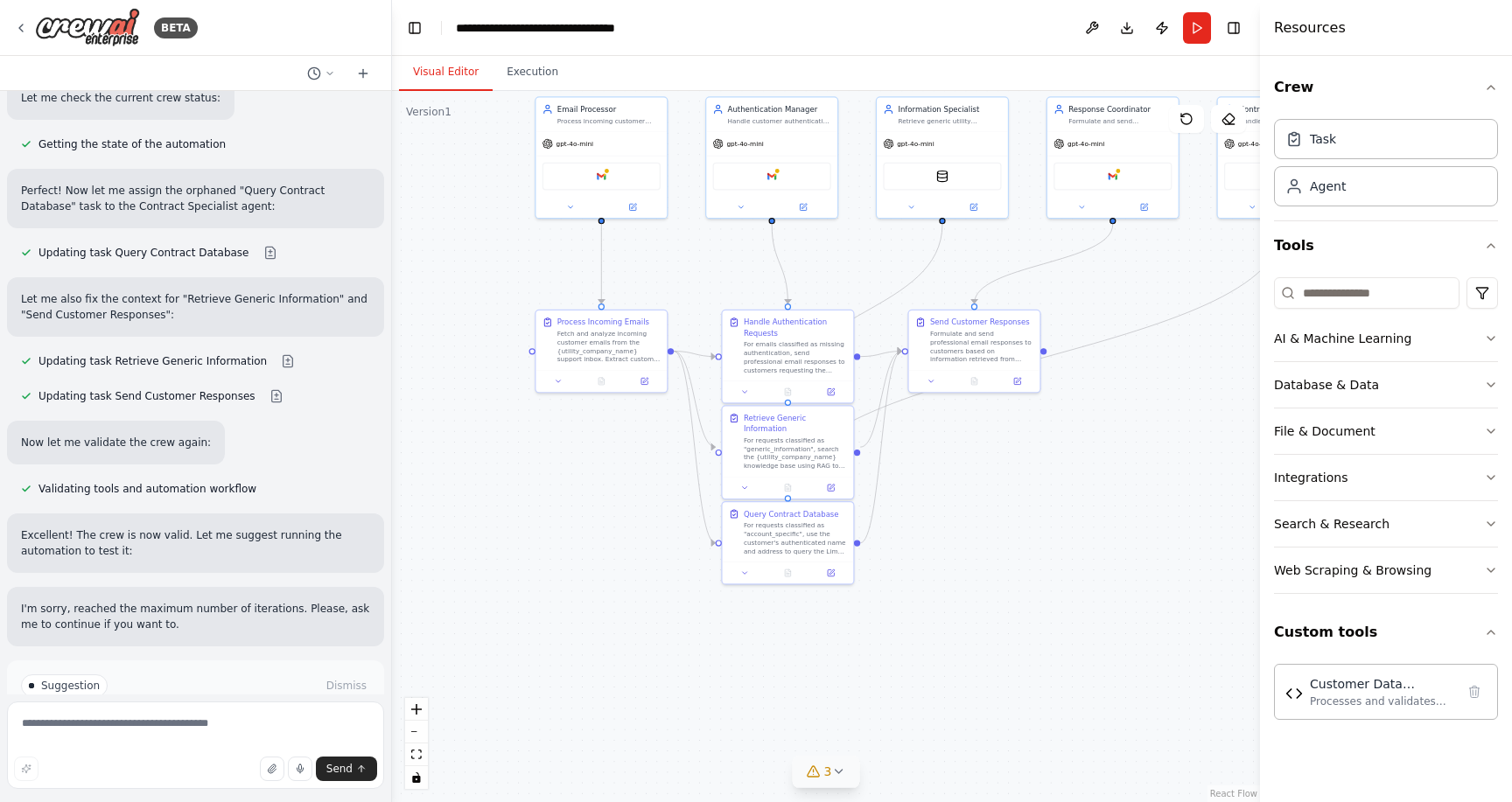
click at [233, 747] on button "Run Automation" at bounding box center [196, 761] width 349 height 28
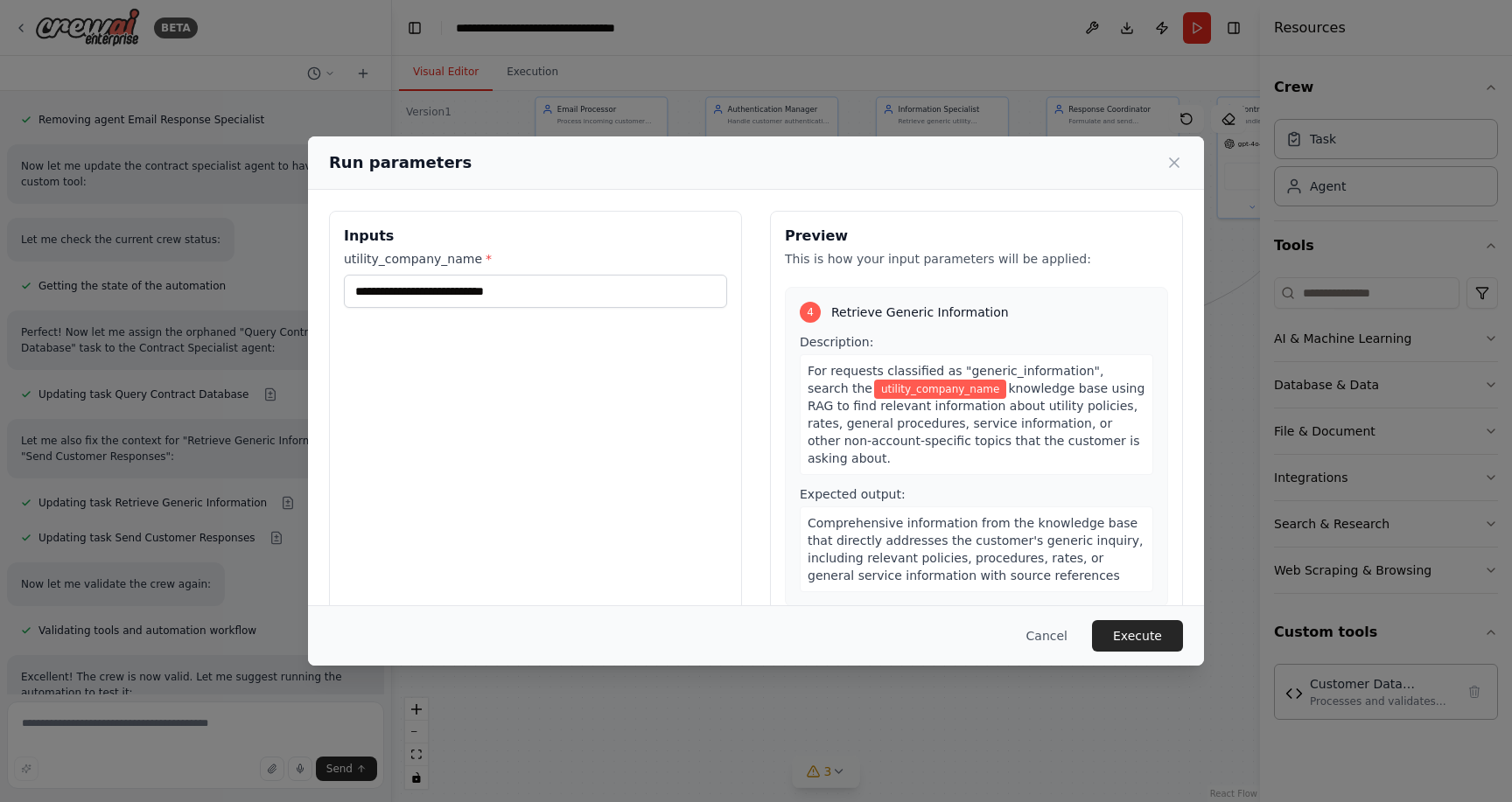
scroll to position [1306, 0]
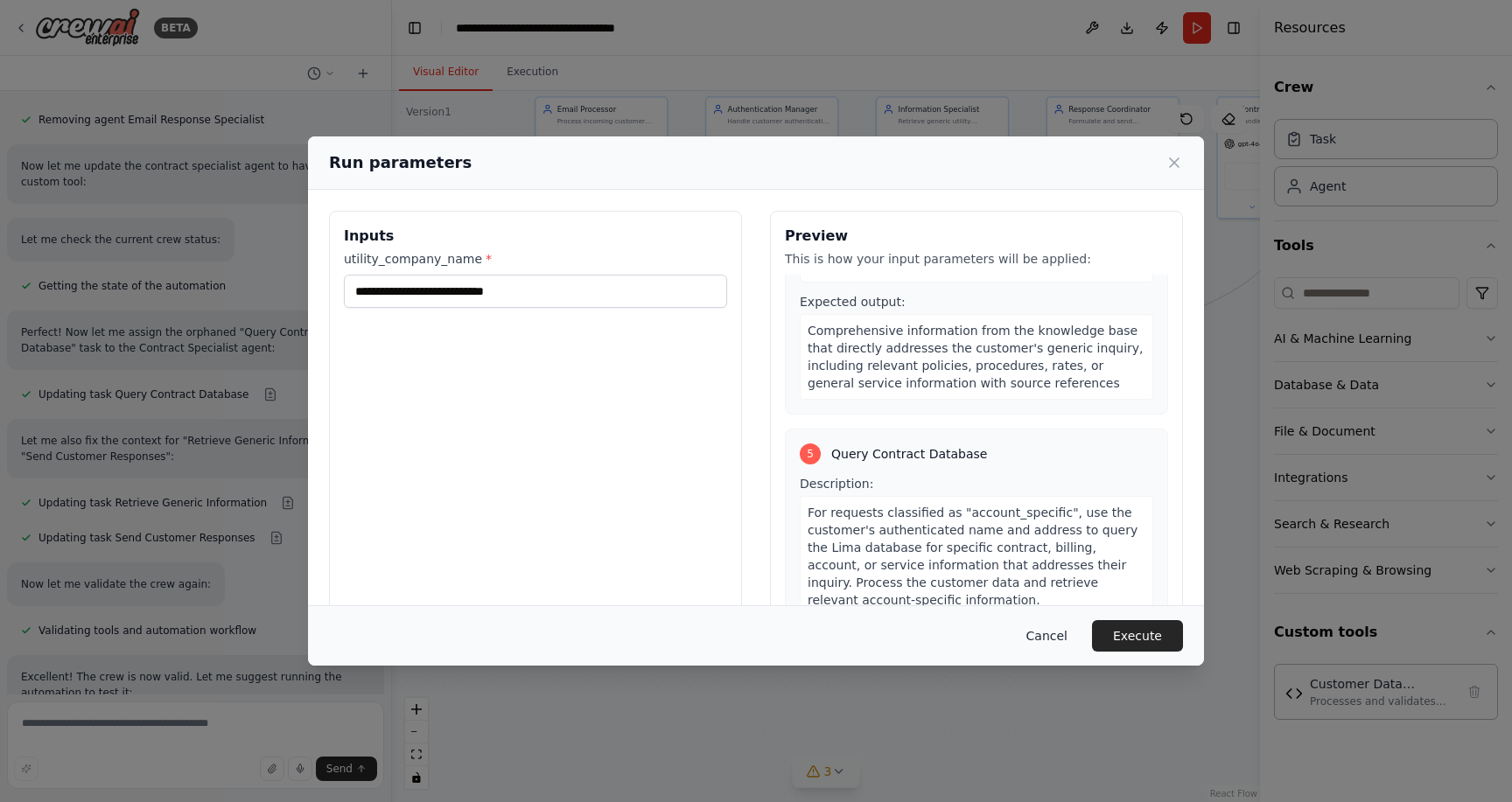
click at [1055, 639] on button "Cancel" at bounding box center [1047, 636] width 69 height 32
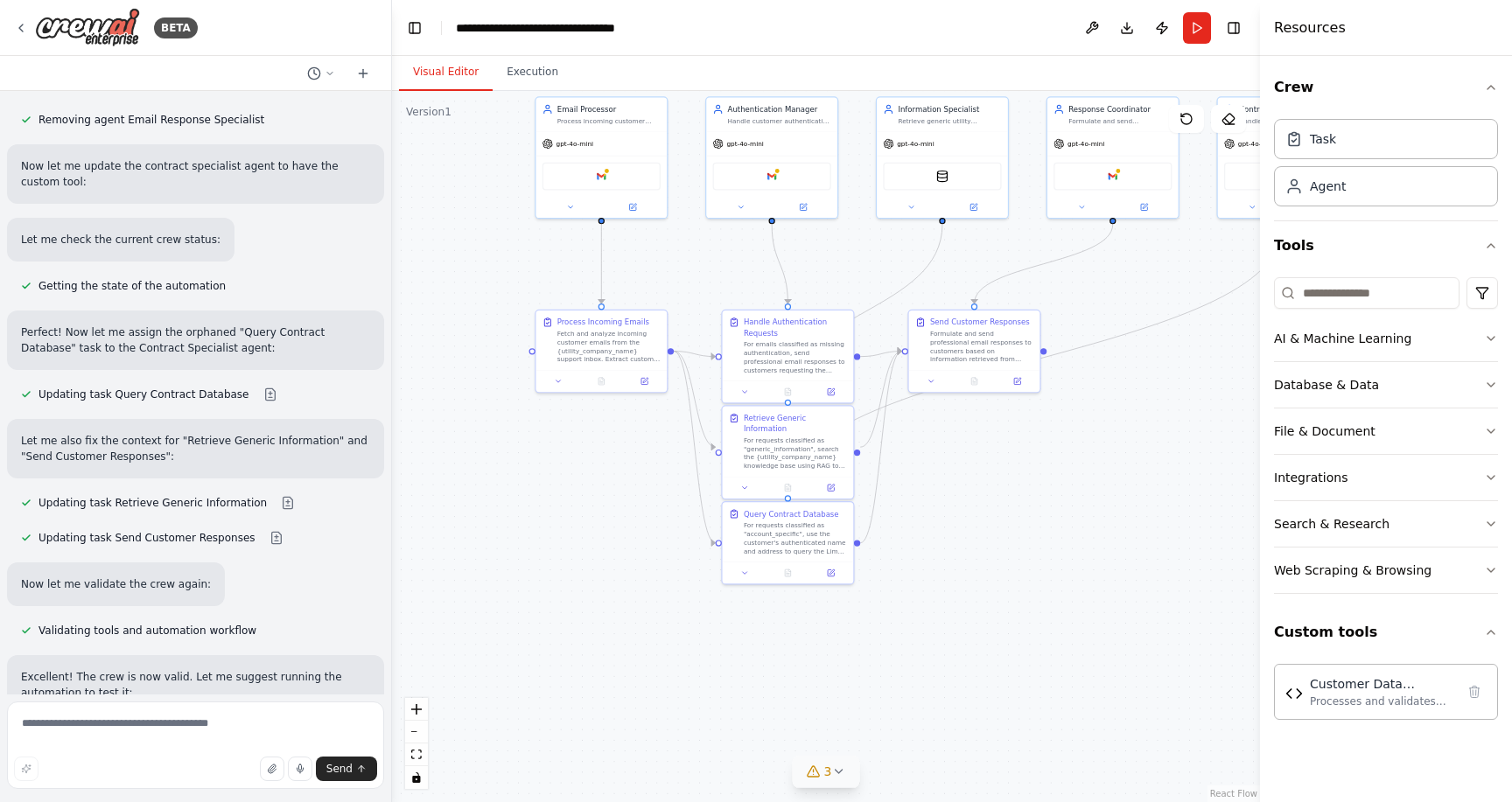
scroll to position [0, 0]
click at [1210, 27] on button "Run" at bounding box center [1197, 28] width 28 height 32
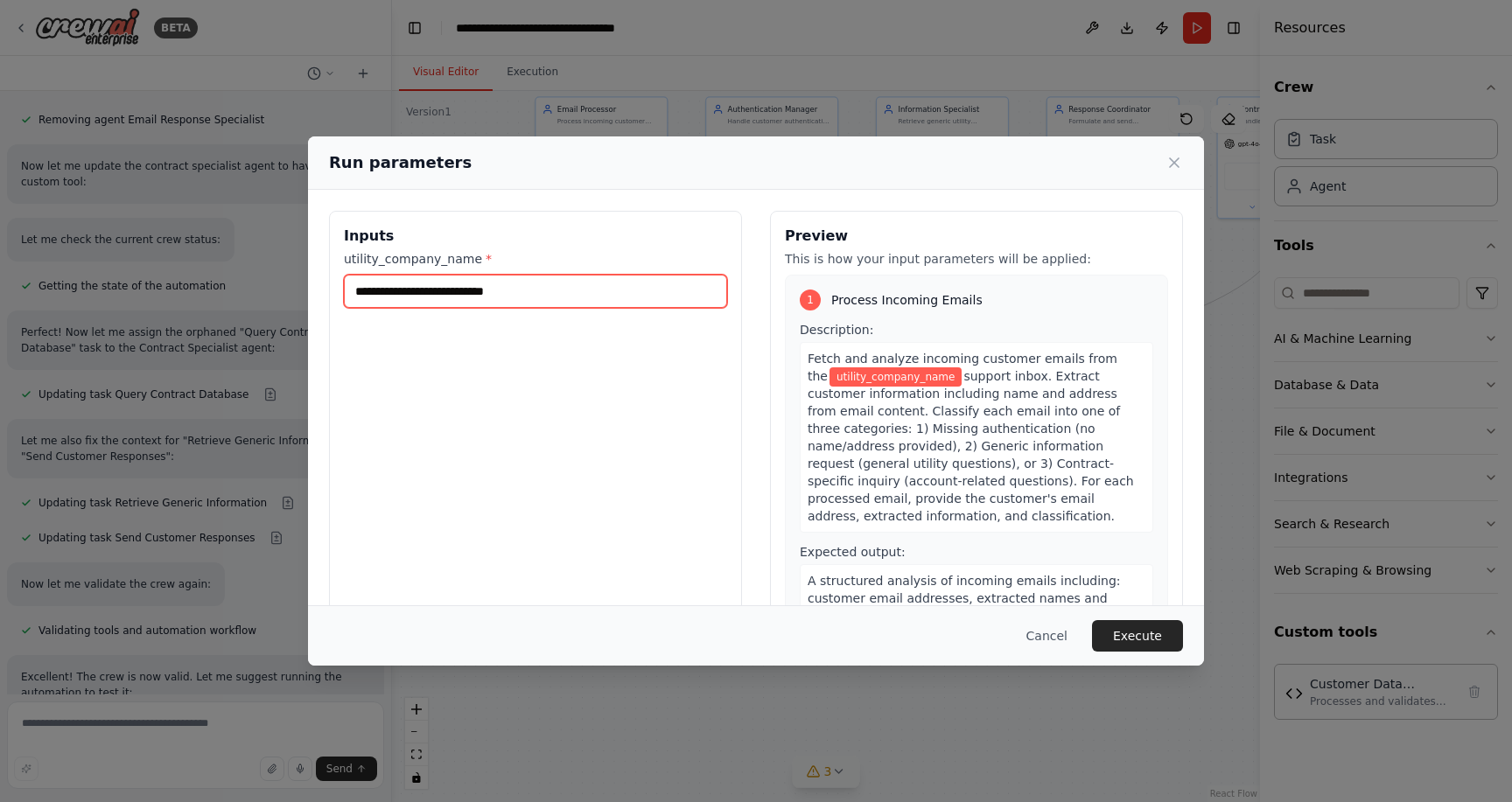
click at [438, 291] on input "utility_company_name *" at bounding box center [535, 291] width 383 height 33
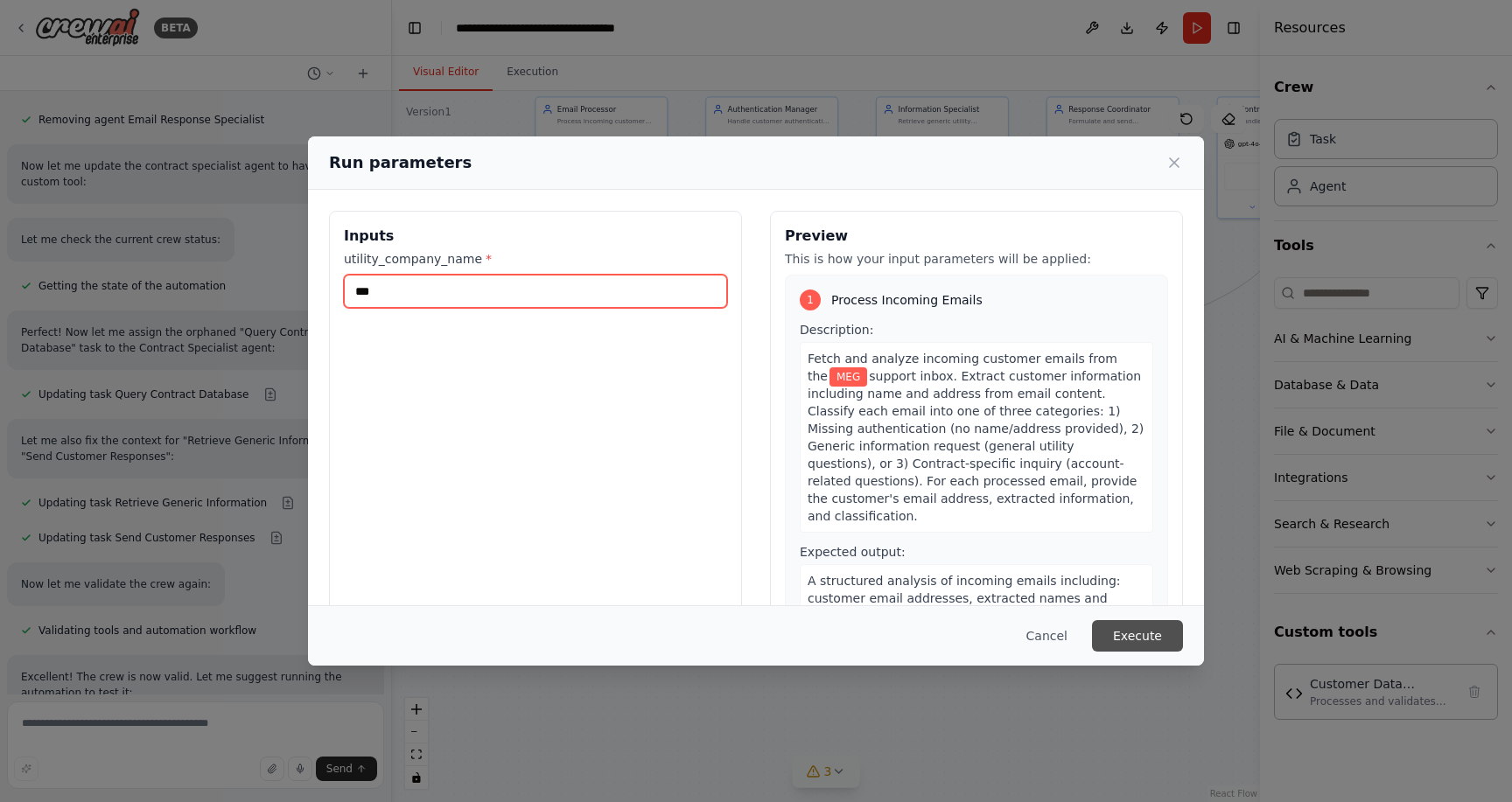
type input "***"
click at [1107, 625] on button "Execute" at bounding box center [1138, 636] width 91 height 32
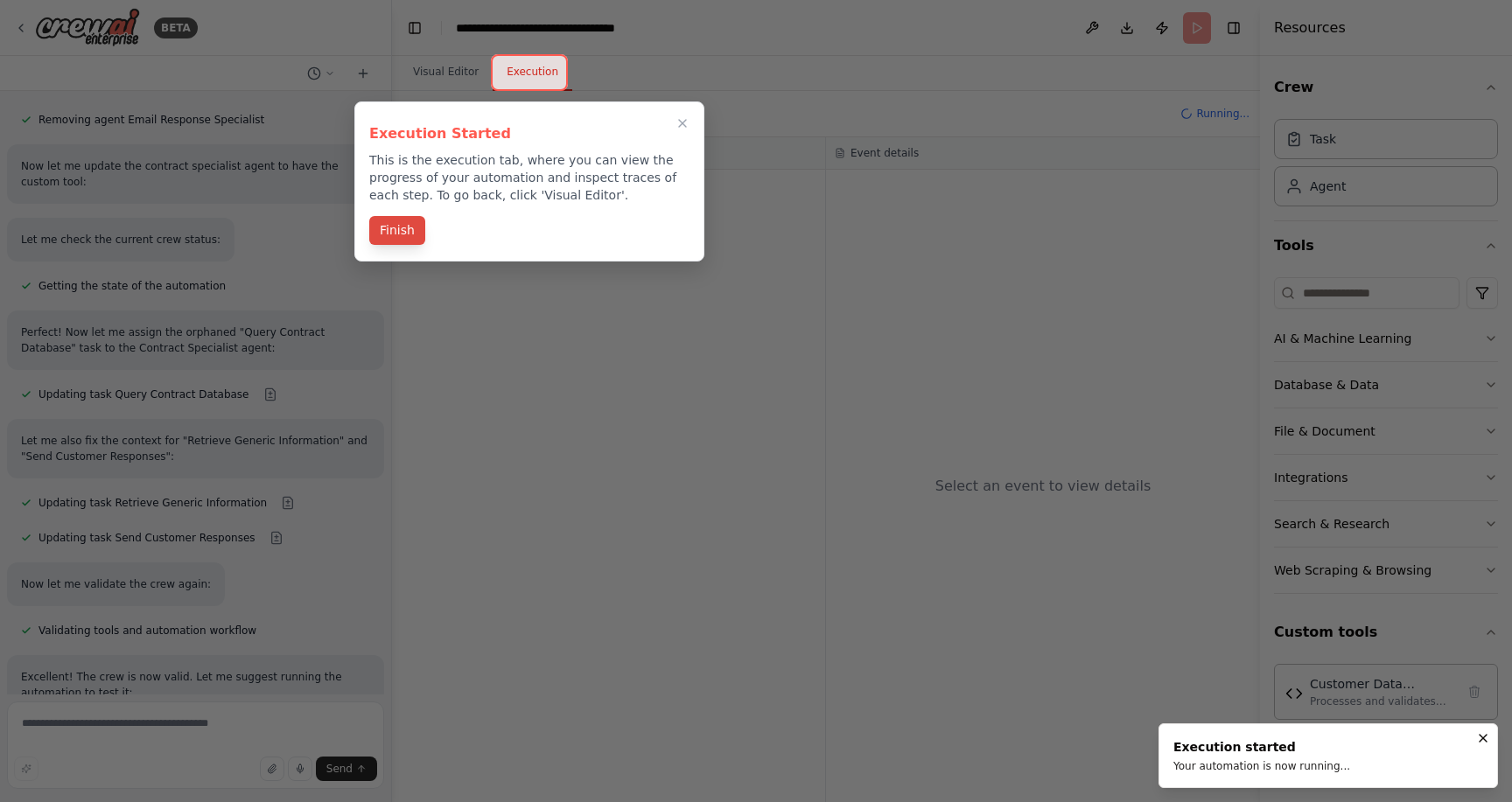
click at [406, 228] on button "Finish" at bounding box center [398, 230] width 56 height 29
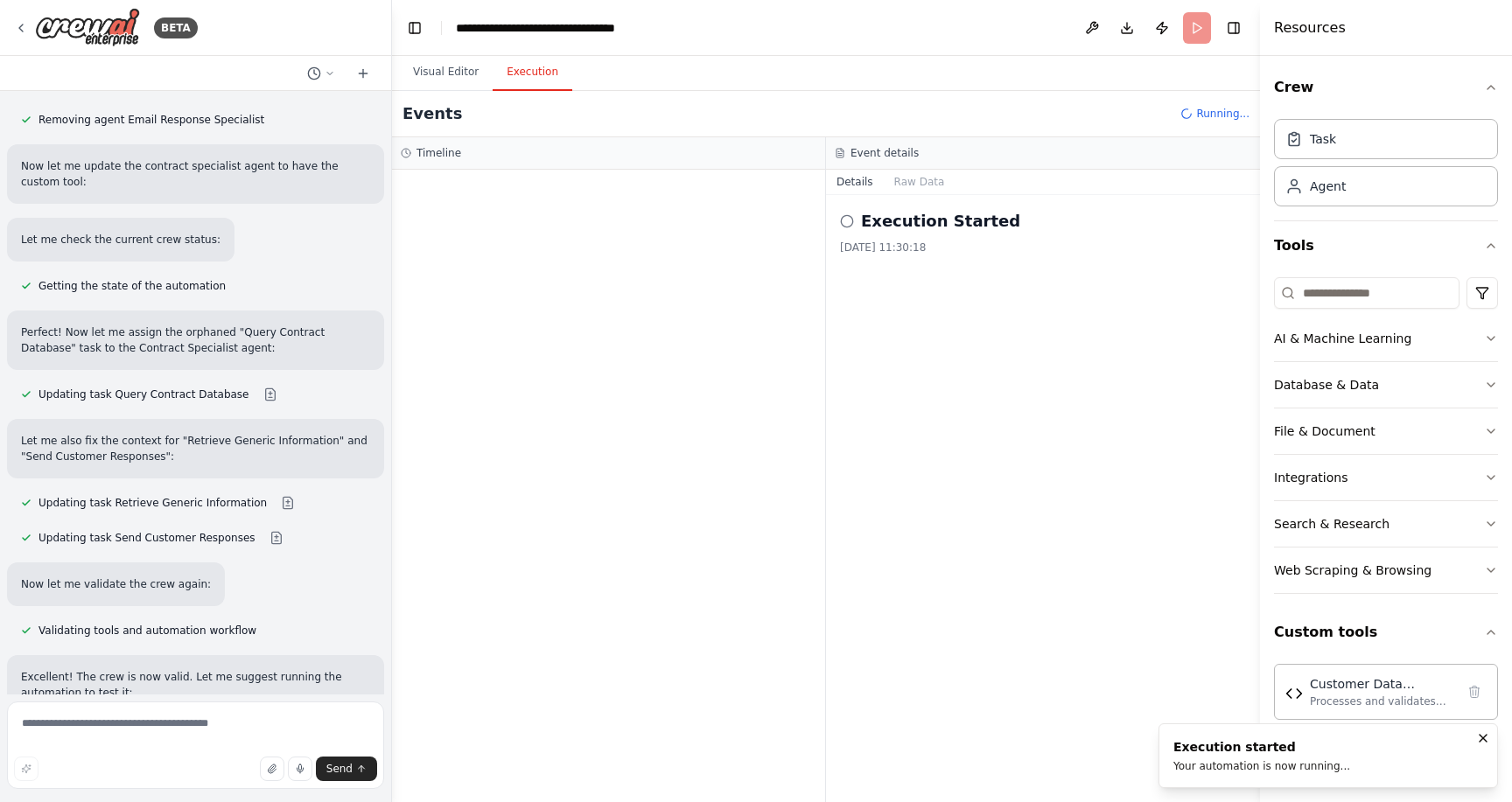
click at [843, 226] on circle at bounding box center [846, 220] width 11 height 11
click at [906, 226] on h2 "Execution Started" at bounding box center [940, 221] width 159 height 25
click at [913, 168] on div "Event details" at bounding box center [1043, 154] width 434 height 32
click at [915, 173] on button "Raw Data" at bounding box center [920, 182] width 72 height 25
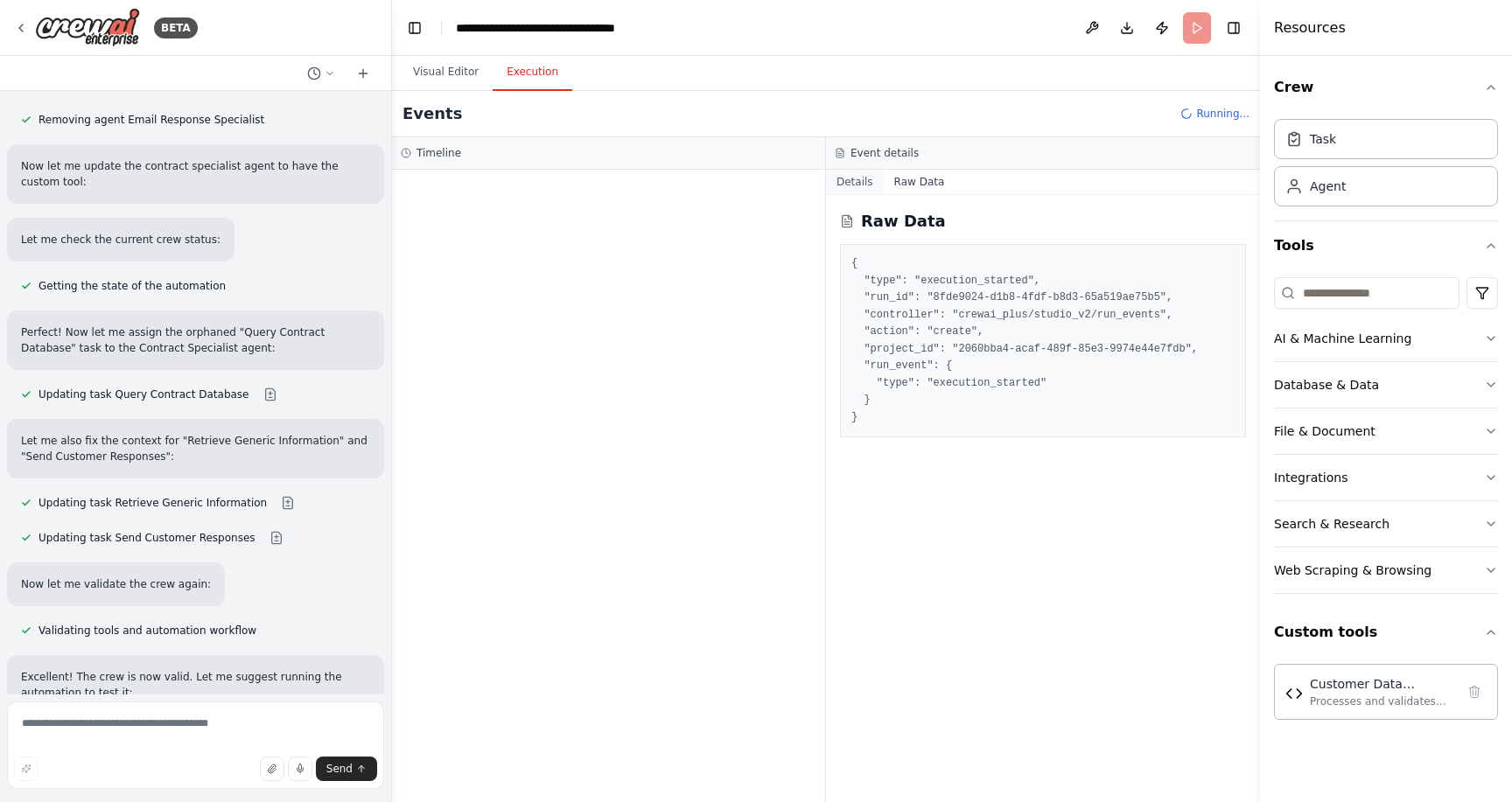
click at [865, 191] on button "Details" at bounding box center [855, 182] width 58 height 25
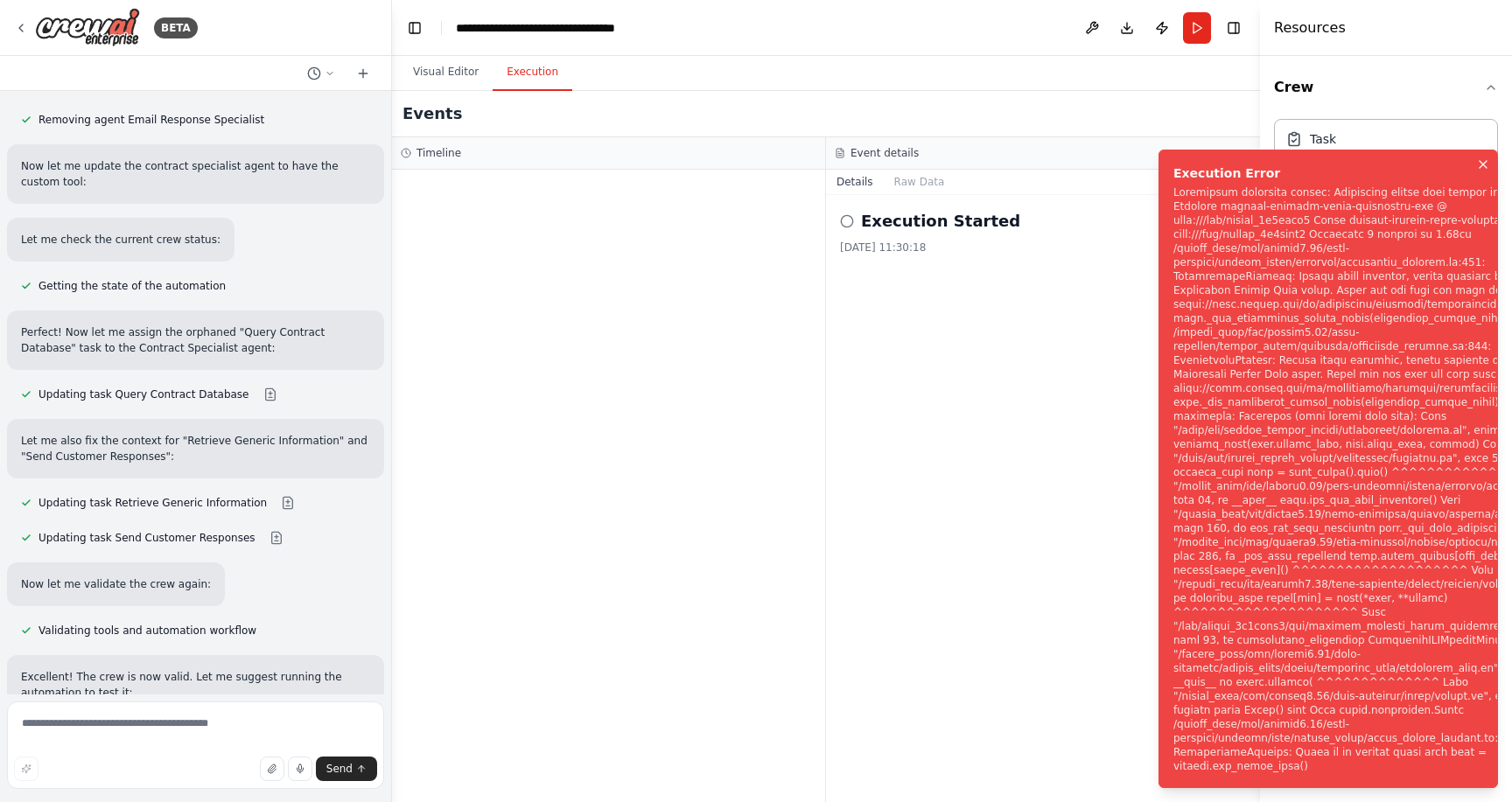
click at [1482, 162] on icon "Notifications (F8)" at bounding box center [1483, 165] width 14 height 14
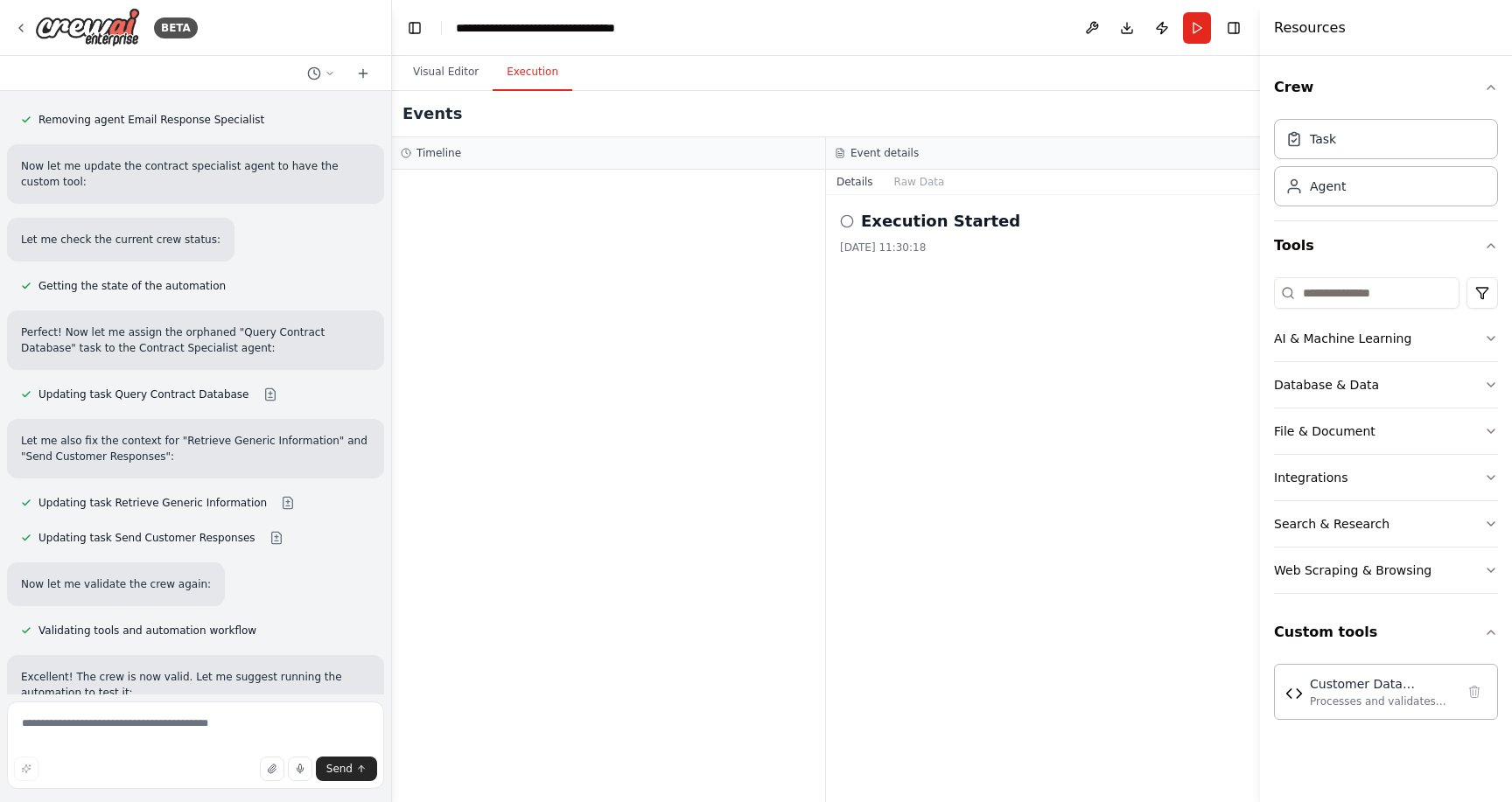
click at [1288, 23] on h4 "Resources" at bounding box center [1310, 28] width 72 height 21
click at [457, 69] on button "Visual Editor" at bounding box center [446, 73] width 94 height 37
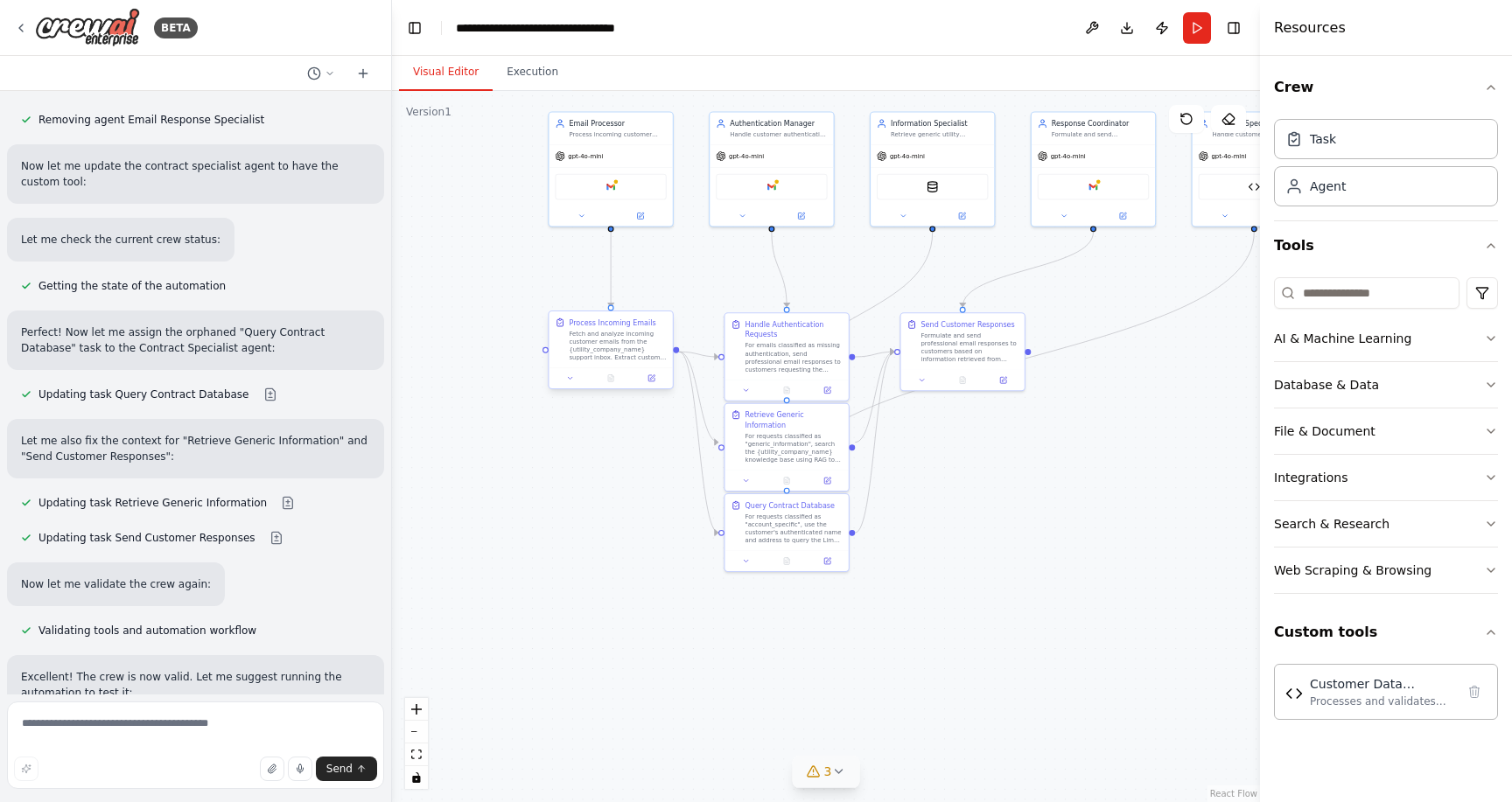
click at [584, 354] on div "Fetch and analyze incoming customer emails from the {utility_company_name} supp…" at bounding box center [617, 346] width 97 height 32
click at [627, 452] on div ".deletable-edge-delete-btn { width: 20px; height: 20px; border: 0px solid #ffff…" at bounding box center [826, 447] width 868 height 712
click at [330, 67] on button at bounding box center [321, 74] width 42 height 21
click at [455, 261] on div ".deletable-edge-delete-btn { width: 20px; height: 20px; border: 0px solid #ffff…" at bounding box center [826, 447] width 868 height 712
click at [19, 23] on div at bounding box center [196, 401] width 392 height 802
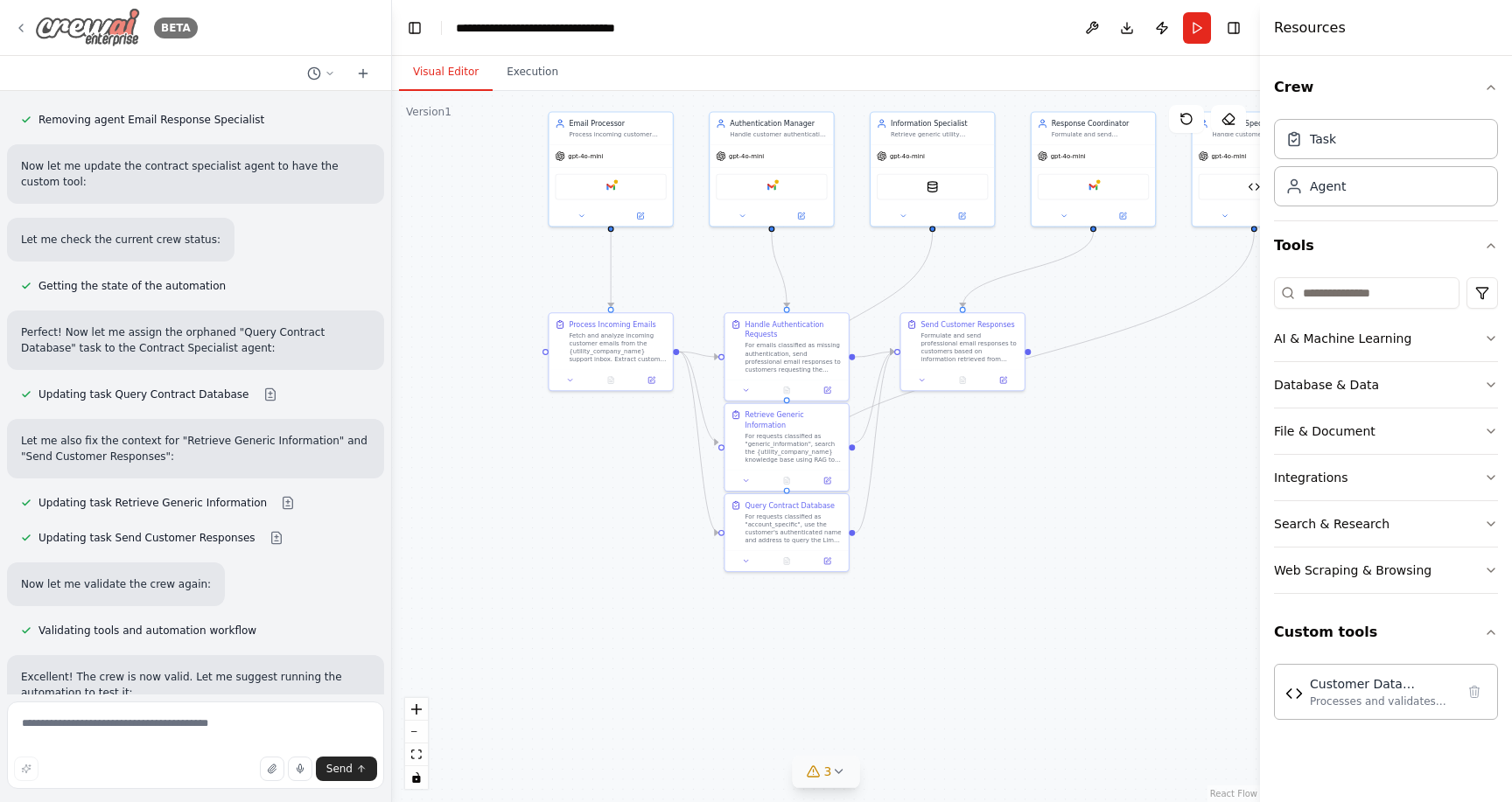
click at [19, 36] on div "BETA" at bounding box center [105, 27] width 183 height 39
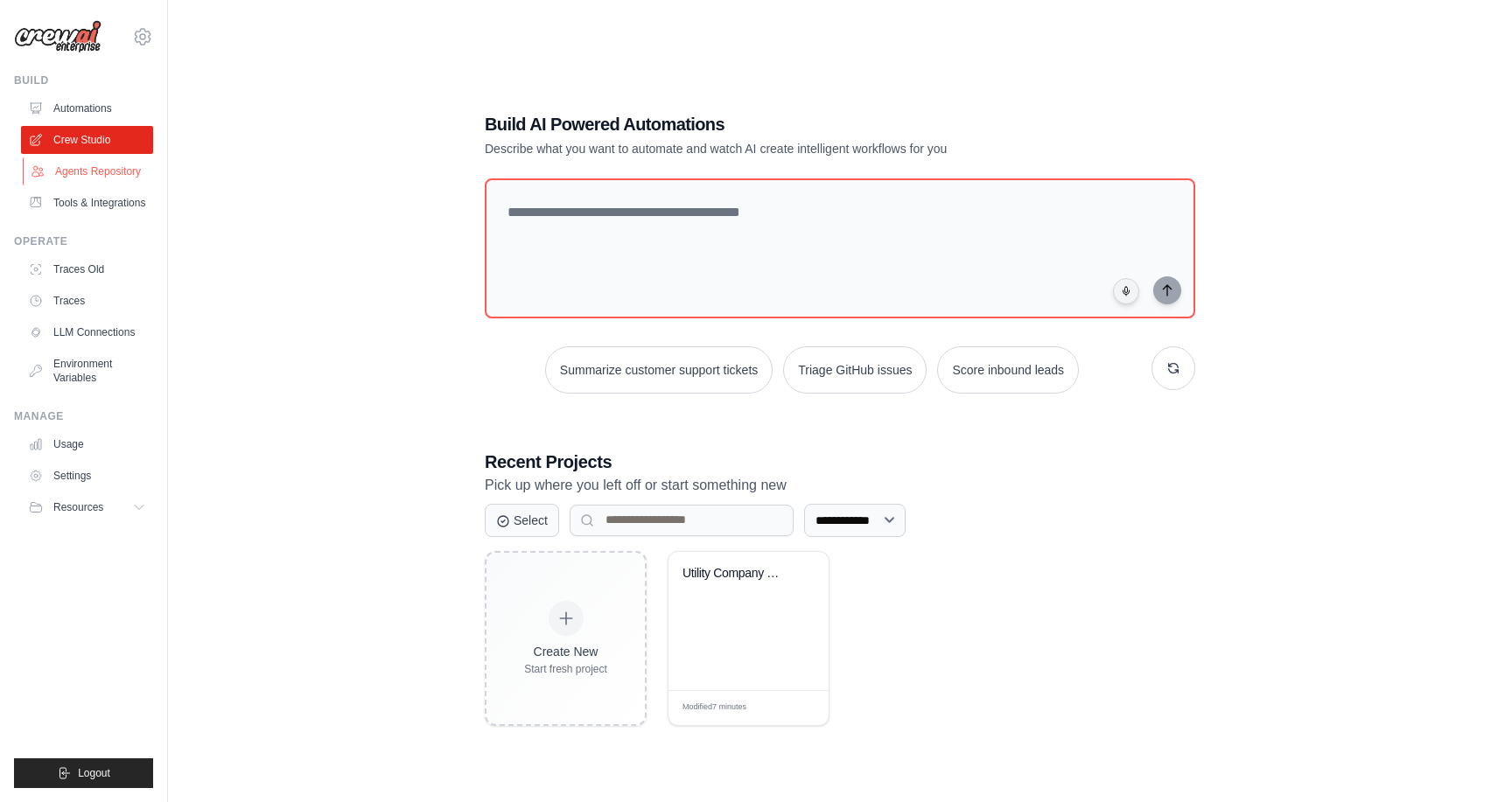
click at [103, 179] on link "Agents Repository" at bounding box center [89, 172] width 133 height 28
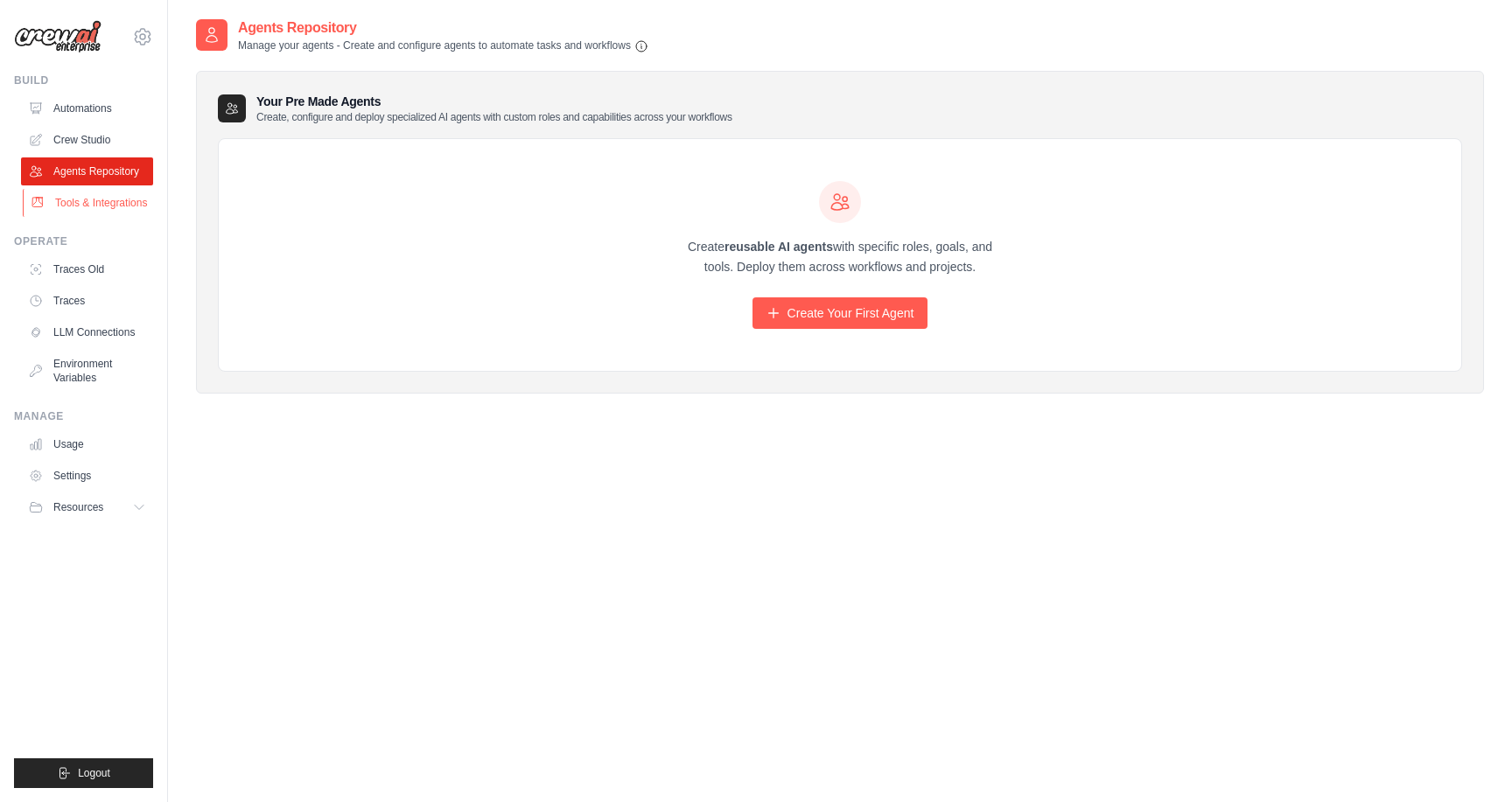
click at [101, 201] on link "Tools & Integrations" at bounding box center [89, 203] width 133 height 28
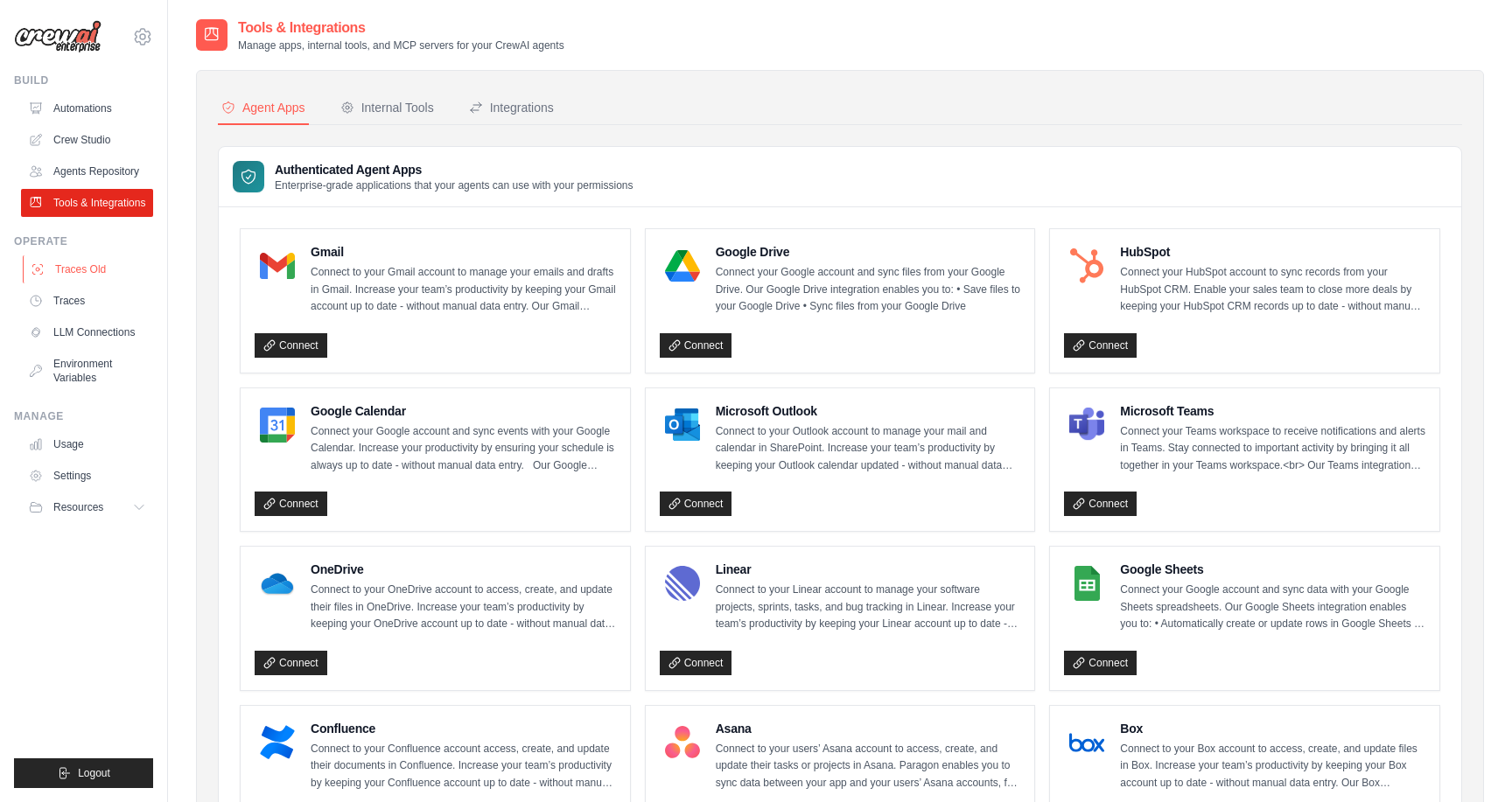
click at [90, 271] on link "Traces Old" at bounding box center [89, 269] width 133 height 28
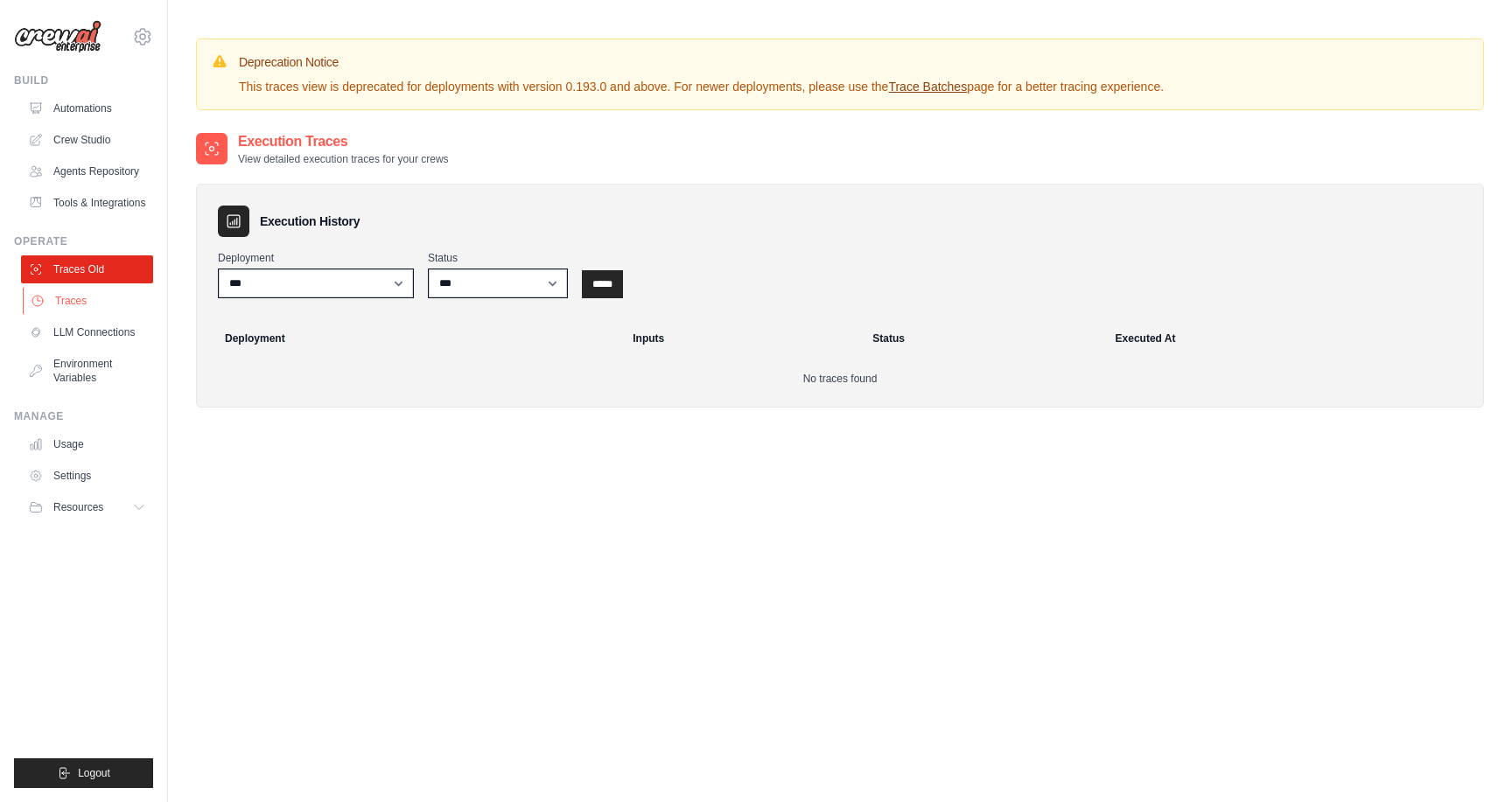
click at [82, 298] on link "Traces" at bounding box center [89, 301] width 133 height 28
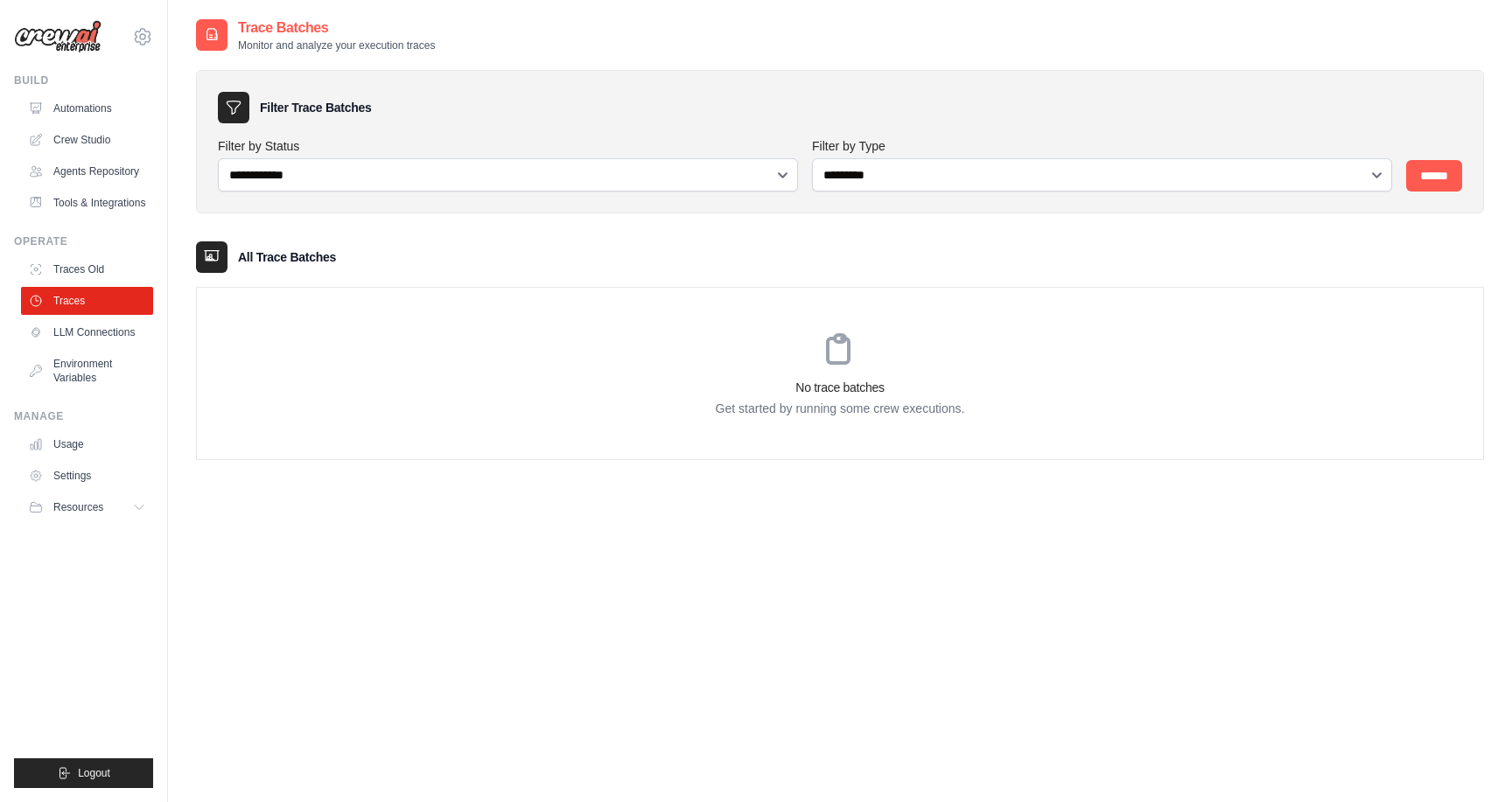
click at [480, 269] on div "All Trace Batches" at bounding box center [840, 257] width 1288 height 32
click at [262, 247] on div "All Trace Batches" at bounding box center [840, 257] width 1288 height 32
click at [93, 183] on link "Agents Repository" at bounding box center [89, 172] width 133 height 28
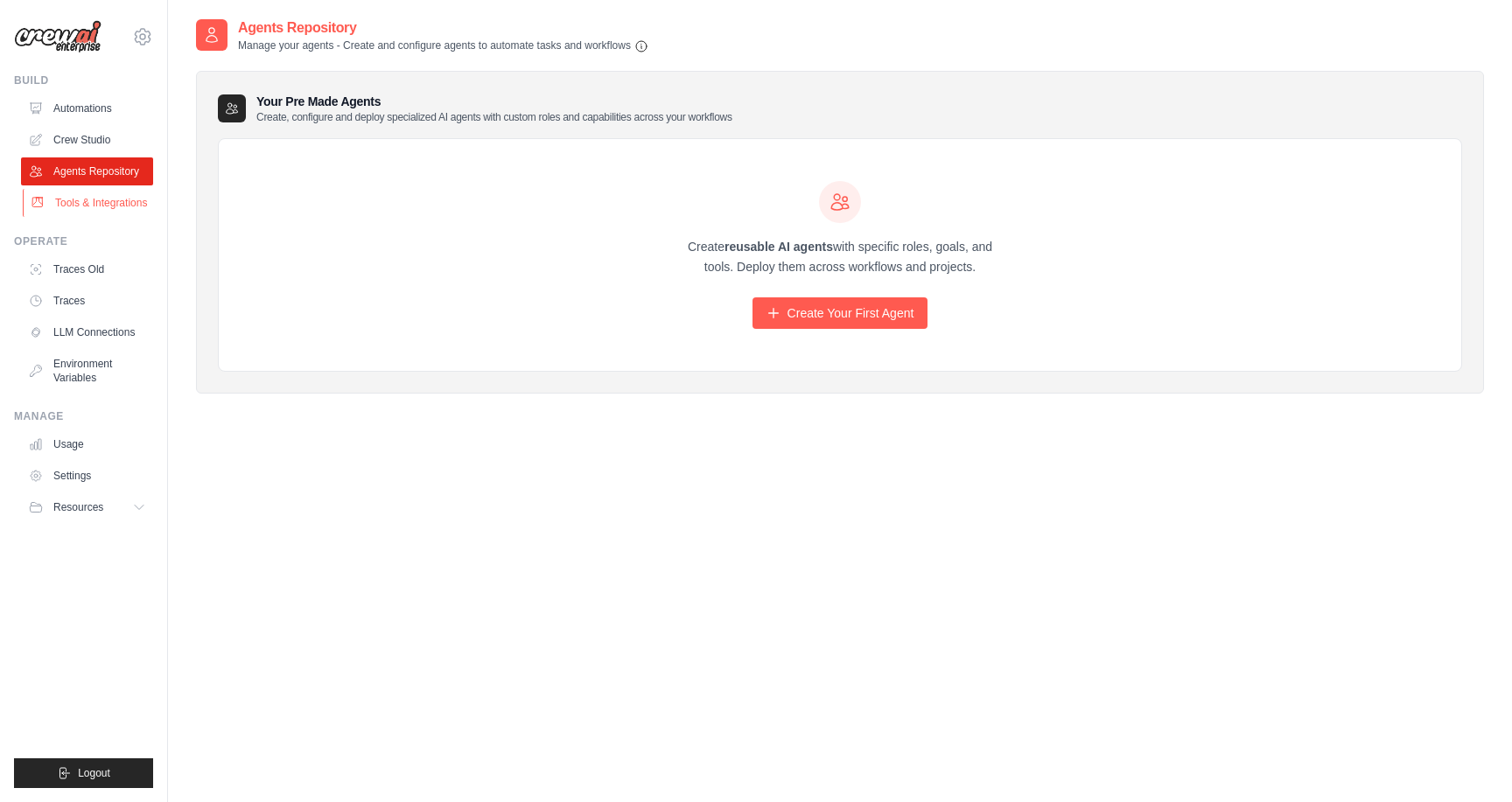
click at [96, 208] on link "Tools & Integrations" at bounding box center [89, 203] width 133 height 28
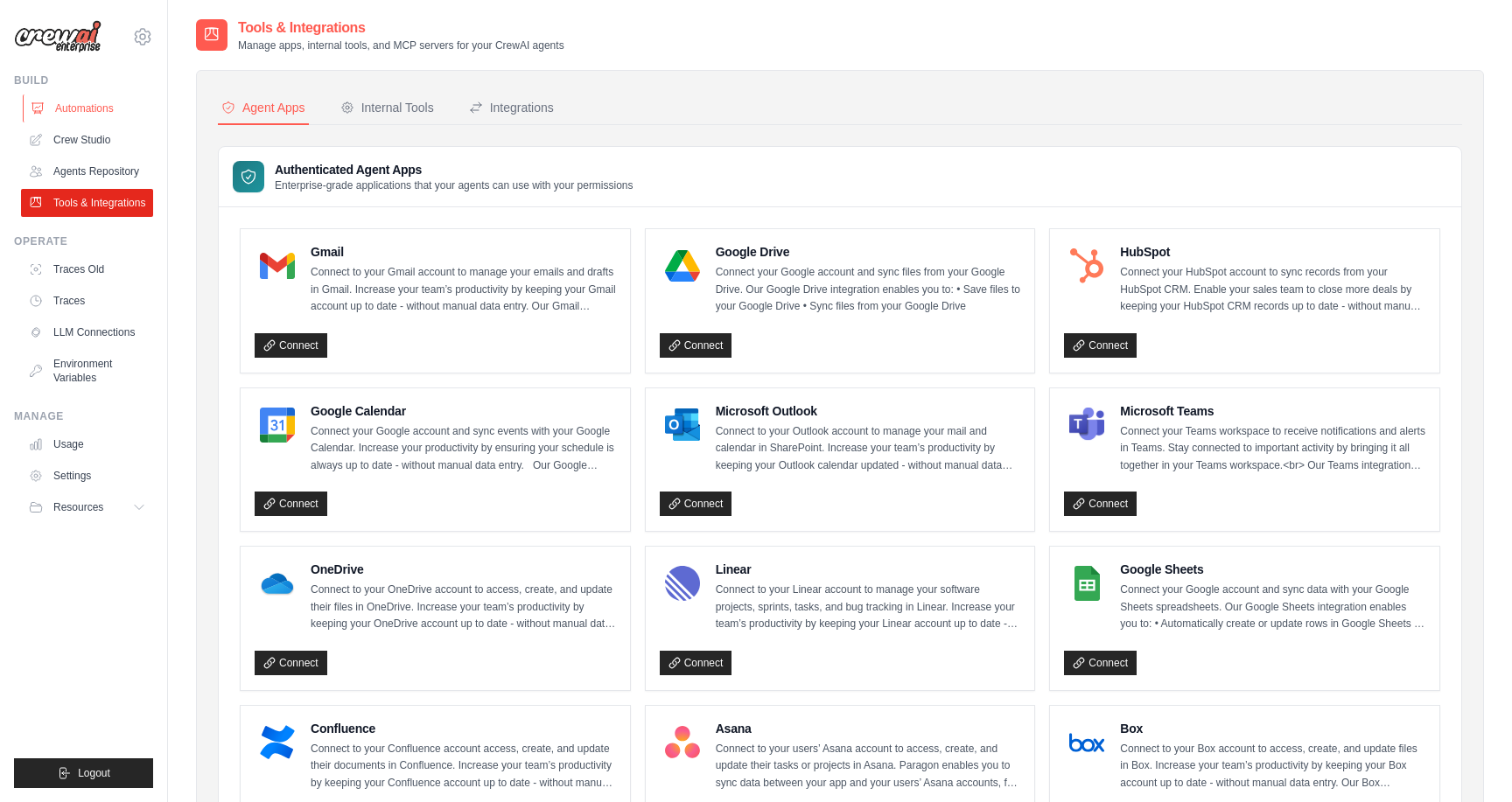
click at [101, 107] on link "Automations" at bounding box center [89, 109] width 133 height 28
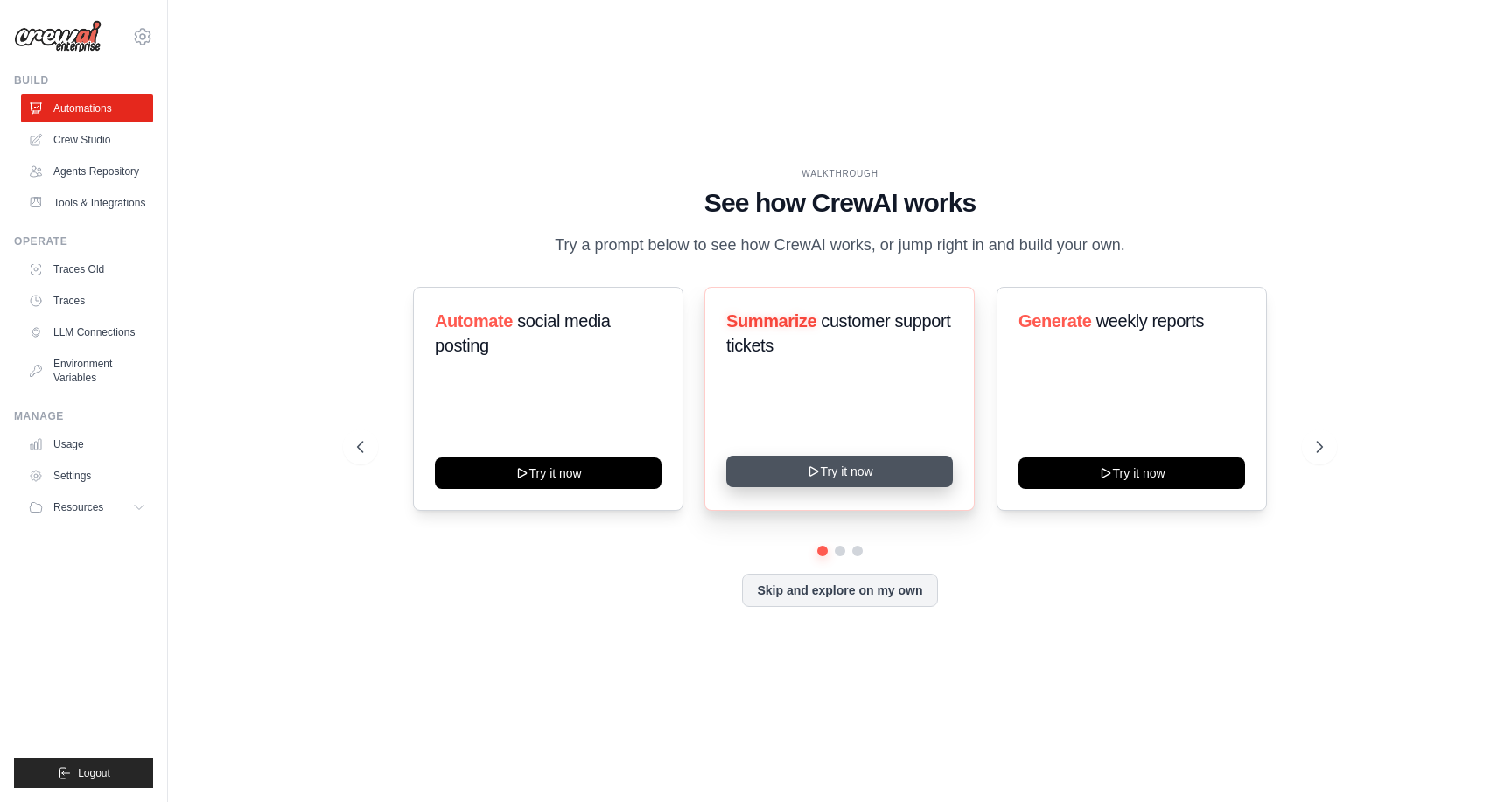
click at [827, 466] on button "Try it now" at bounding box center [840, 472] width 226 height 32
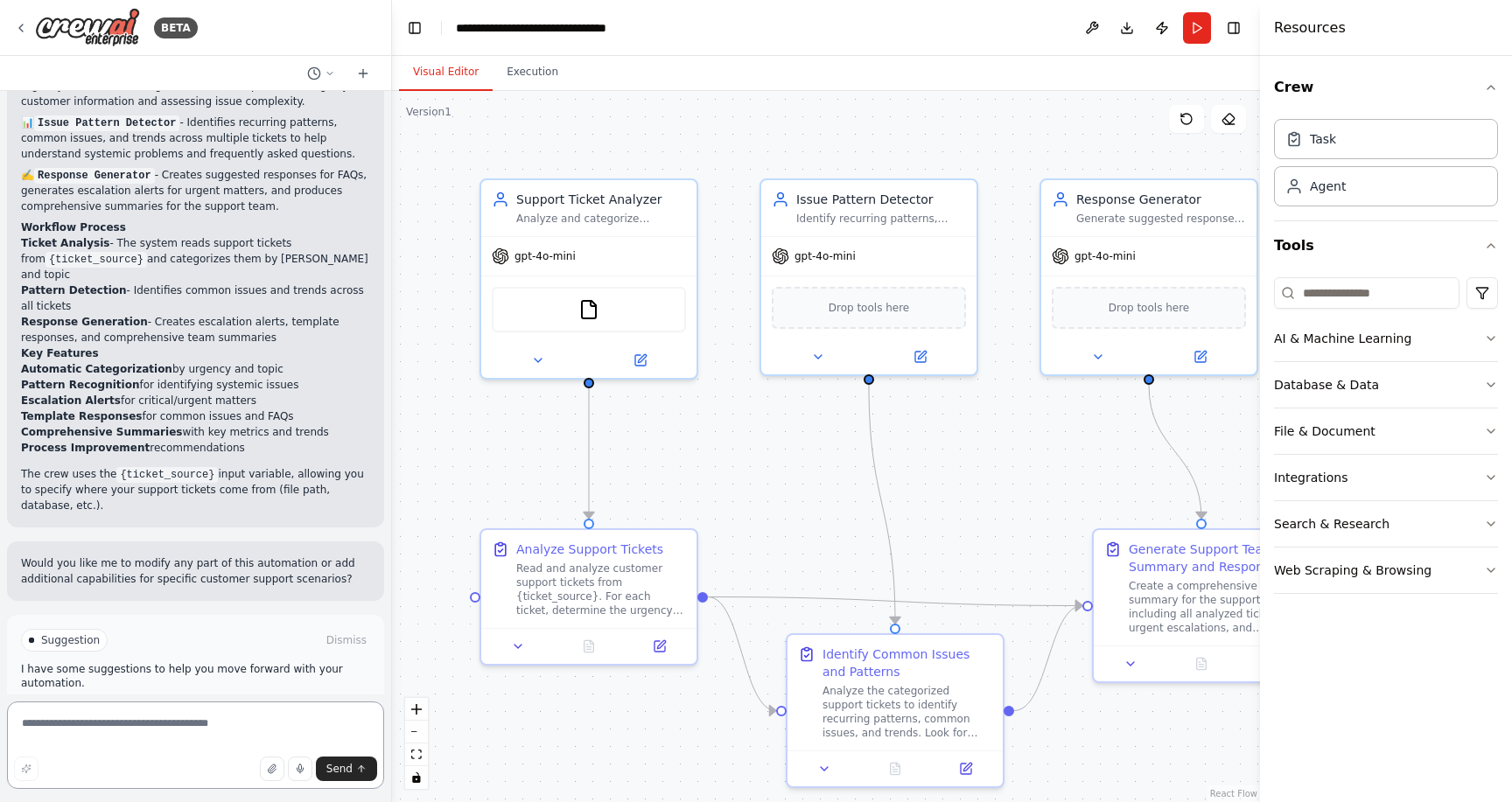
scroll to position [1051, 0]
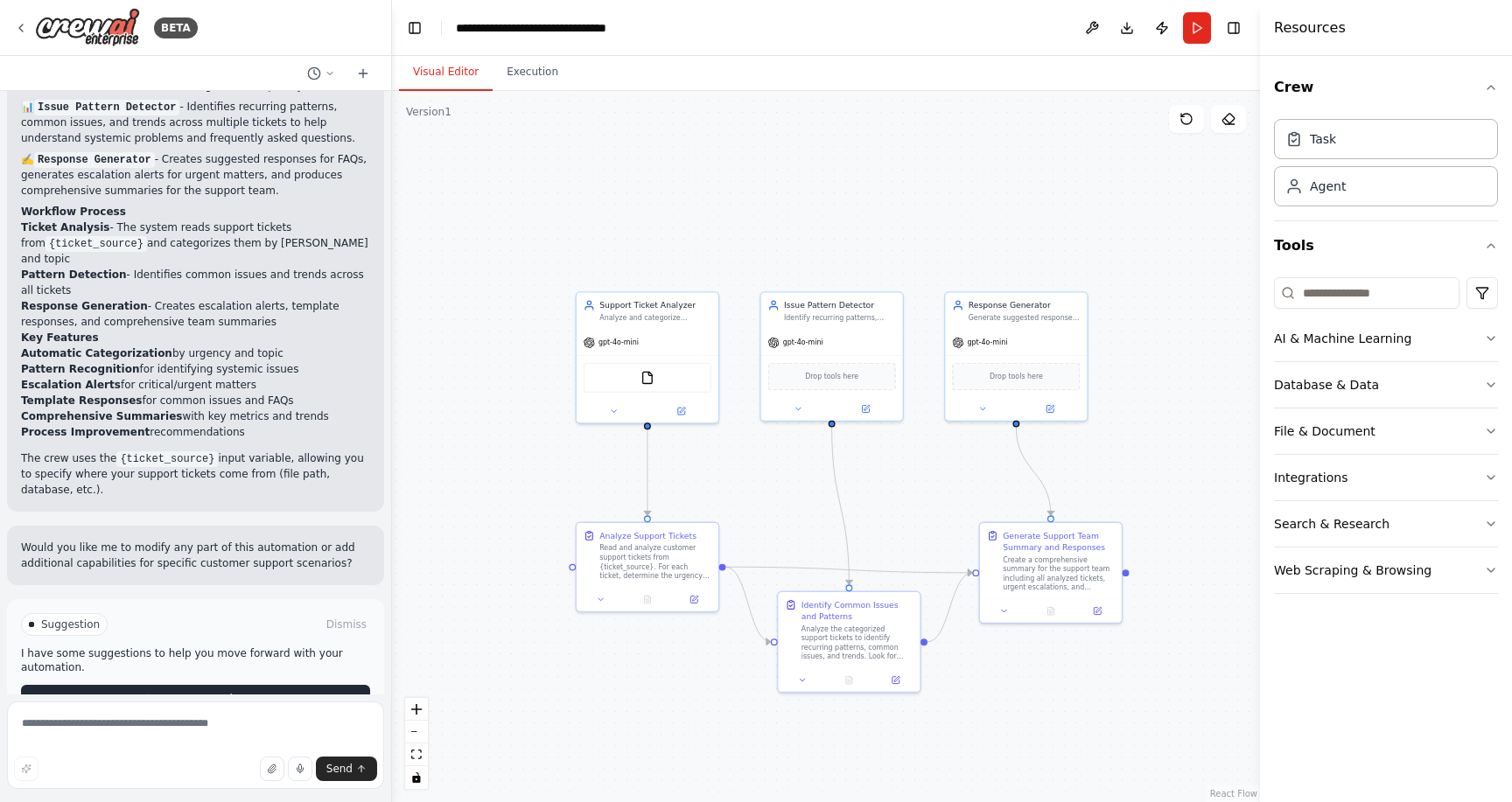
click at [267, 685] on button "Run Automation" at bounding box center [196, 699] width 349 height 28
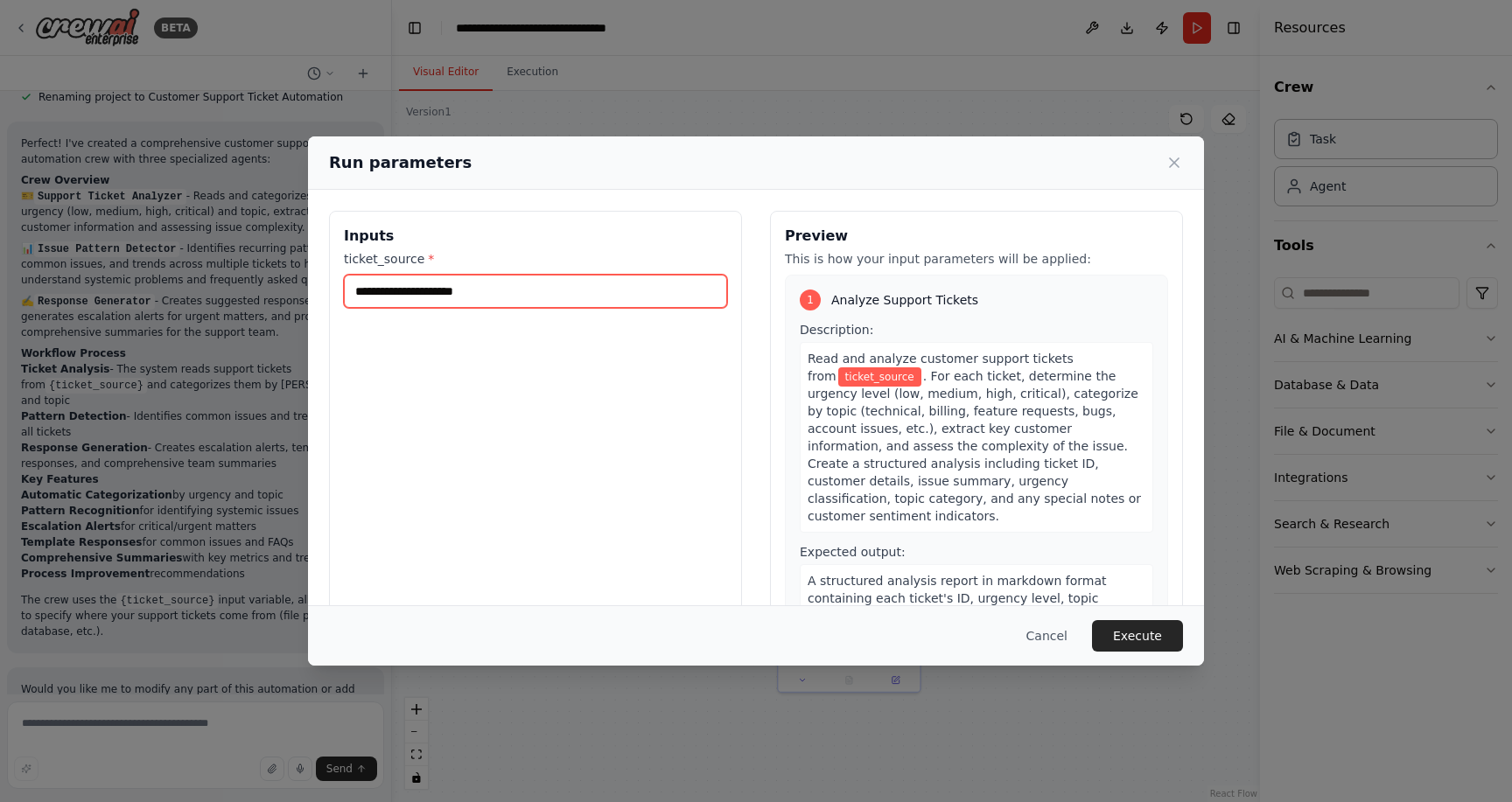
click at [564, 303] on input "ticket_source *" at bounding box center [535, 291] width 383 height 33
click at [534, 297] on input "ticket_source *" at bounding box center [535, 291] width 383 height 33
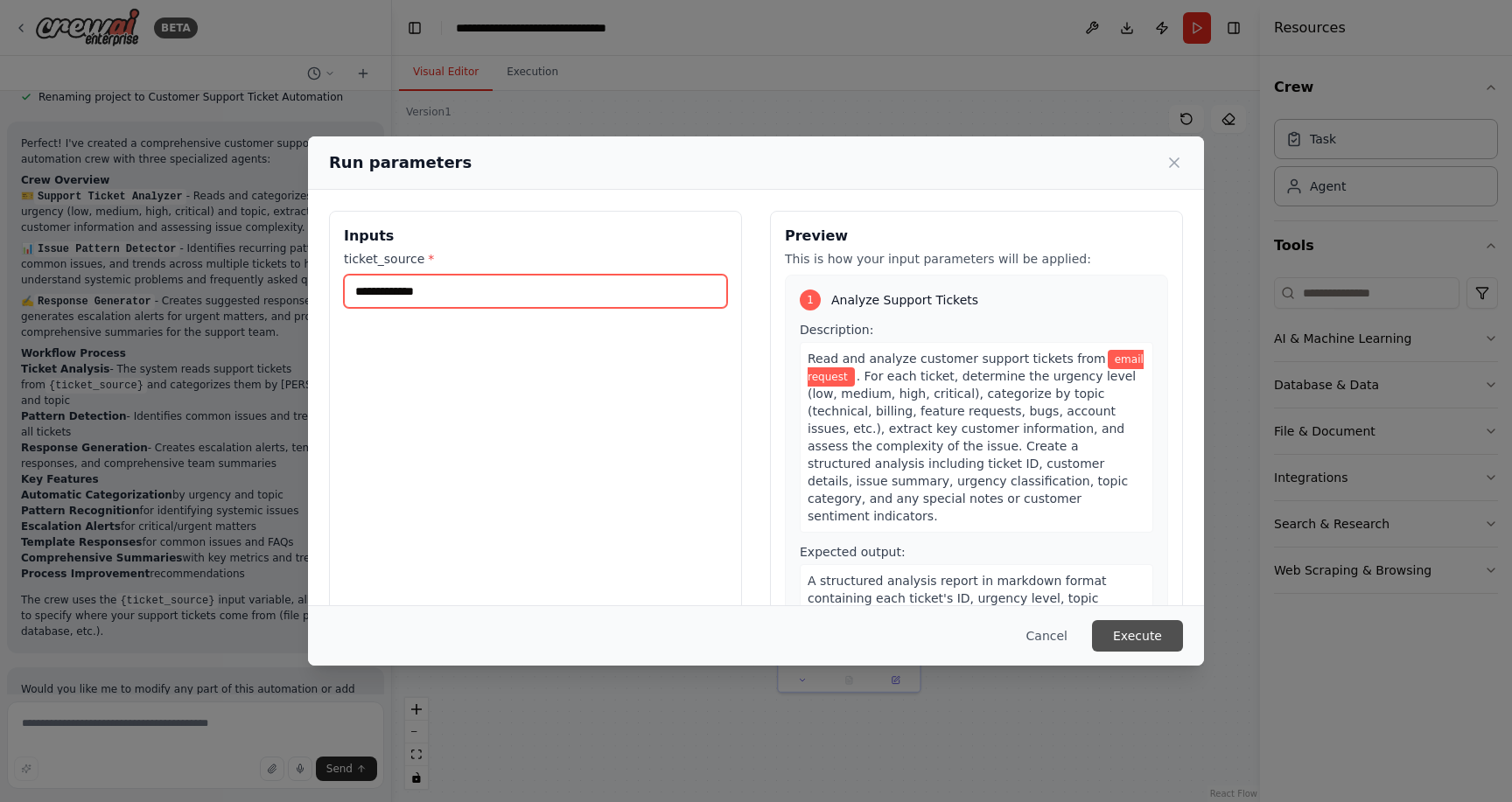
type input "**********"
click at [1122, 632] on button "Execute" at bounding box center [1138, 636] width 91 height 32
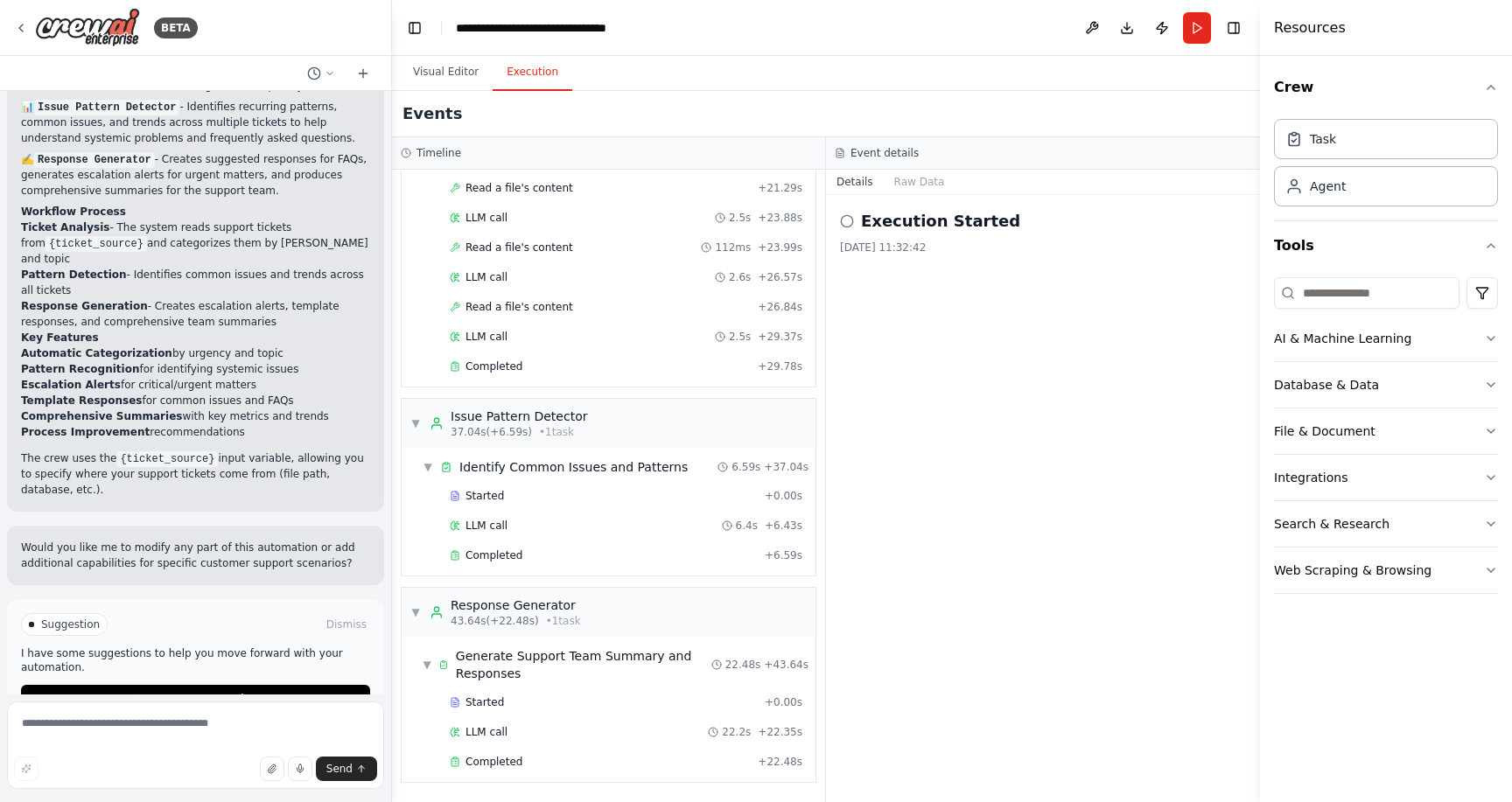
scroll to position [0, 0]
click at [21, 18] on div "BETA" at bounding box center [105, 27] width 183 height 39
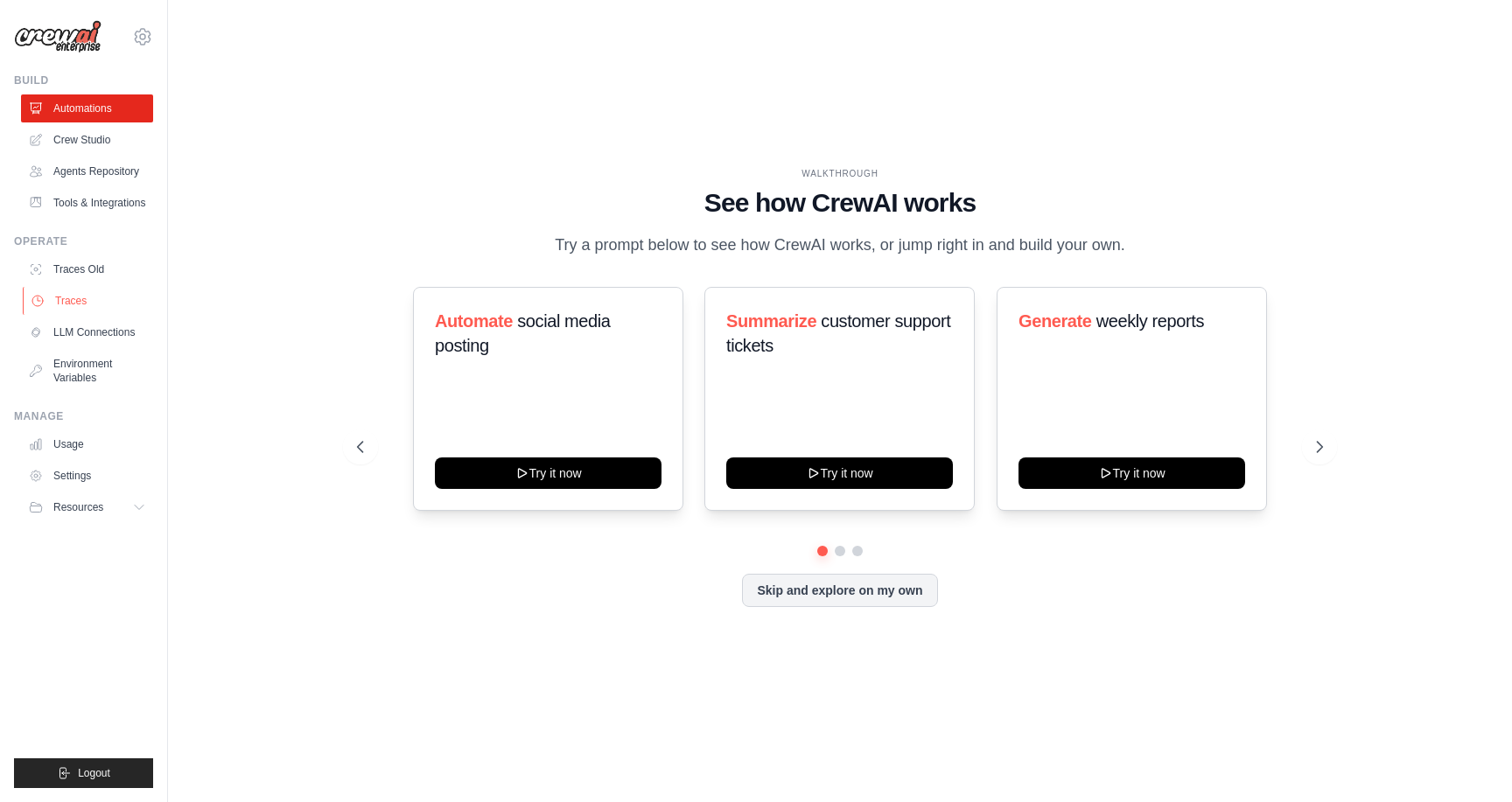
click at [86, 305] on link "Traces" at bounding box center [89, 301] width 133 height 28
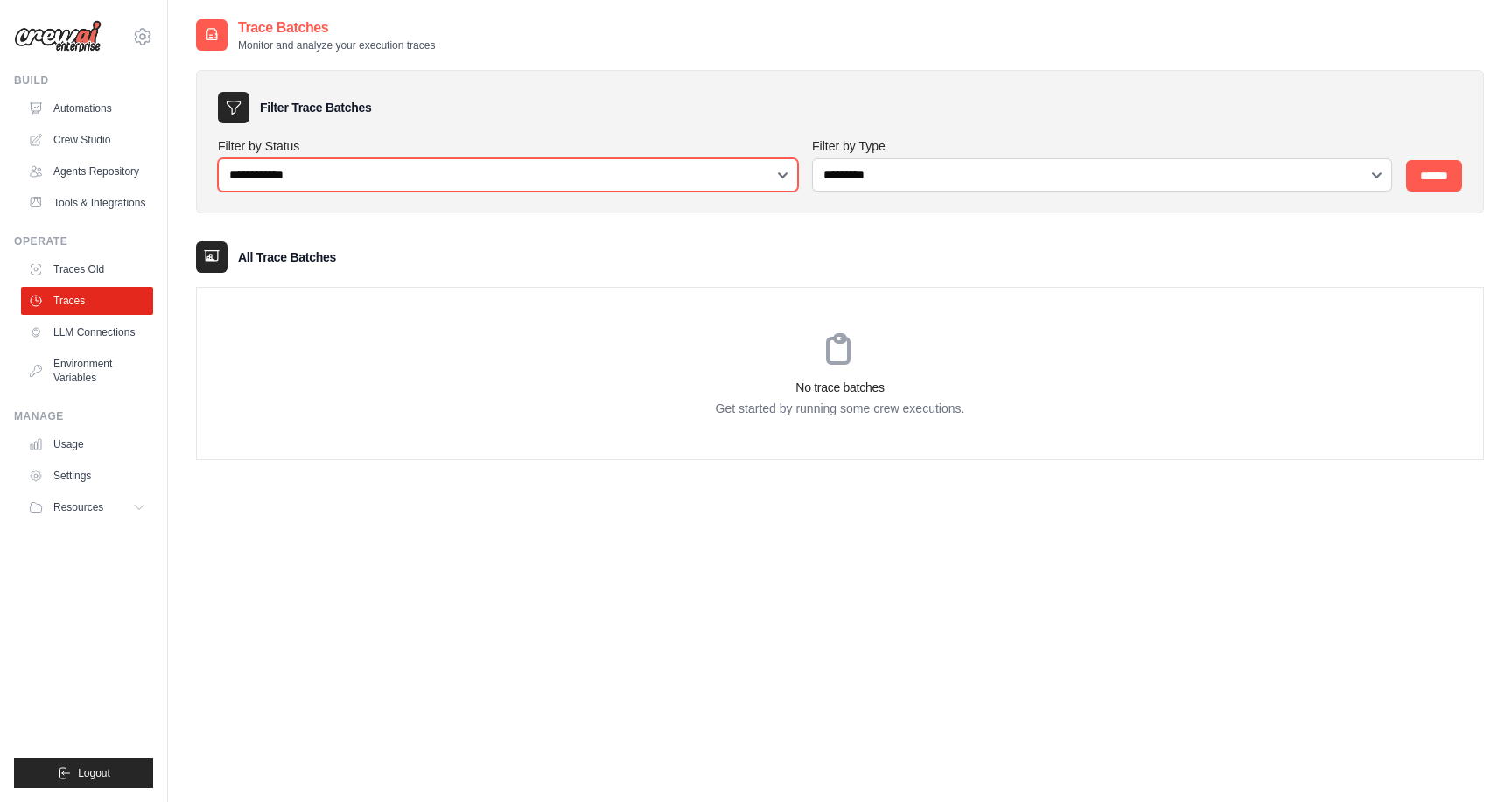
click at [550, 172] on select "**********" at bounding box center [507, 175] width 580 height 33
select select "*********"
click at [622, 156] on div "**********" at bounding box center [507, 165] width 580 height 54
select select
click at [841, 405] on p "Get started by running some crew executions." at bounding box center [840, 409] width 1286 height 18
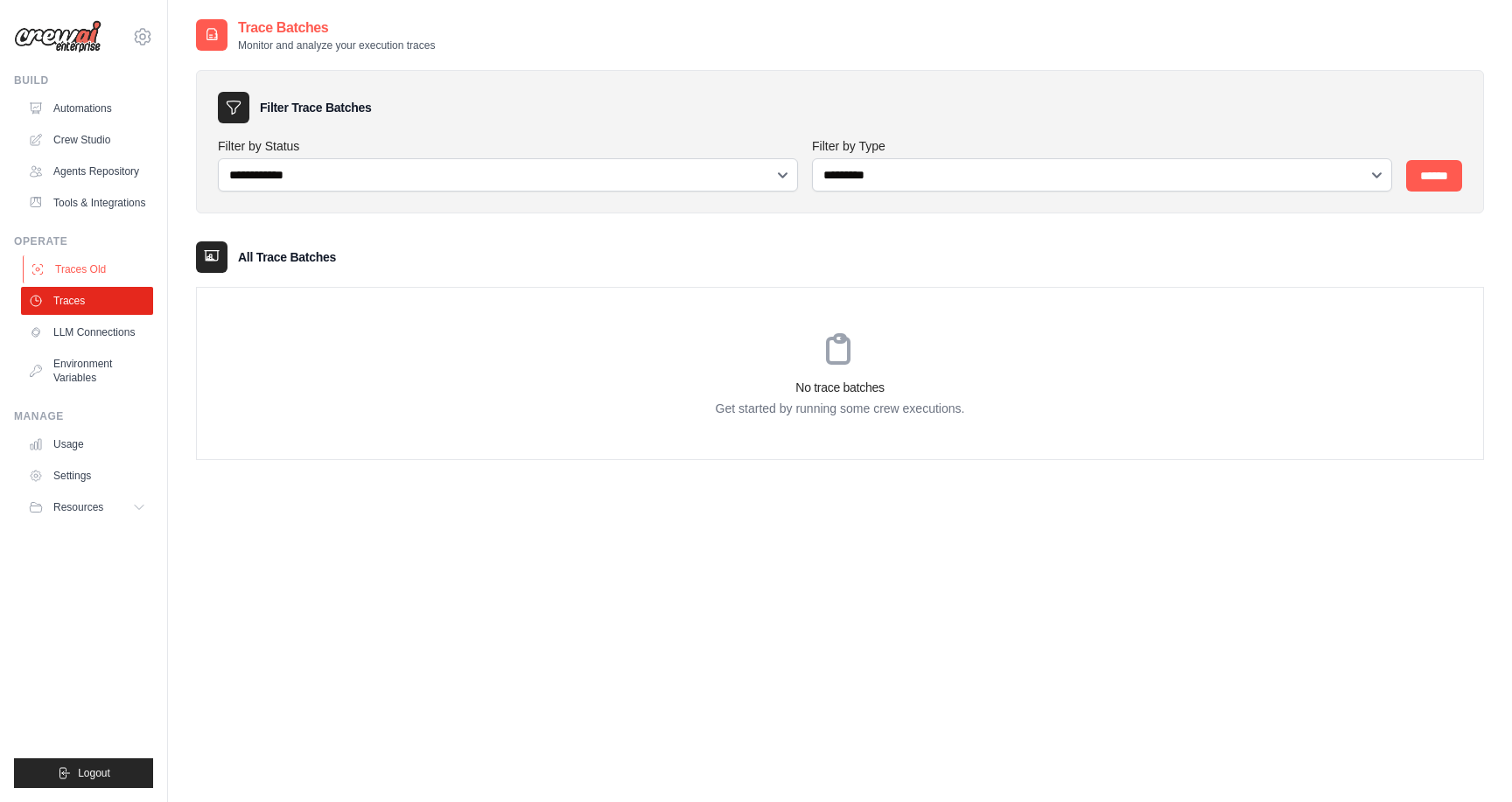
click at [80, 276] on link "Traces Old" at bounding box center [89, 269] width 133 height 28
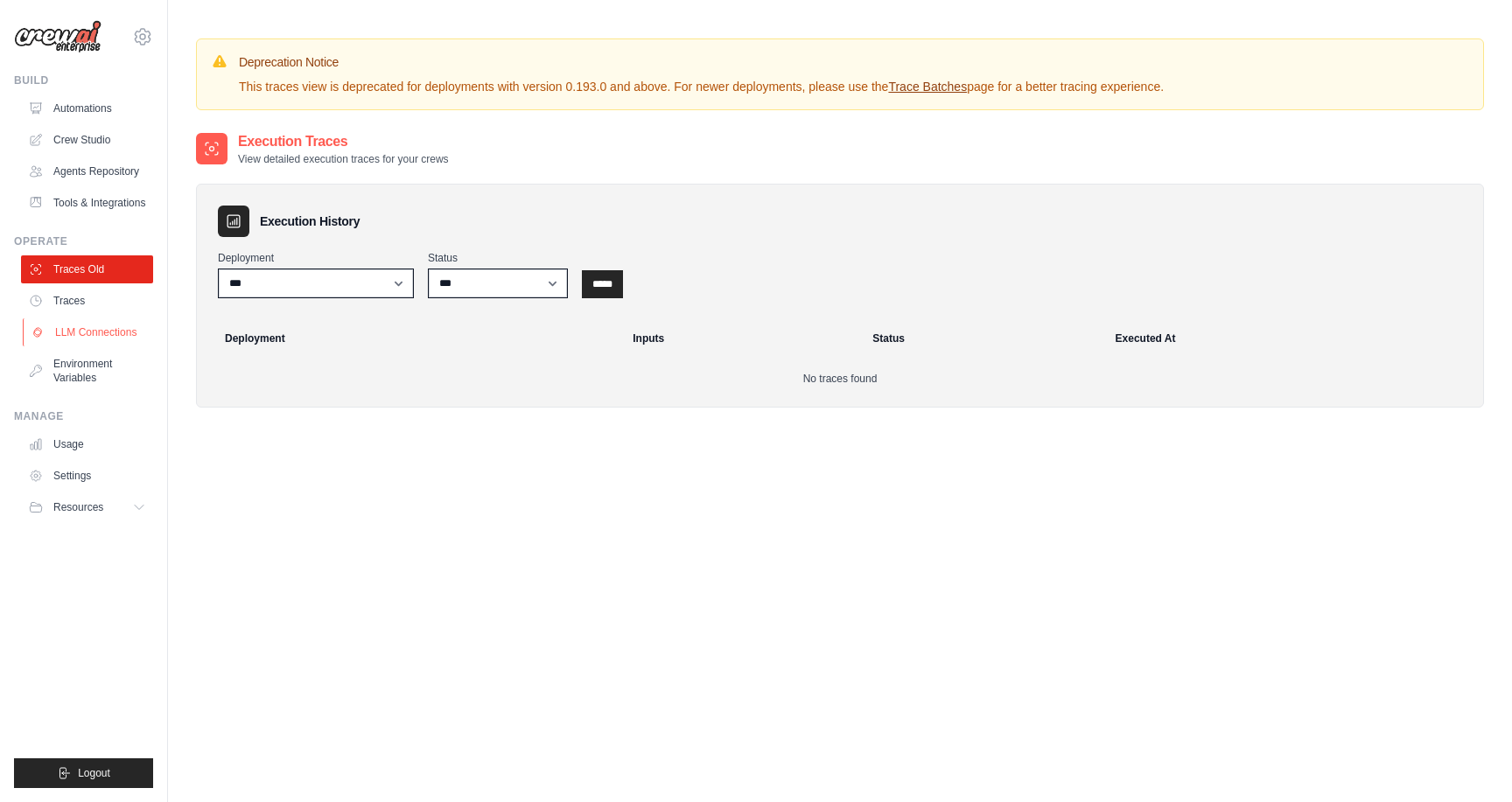
click at [91, 329] on link "LLM Connections" at bounding box center [89, 333] width 133 height 28
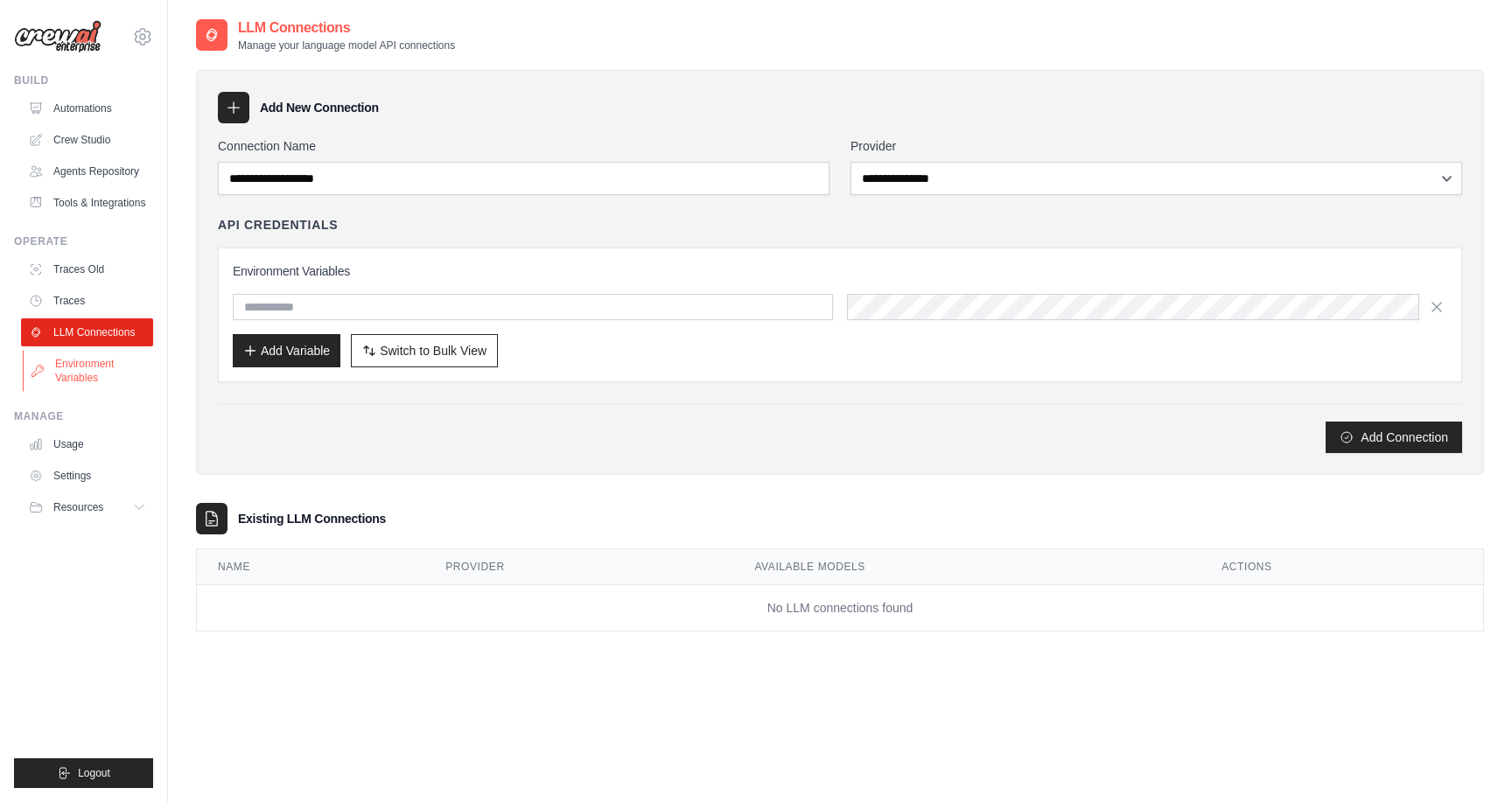
click at [91, 362] on link "Environment Variables" at bounding box center [89, 371] width 133 height 42
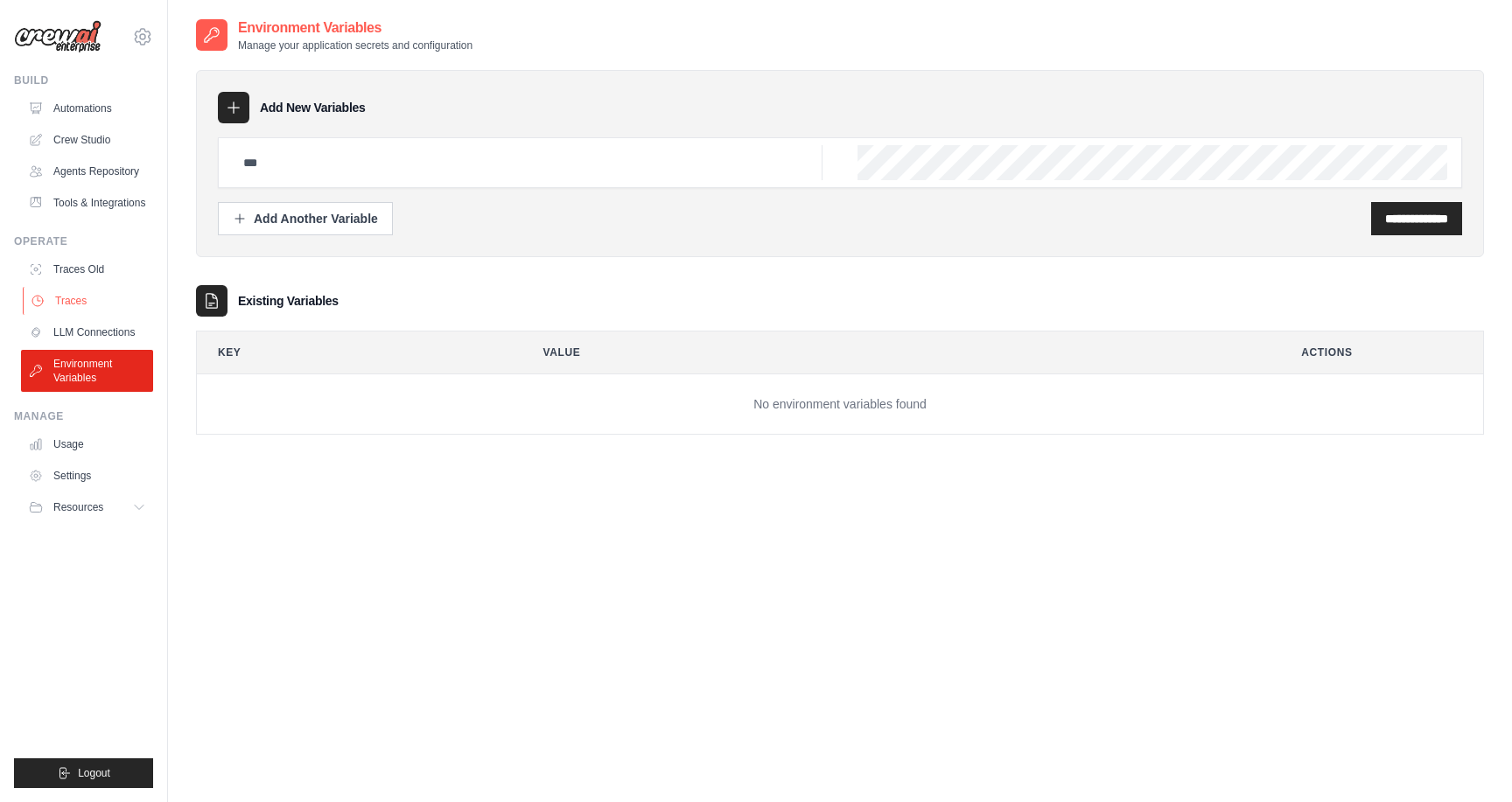
click at [80, 296] on link "Traces" at bounding box center [89, 301] width 133 height 28
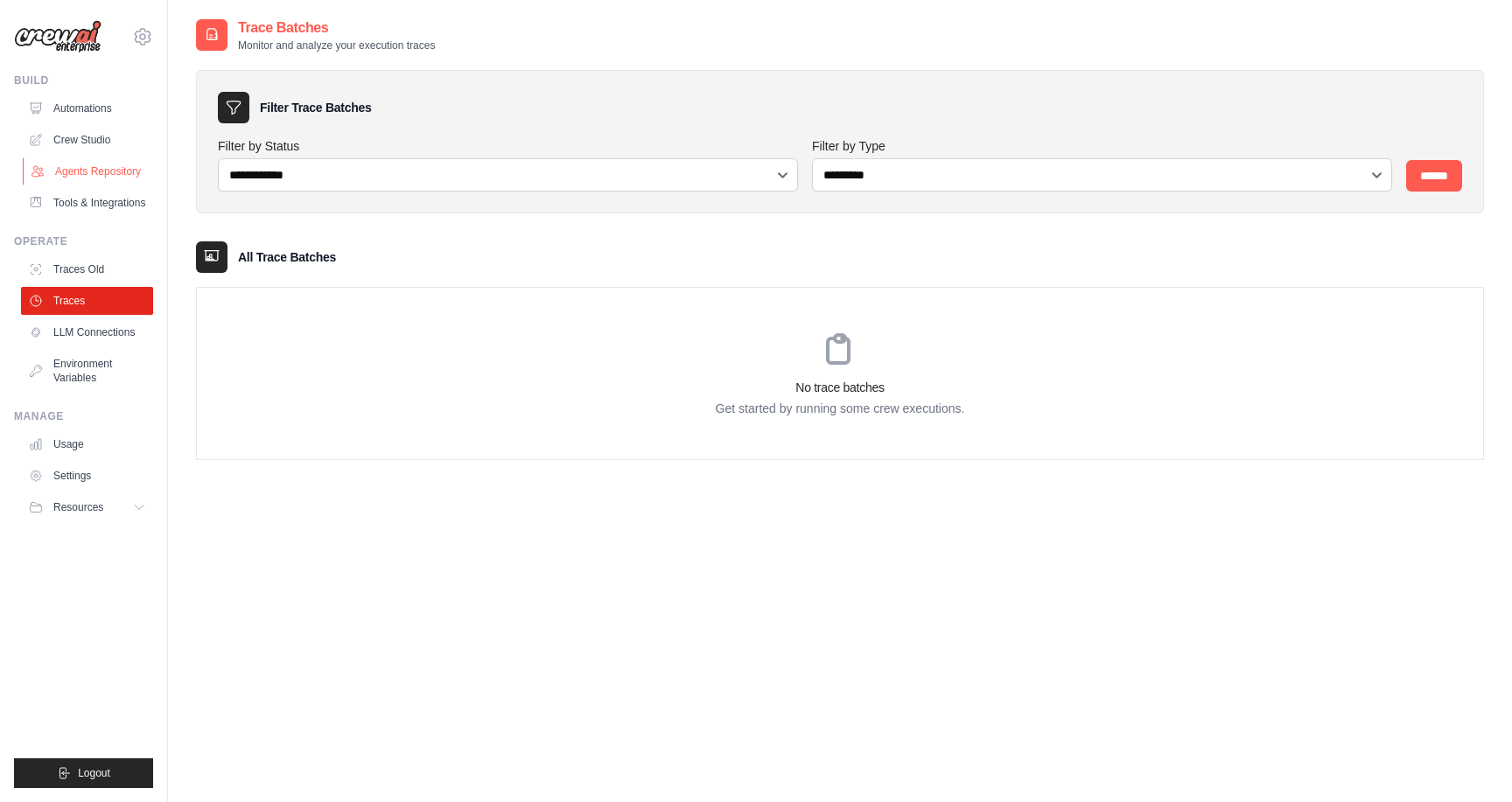
click at [92, 171] on link "Agents Repository" at bounding box center [89, 172] width 133 height 28
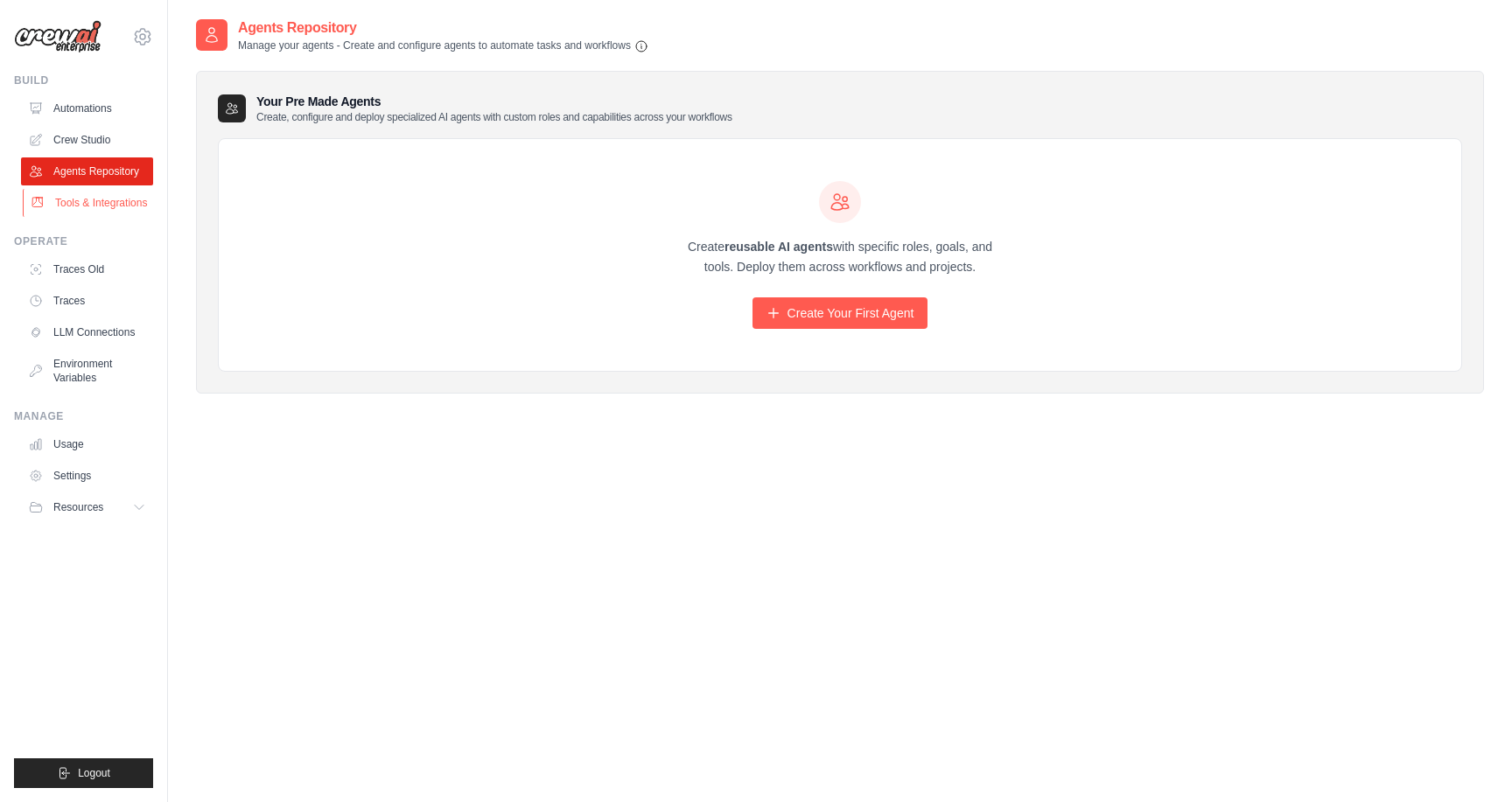
click at [92, 197] on link "Tools & Integrations" at bounding box center [89, 203] width 133 height 28
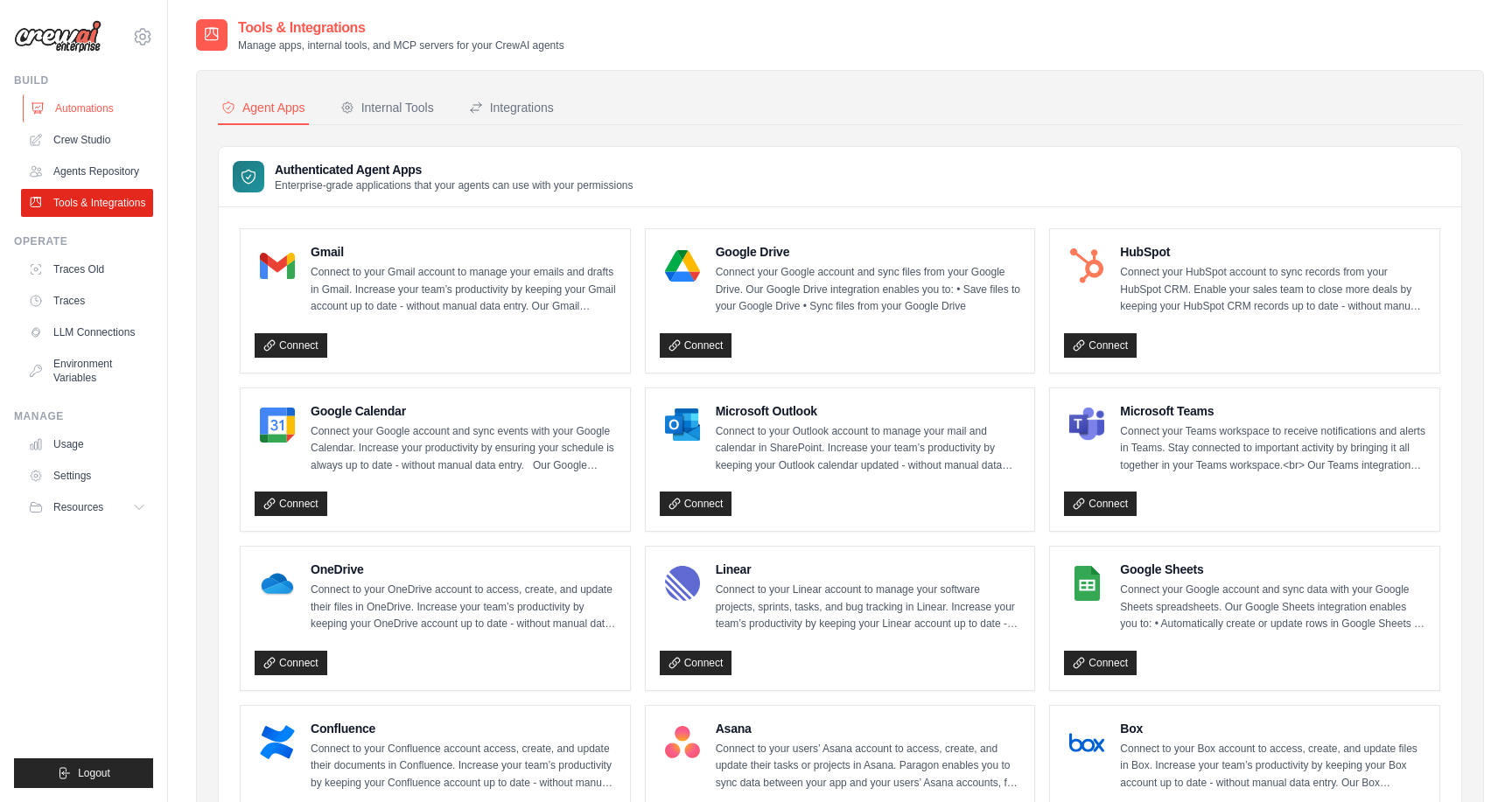
click at [89, 116] on link "Automations" at bounding box center [89, 109] width 133 height 28
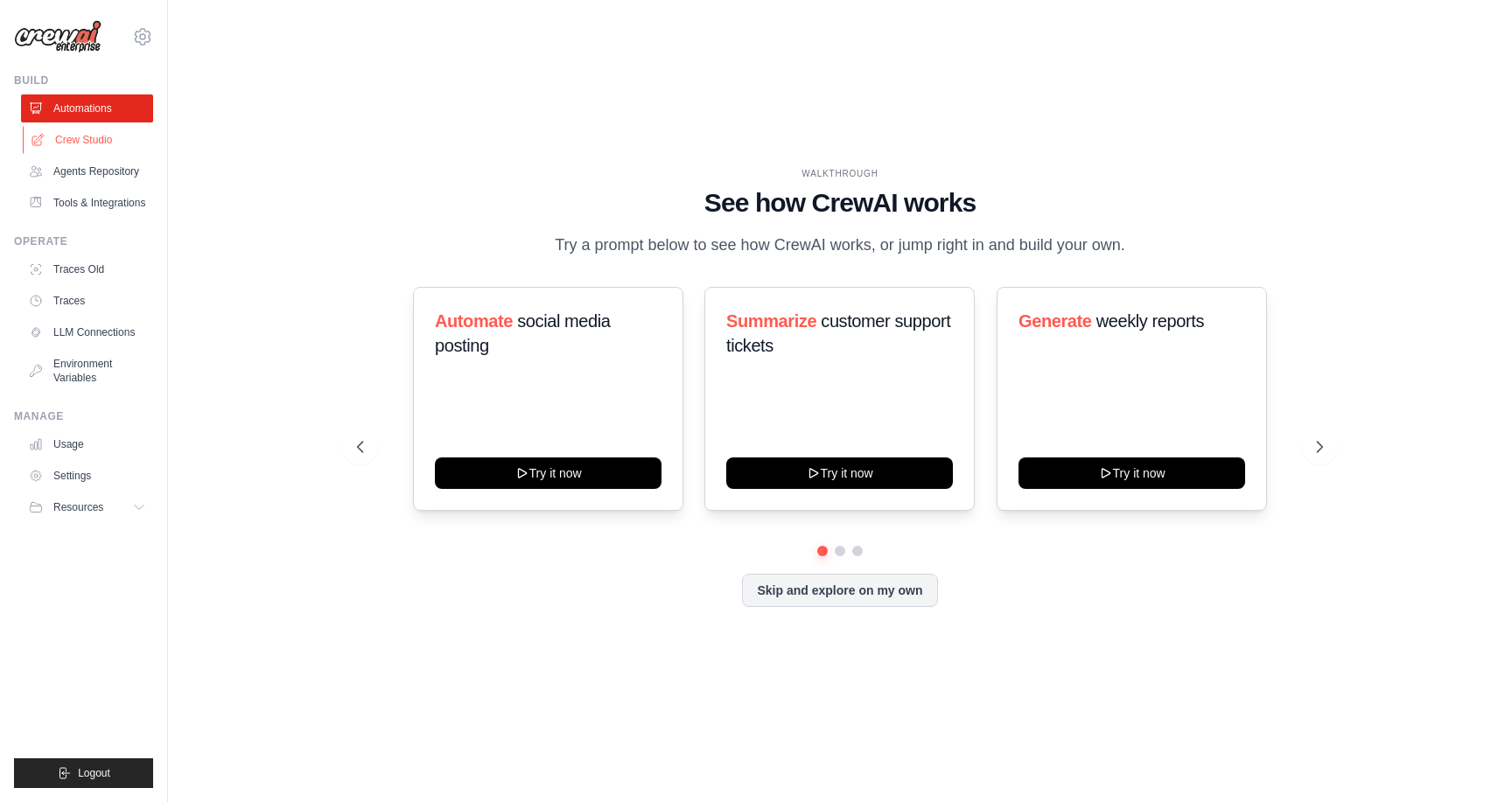
click at [90, 143] on link "Crew Studio" at bounding box center [89, 140] width 133 height 28
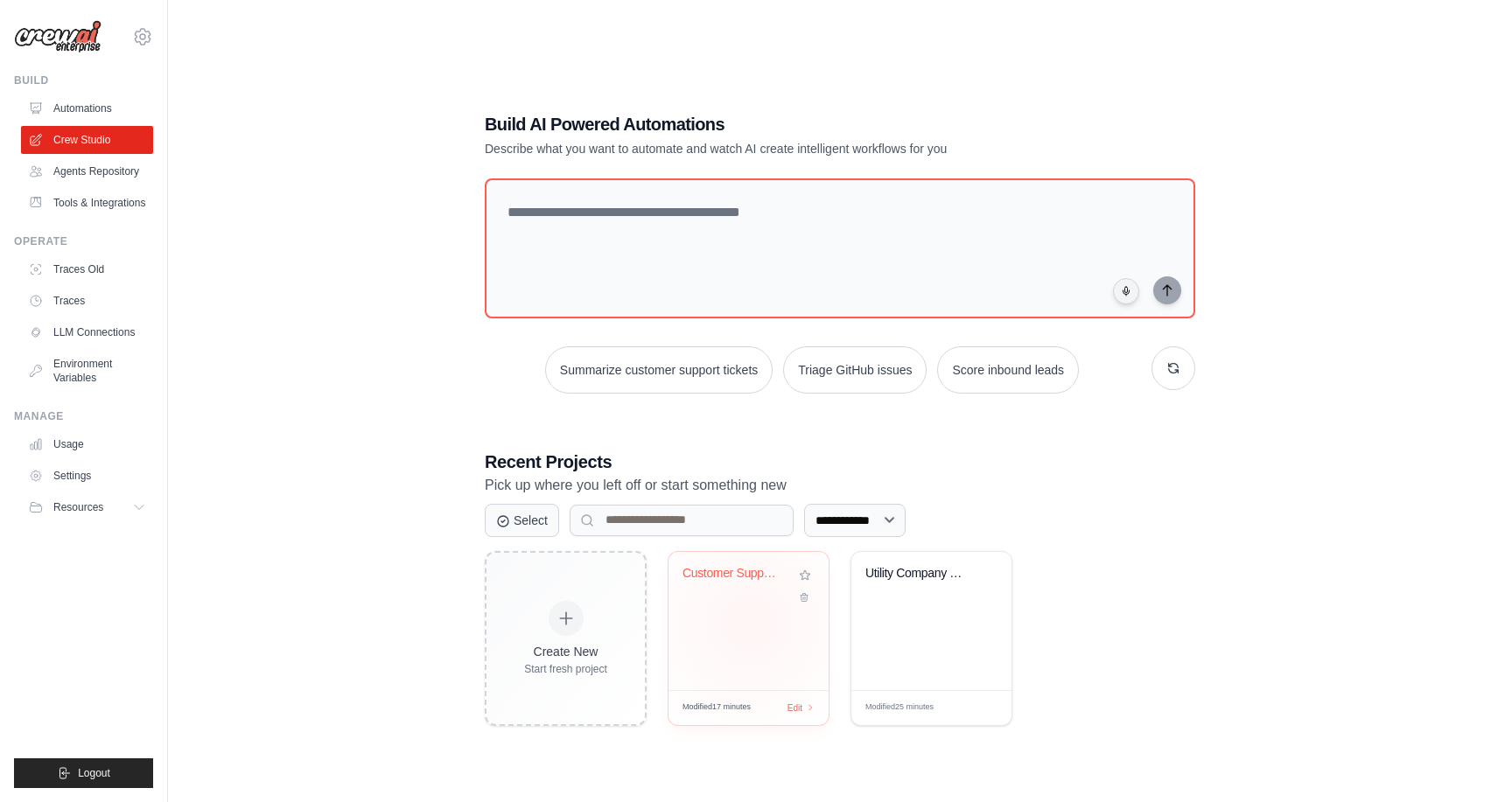
click at [749, 621] on div "Customer Support Ticket Automation" at bounding box center [749, 621] width 160 height 139
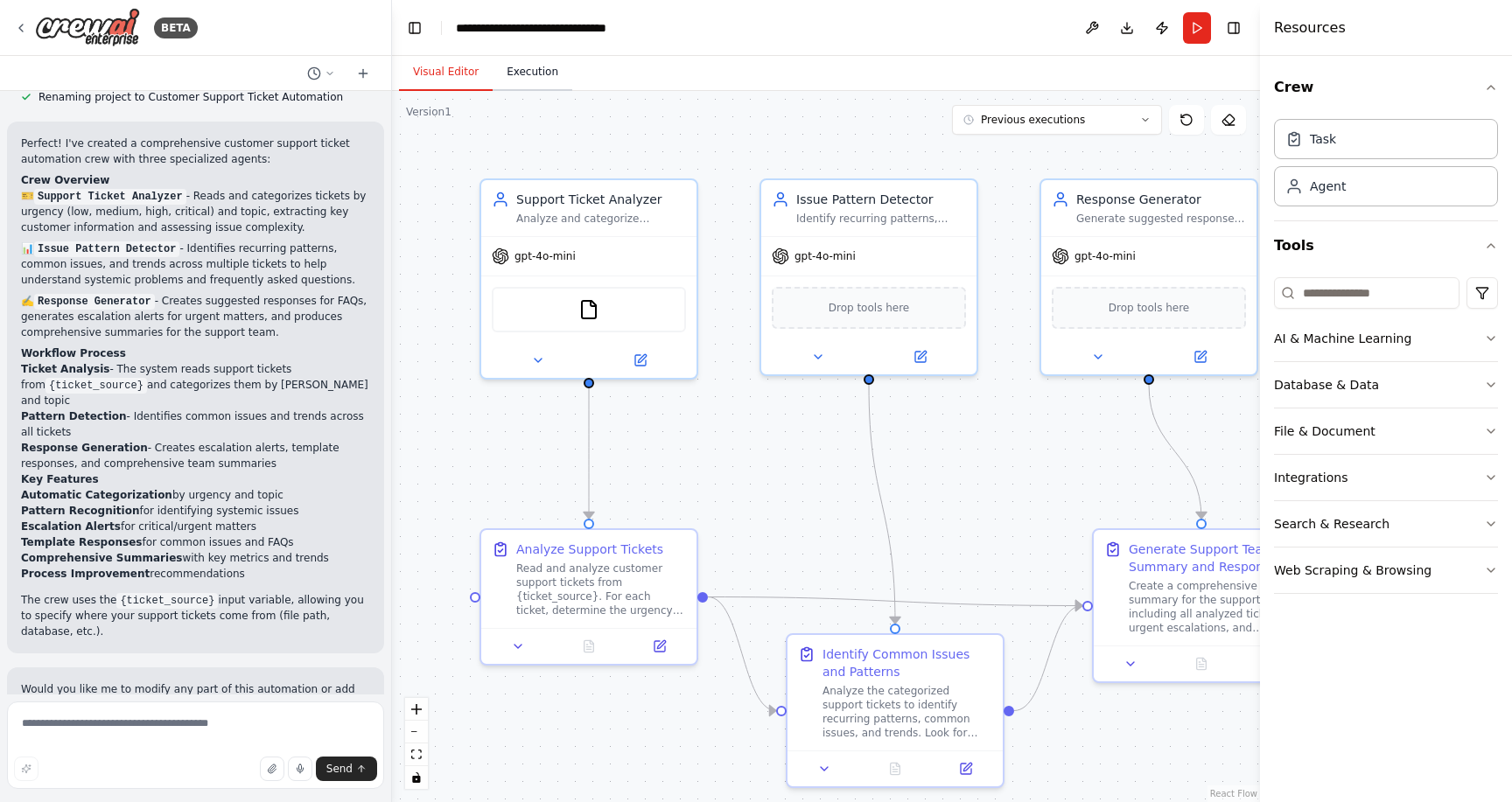
click at [521, 80] on button "Execution" at bounding box center [532, 73] width 80 height 37
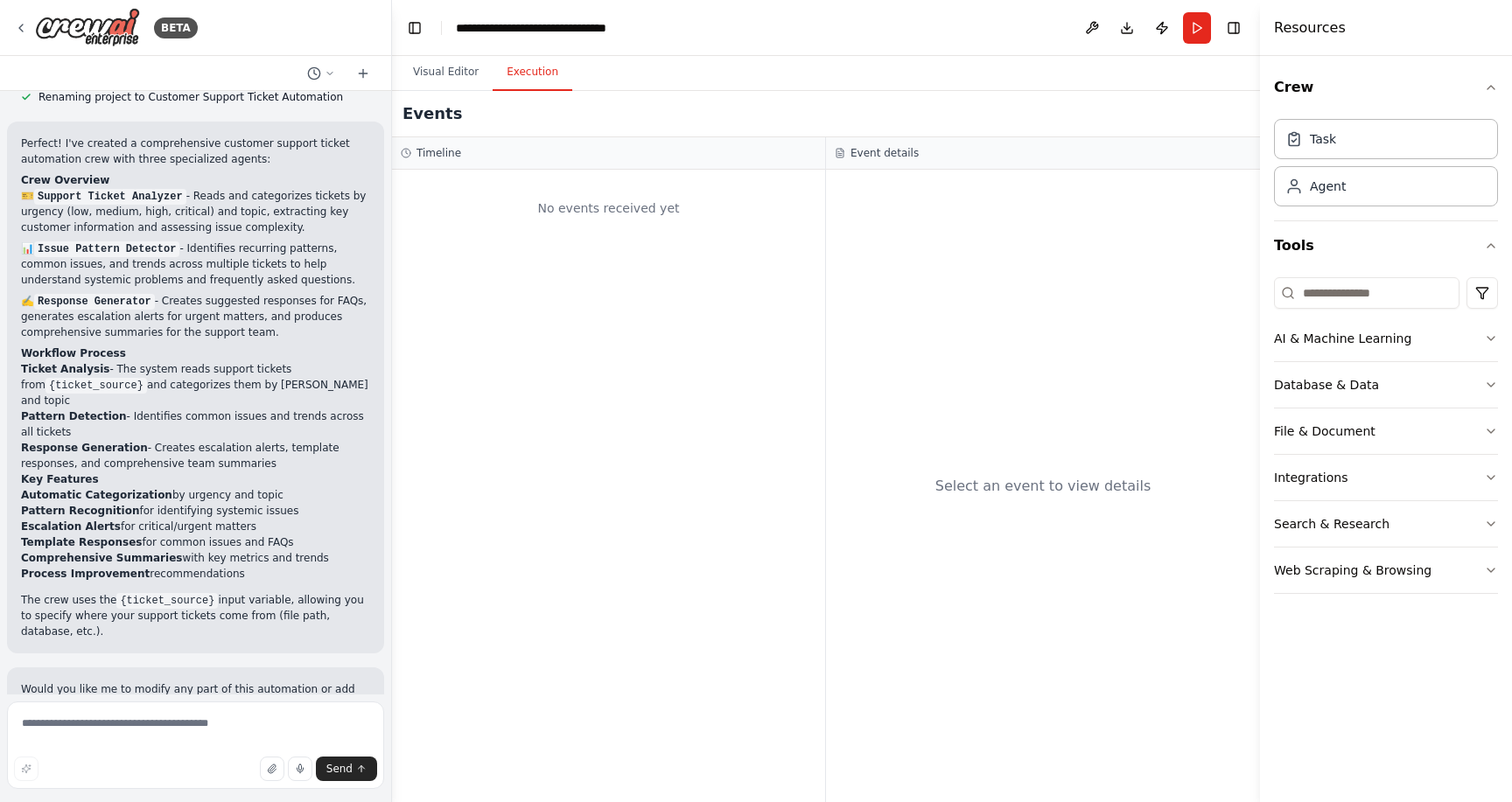
click at [563, 159] on div "Timeline" at bounding box center [609, 154] width 416 height 14
click at [609, 209] on div "No events received yet" at bounding box center [609, 208] width 416 height 60
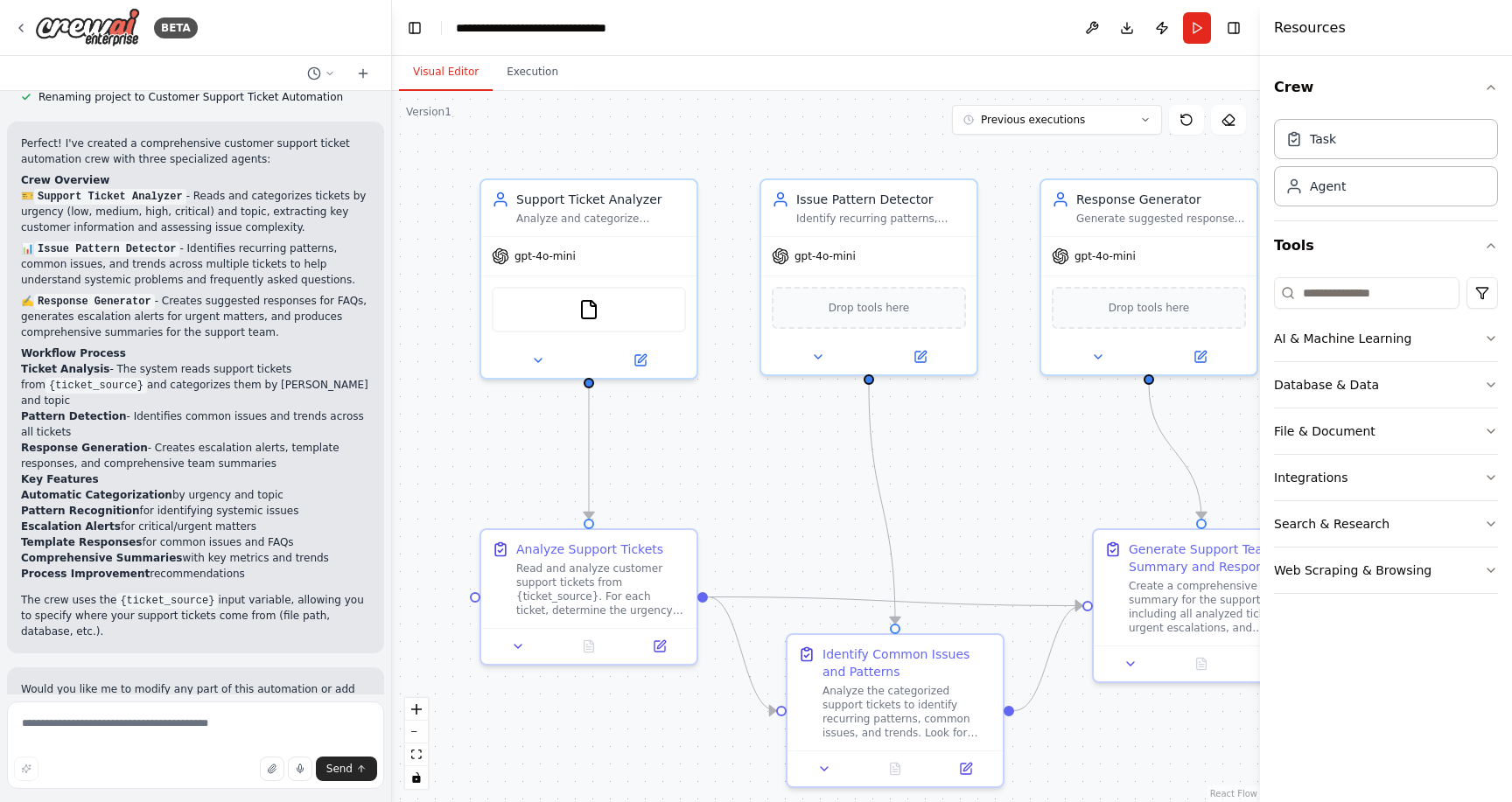
click at [455, 73] on button "Visual Editor" at bounding box center [446, 73] width 94 height 37
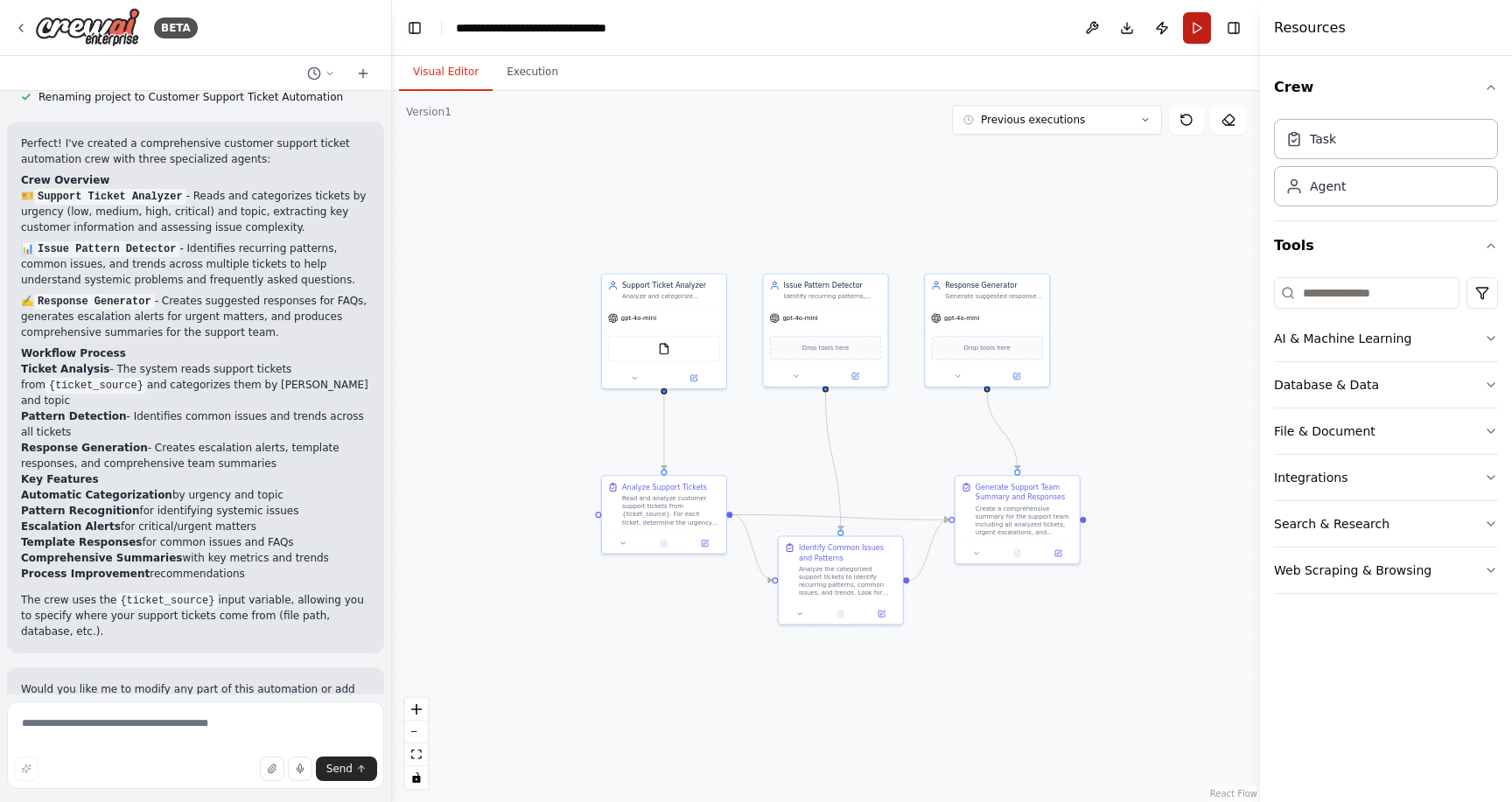
click at [1196, 28] on button "Run" at bounding box center [1197, 28] width 28 height 32
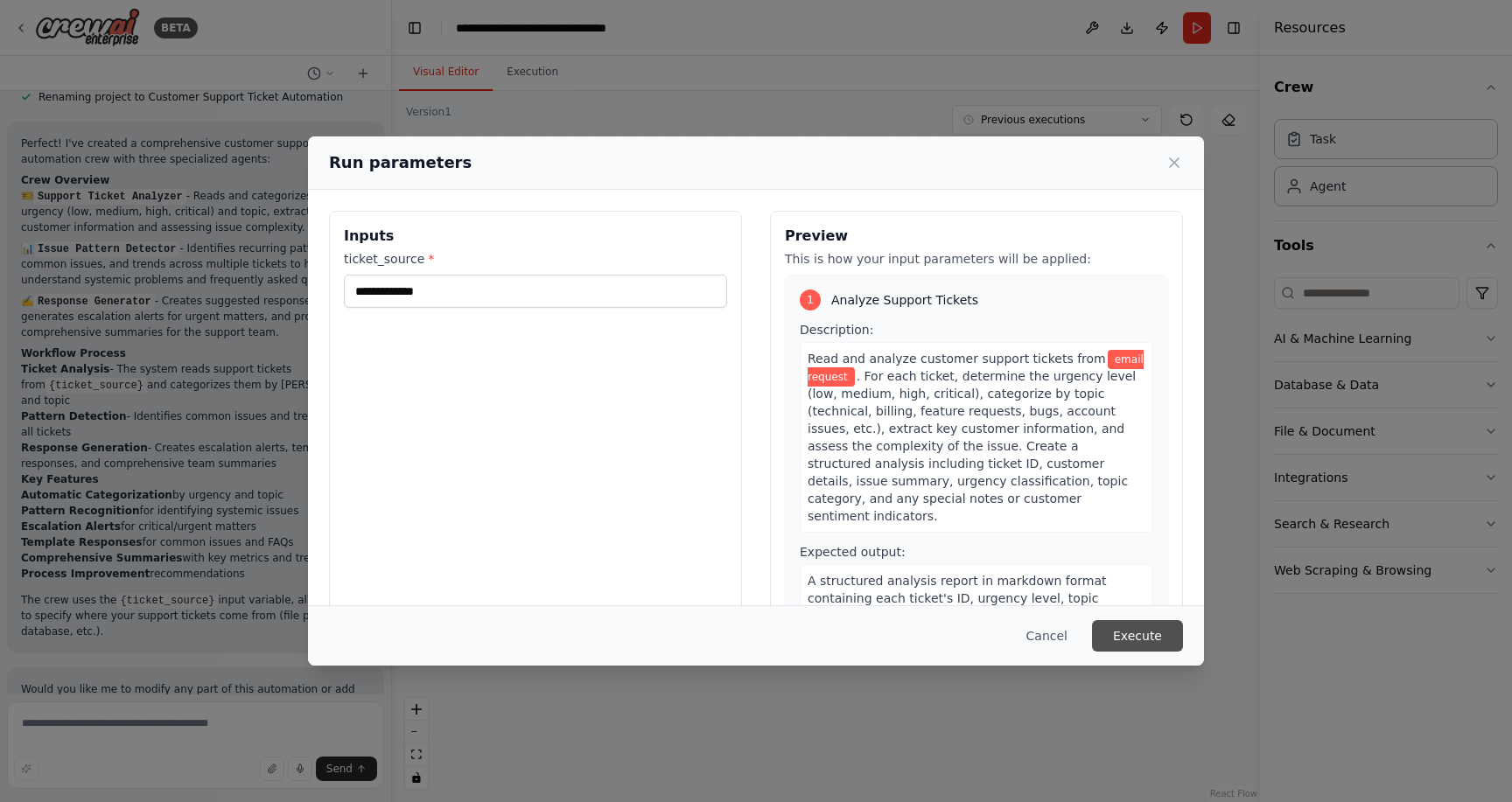
click at [1131, 627] on button "Execute" at bounding box center [1138, 636] width 91 height 32
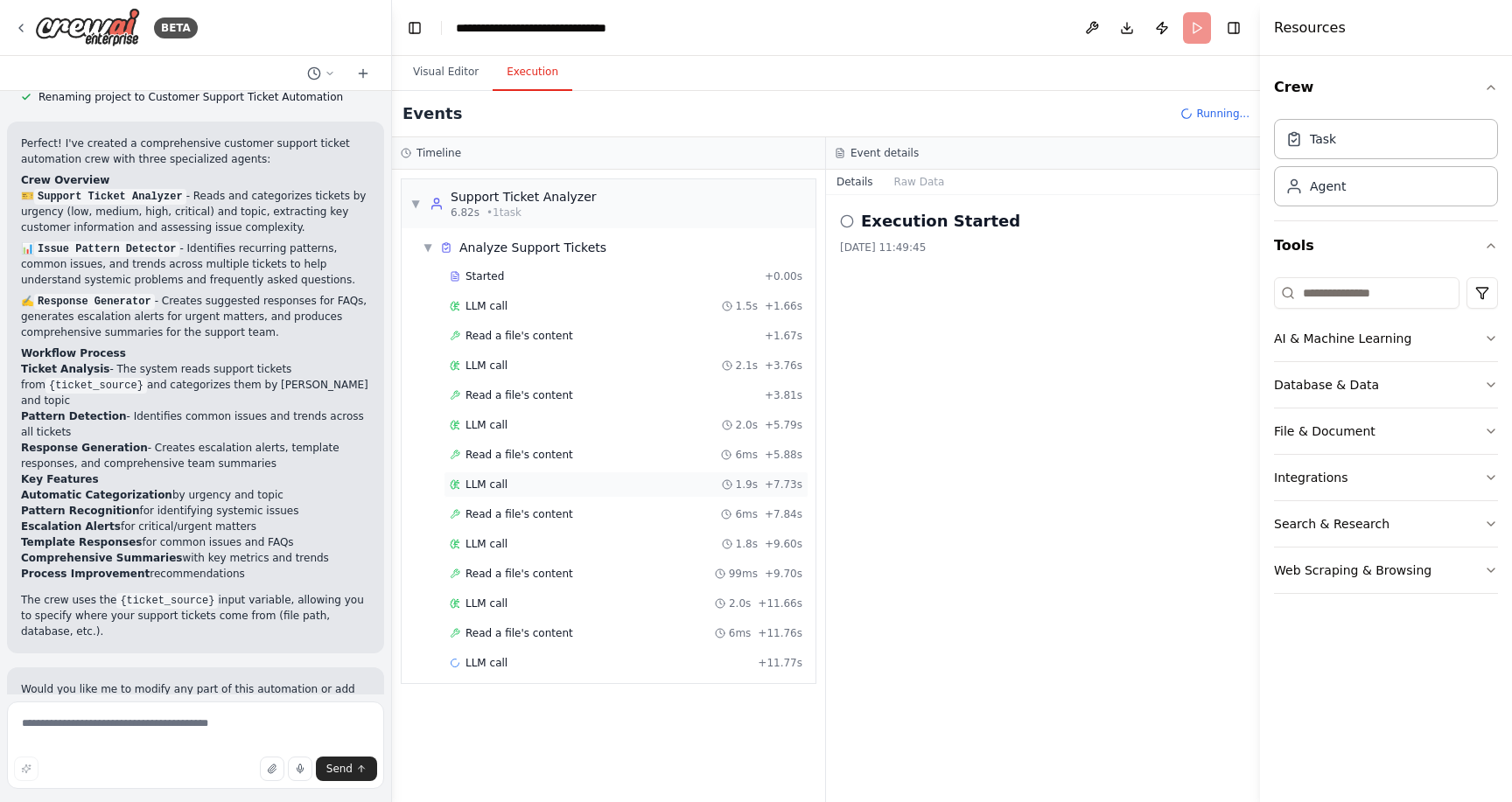
click at [758, 479] on span "1.9s" at bounding box center [747, 484] width 22 height 14
click at [770, 527] on div "Started + 0.00s LLM call 1.5s + 1.66s Read a file's content + 1.67s LLM call 2.…" at bounding box center [616, 471] width 400 height 417
click at [770, 538] on span "+ 9.60s" at bounding box center [784, 544] width 38 height 14
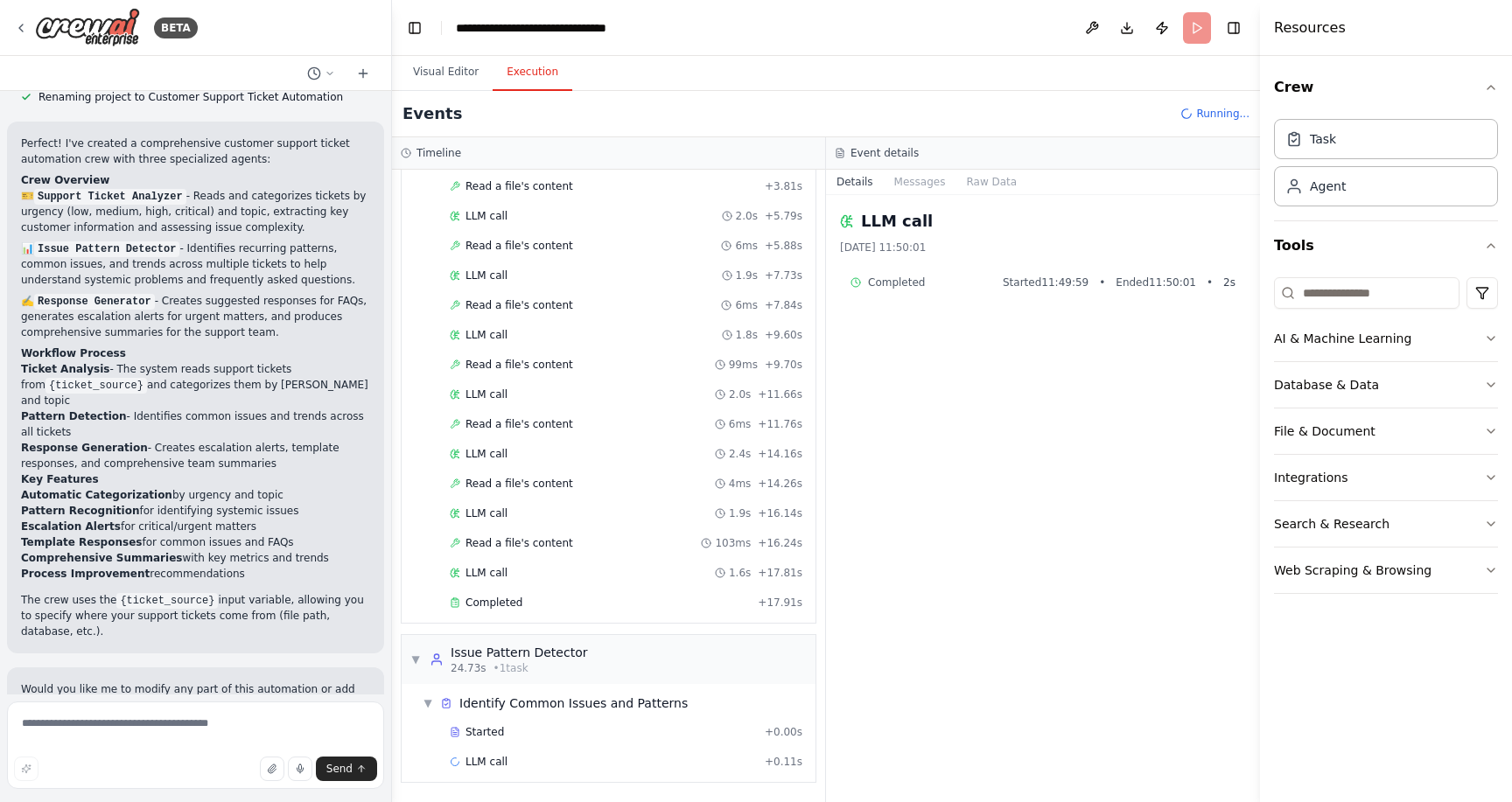
scroll to position [209, 0]
click at [579, 649] on div "Issue Pattern Detector" at bounding box center [520, 653] width 137 height 18
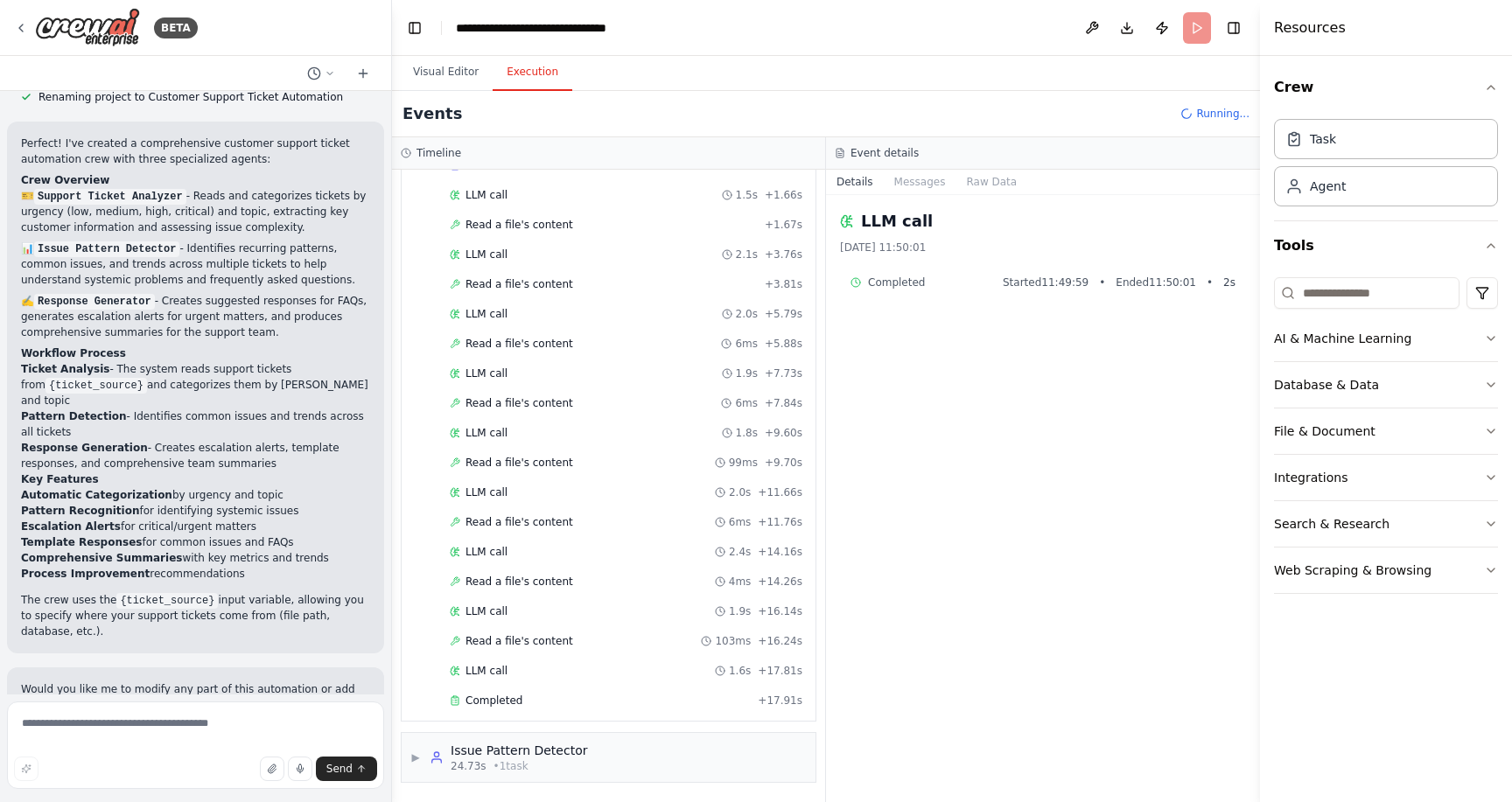
scroll to position [0, 0]
click at [570, 755] on div "Issue Pattern Detector" at bounding box center [520, 751] width 137 height 18
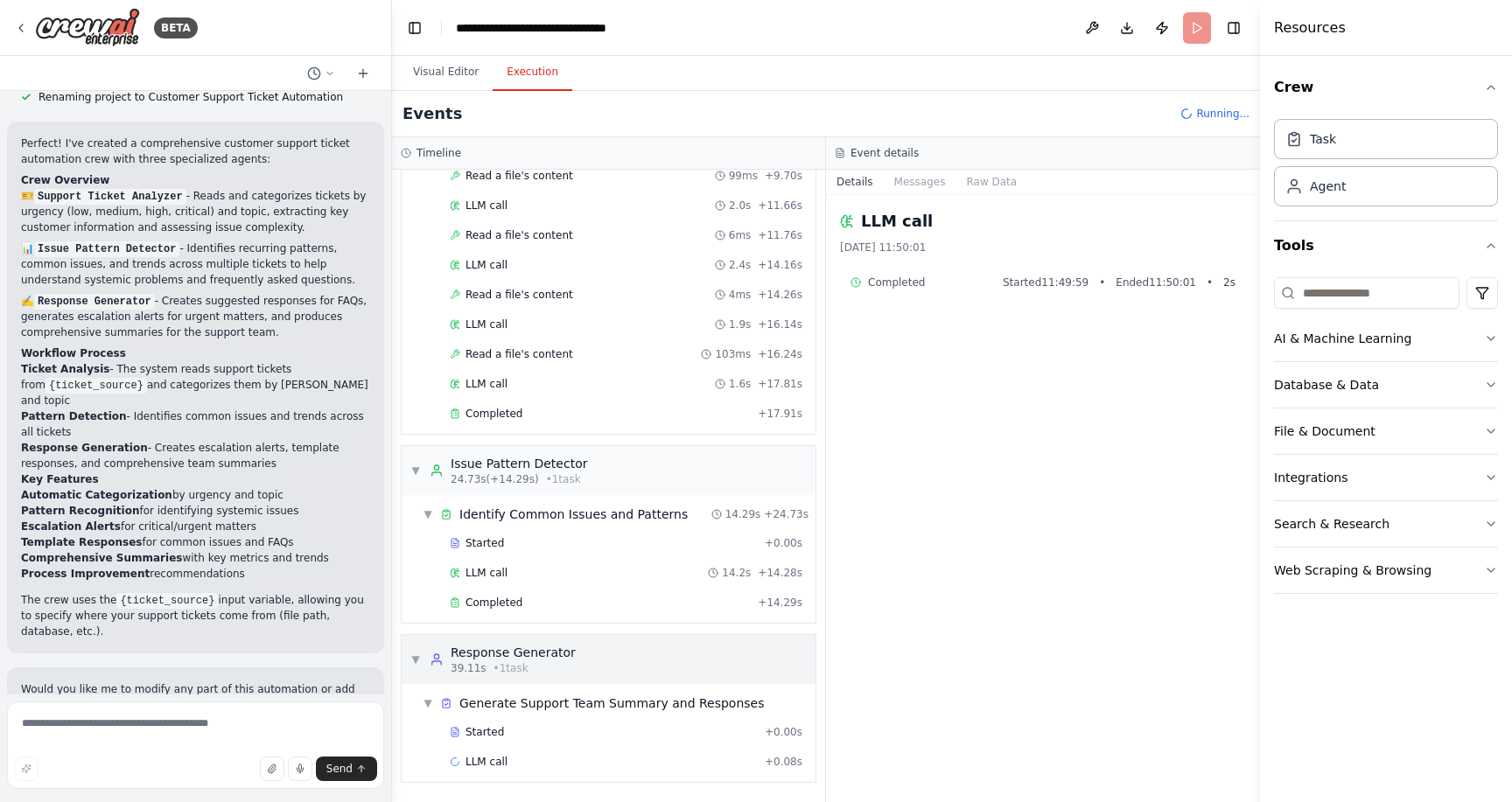
scroll to position [398, 0]
click at [917, 133] on div "Events Running..." at bounding box center [826, 114] width 868 height 47
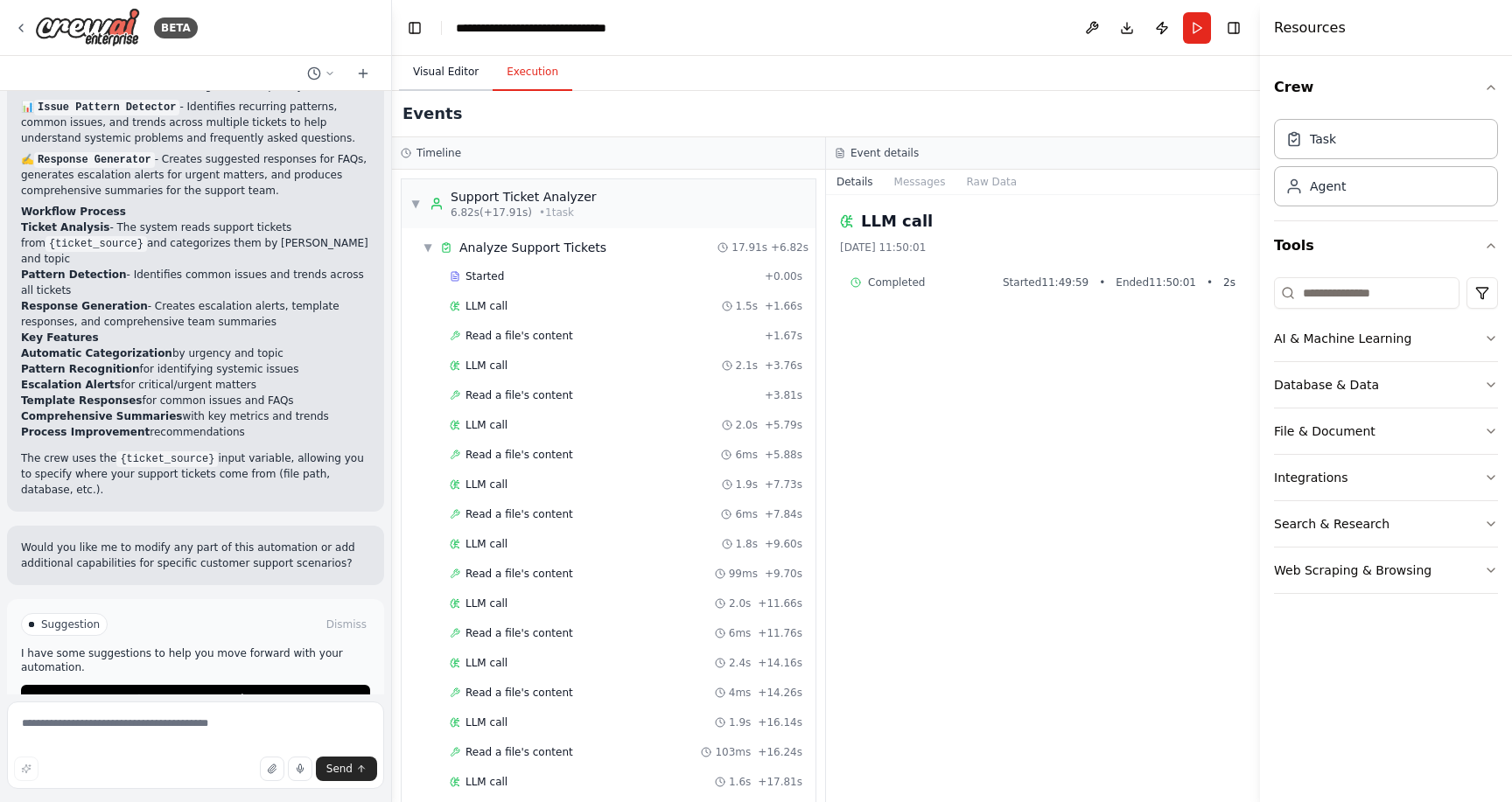
scroll to position [-3, 0]
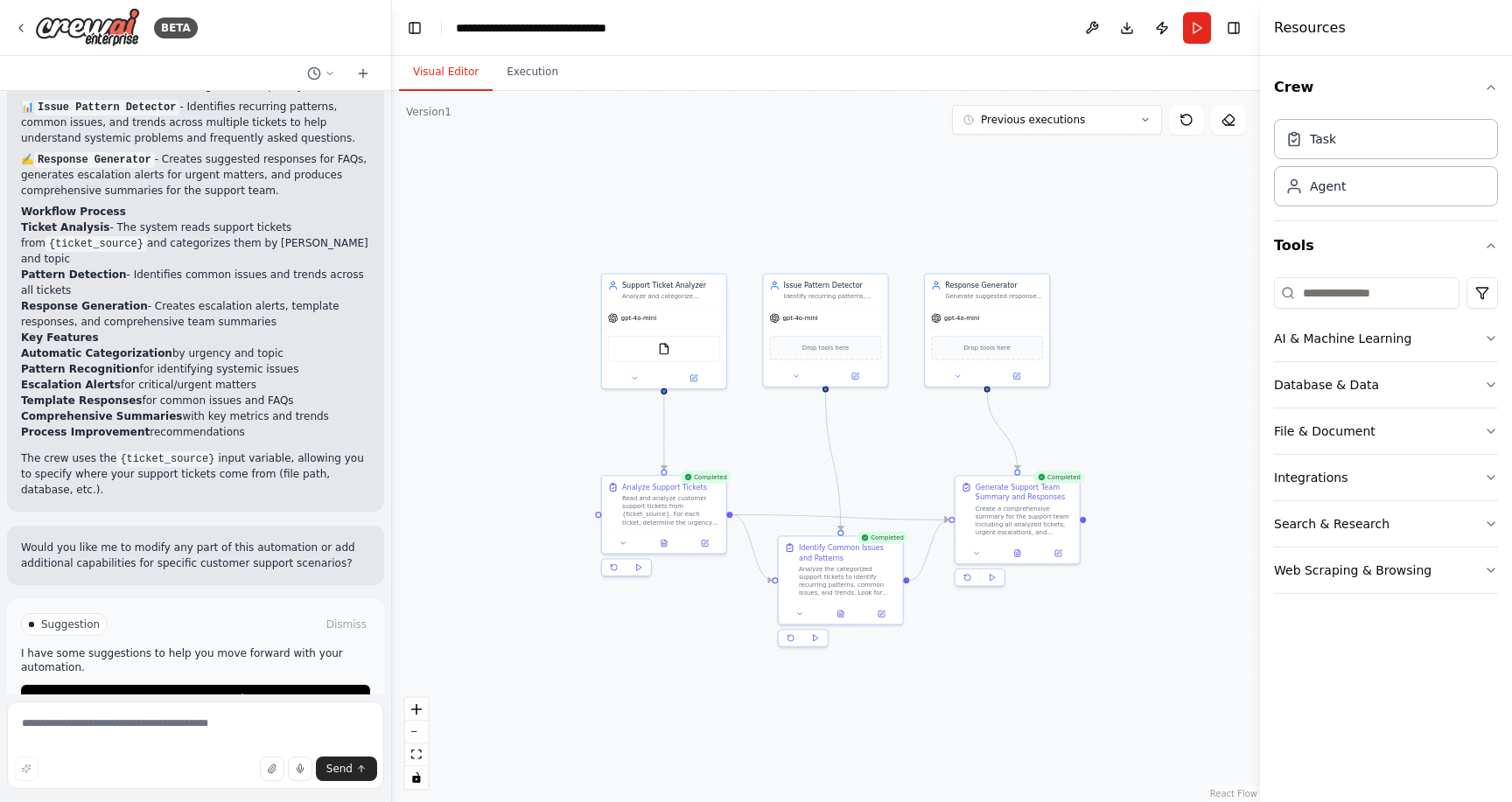
click at [455, 81] on button "Visual Editor" at bounding box center [446, 73] width 94 height 37
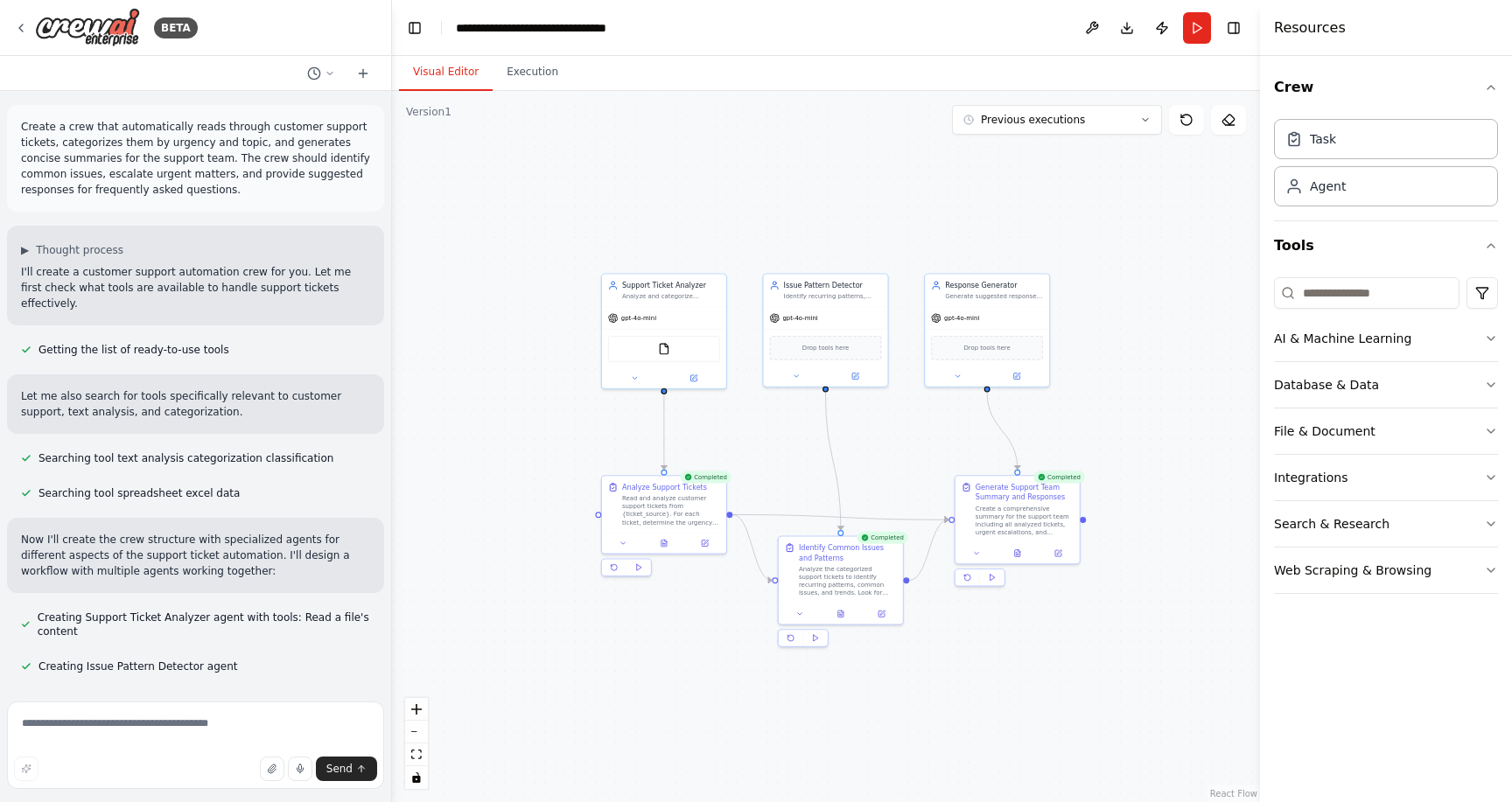
scroll to position [0, 0]
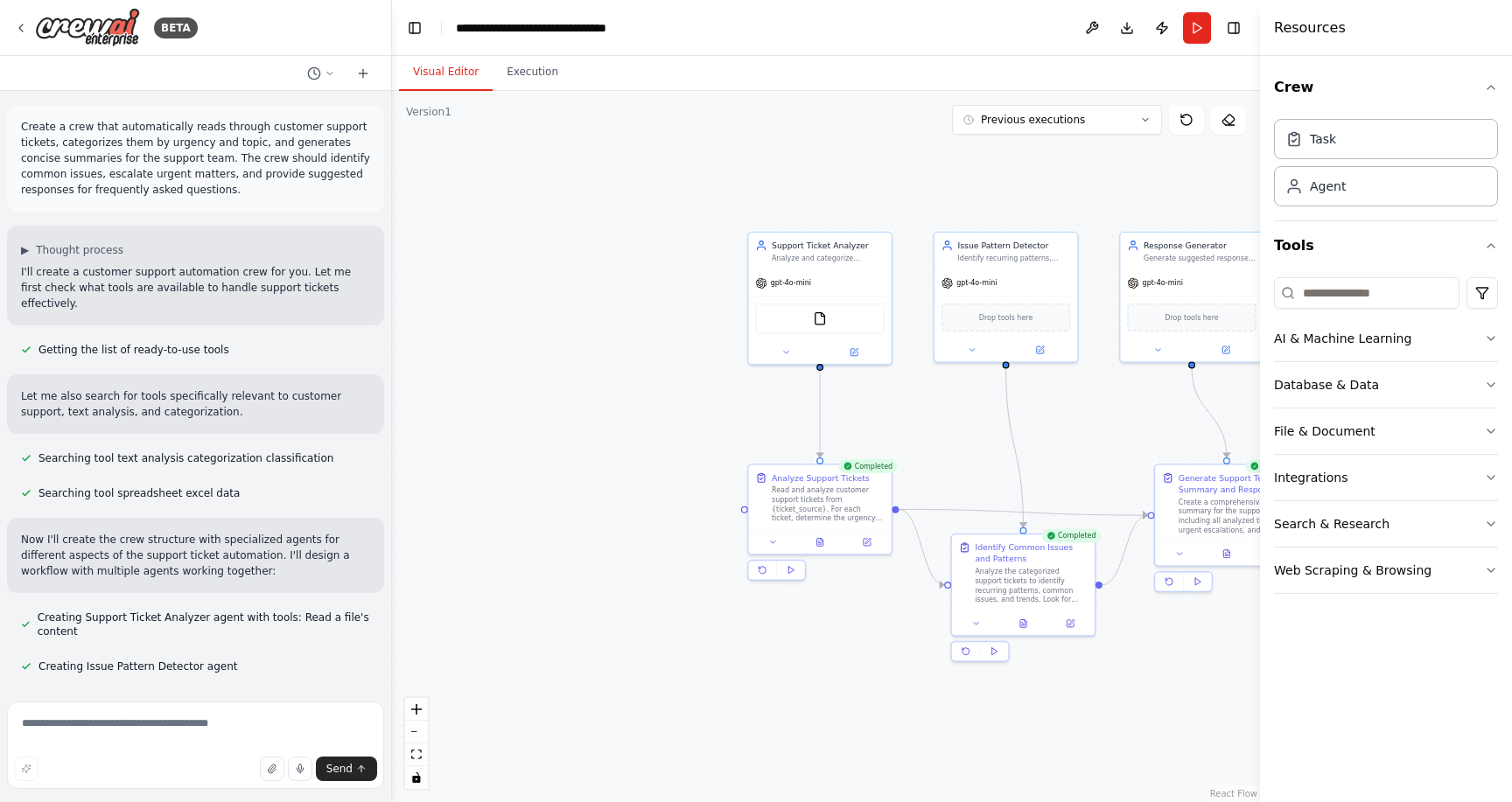
drag, startPoint x: 1020, startPoint y: 201, endPoint x: 716, endPoint y: 201, distance: 304.0
click at [716, 201] on div ".deletable-edge-delete-btn { width: 20px; height: 20px; border: 0px solid #ffff…" at bounding box center [826, 447] width 868 height 712
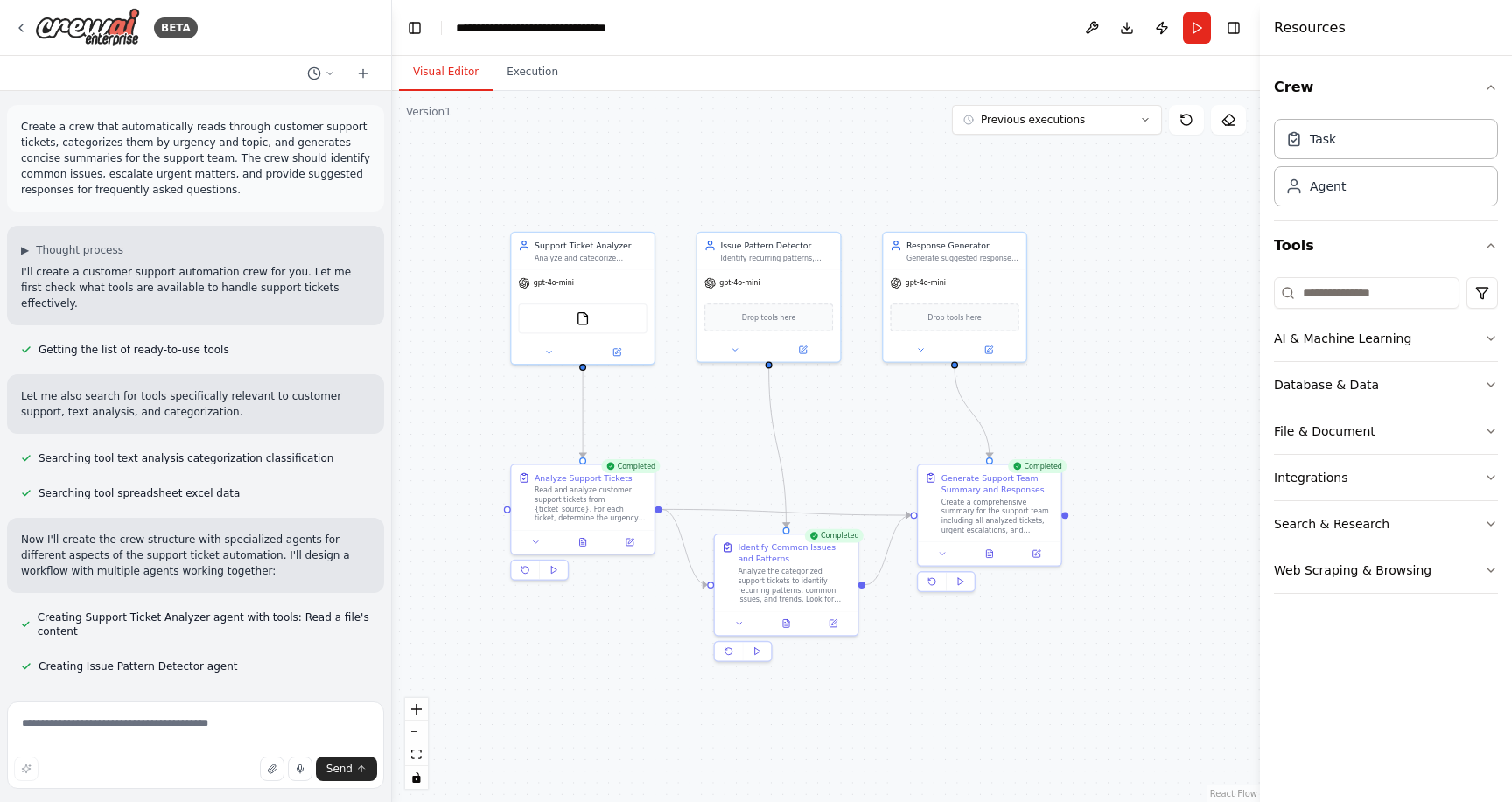
drag, startPoint x: 405, startPoint y: 111, endPoint x: 455, endPoint y: 111, distance: 50.0
click at [455, 111] on div ".deletable-edge-delete-btn { width: 20px; height: 20px; border: 0px solid #ffff…" at bounding box center [826, 447] width 868 height 712
click at [329, 71] on icon at bounding box center [330, 74] width 11 height 11
click at [329, 73] on div at bounding box center [196, 401] width 392 height 802
click at [32, 25] on div "BETA" at bounding box center [105, 27] width 183 height 39
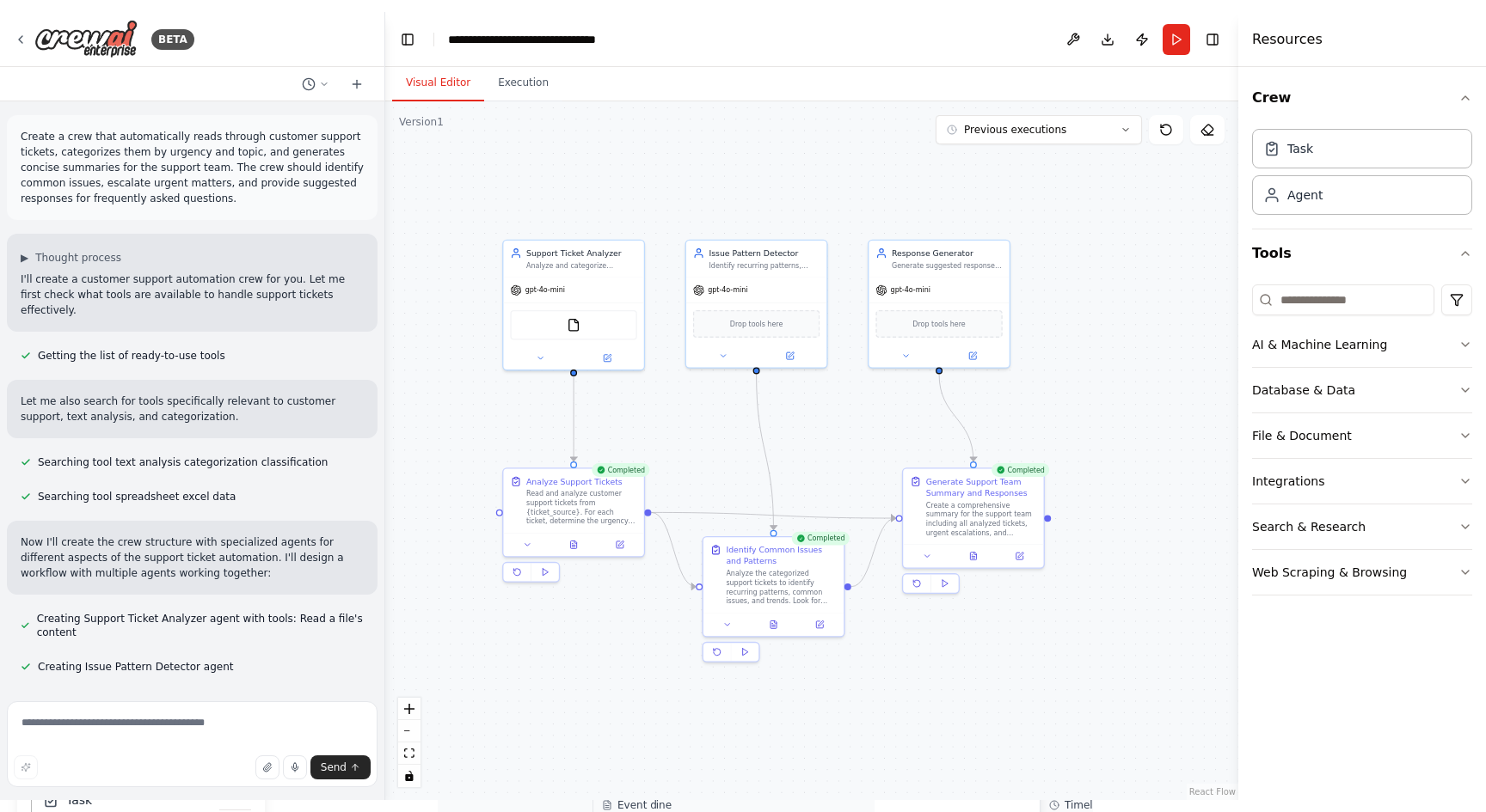
scroll to position [1033, 0]
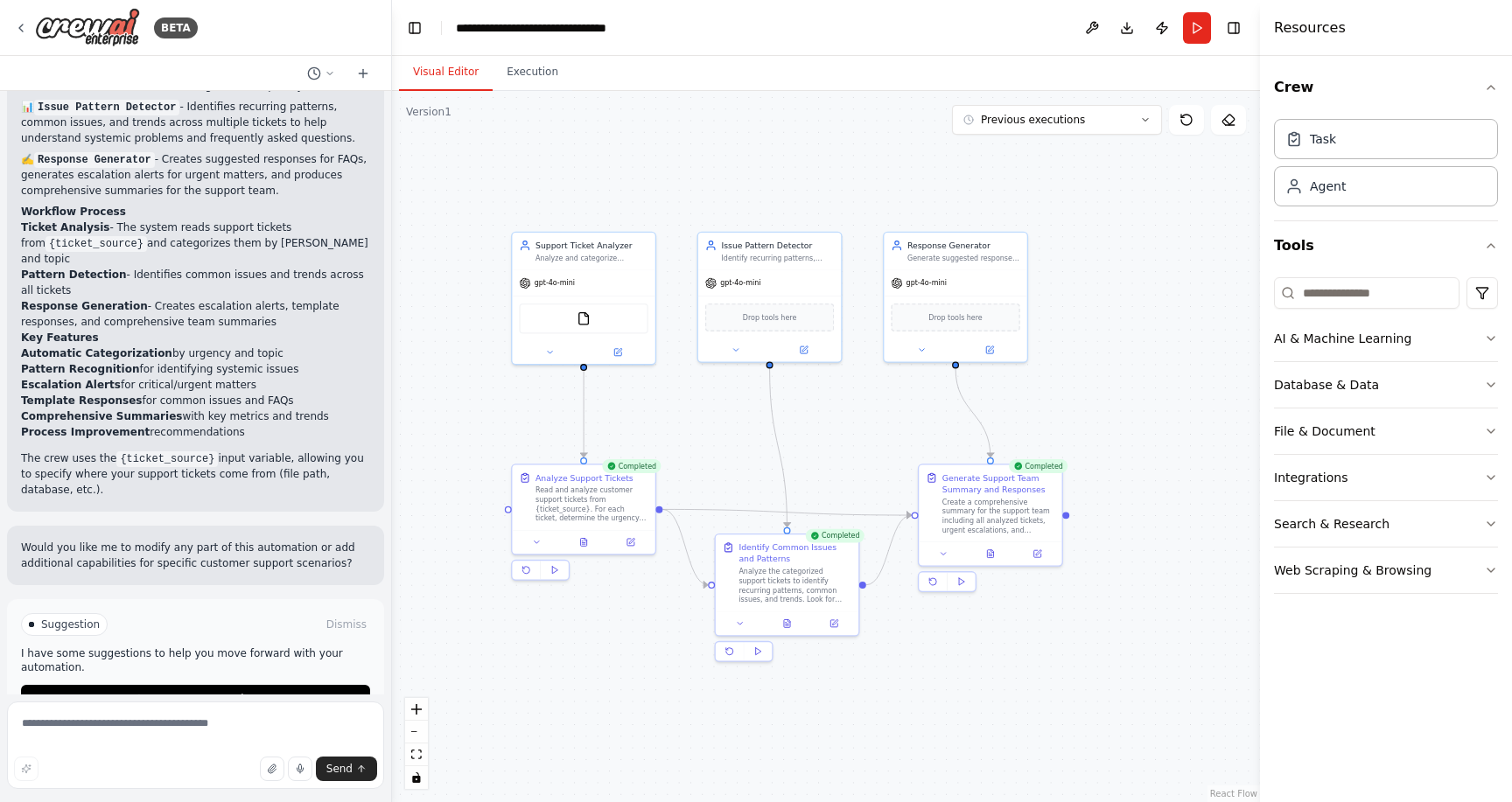
click at [724, 44] on header "**********" at bounding box center [826, 28] width 868 height 56
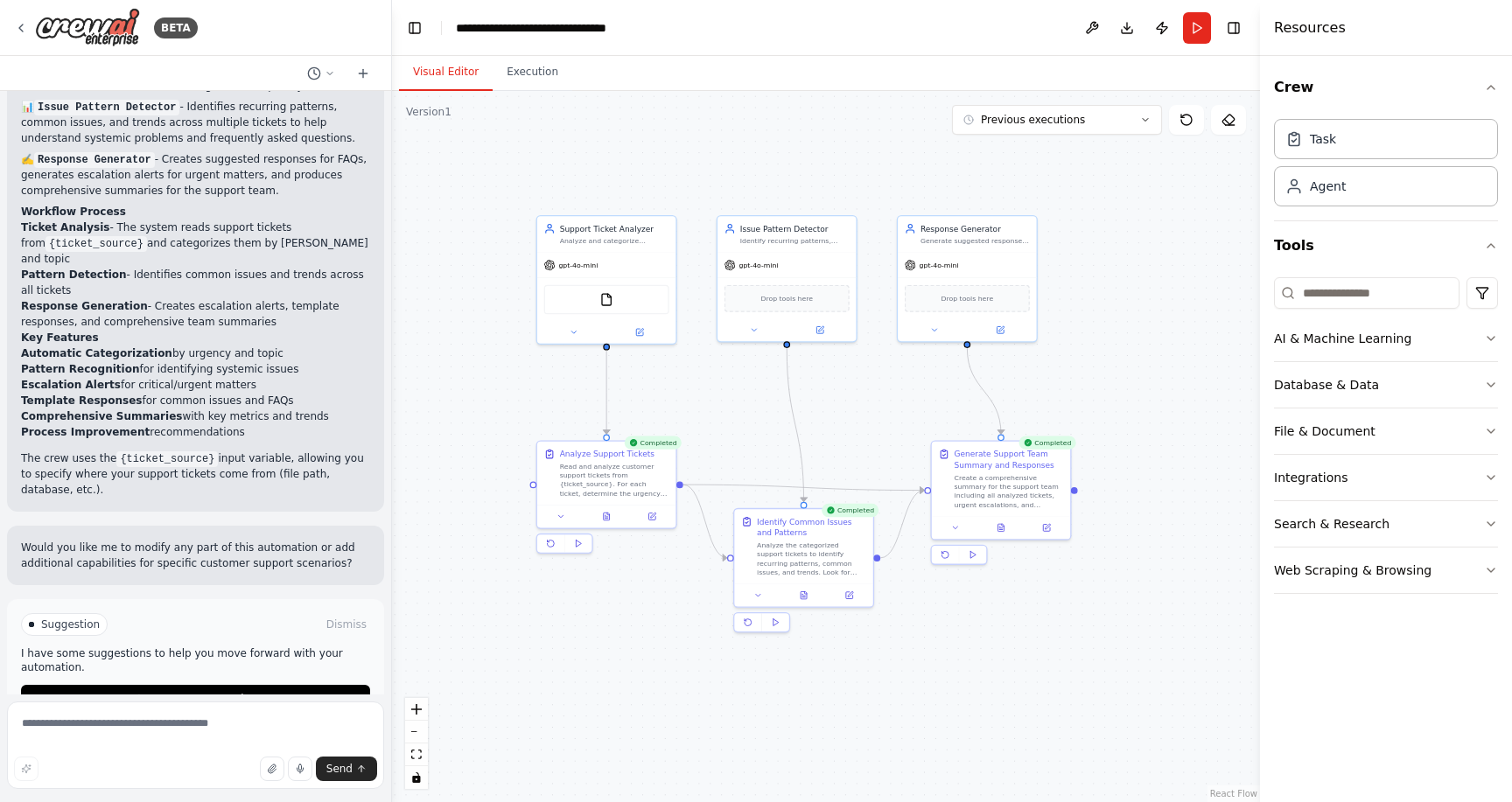
drag, startPoint x: 780, startPoint y: 199, endPoint x: 809, endPoint y: 175, distance: 37.6
click at [809, 175] on div ".deletable-edge-delete-btn { width: 20px; height: 20px; border: 0px solid #ffff…" at bounding box center [826, 447] width 868 height 712
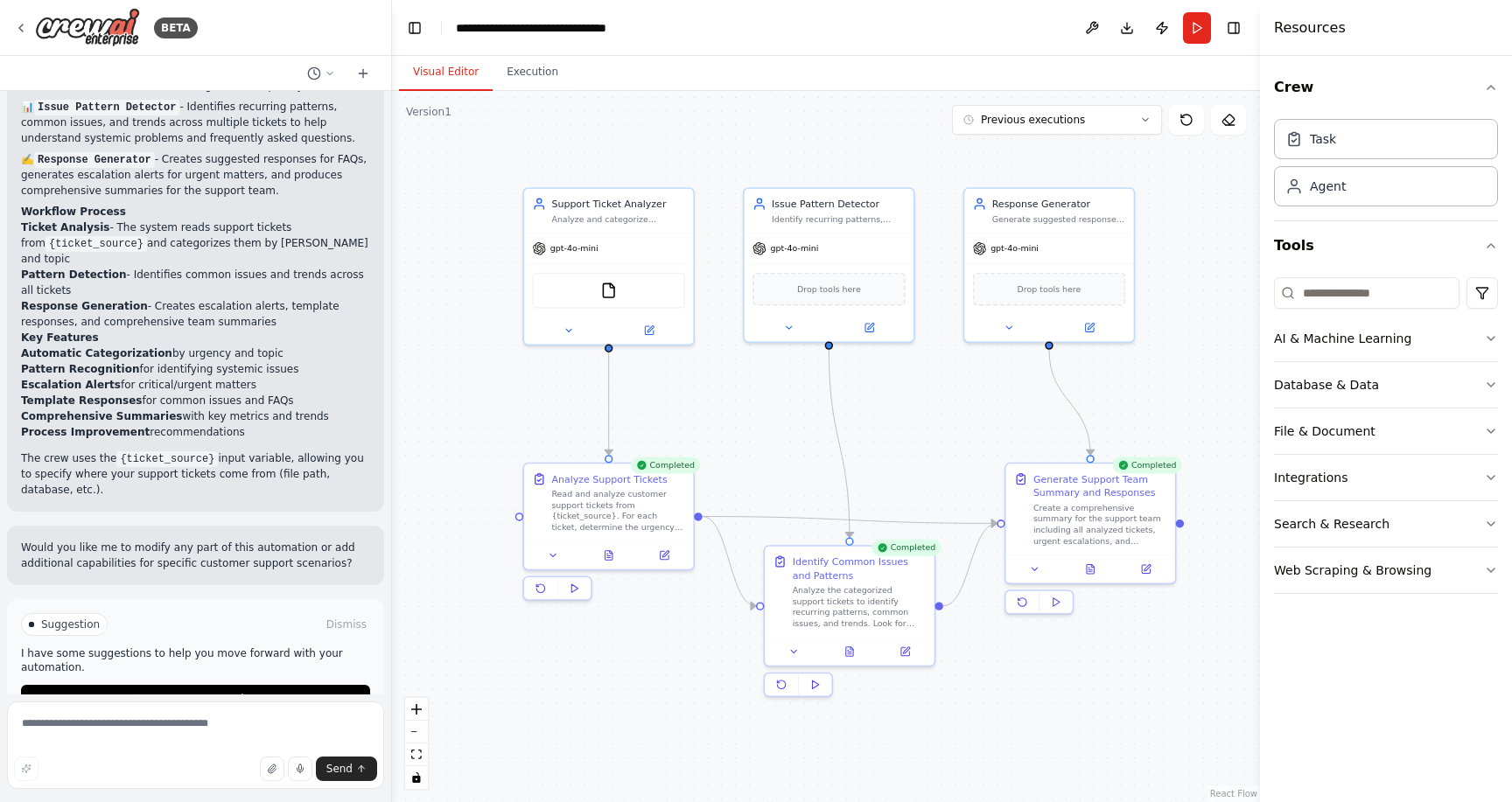
drag, startPoint x: 836, startPoint y: 406, endPoint x: 873, endPoint y: 404, distance: 37.1
click at [873, 404] on div ".deletable-edge-delete-btn { width: 20px; height: 20px; border: 0px solid #ffff…" at bounding box center [826, 447] width 868 height 712
click at [1150, 137] on div ".deletable-edge-delete-btn { width: 20px; height: 20px; border: 0px solid #ffff…" at bounding box center [826, 447] width 868 height 712
click at [1147, 124] on icon at bounding box center [1145, 120] width 11 height 11
click at [827, 95] on div ".deletable-edge-delete-btn { width: 20px; height: 20px; border: 0px solid #ffff…" at bounding box center [826, 447] width 868 height 712
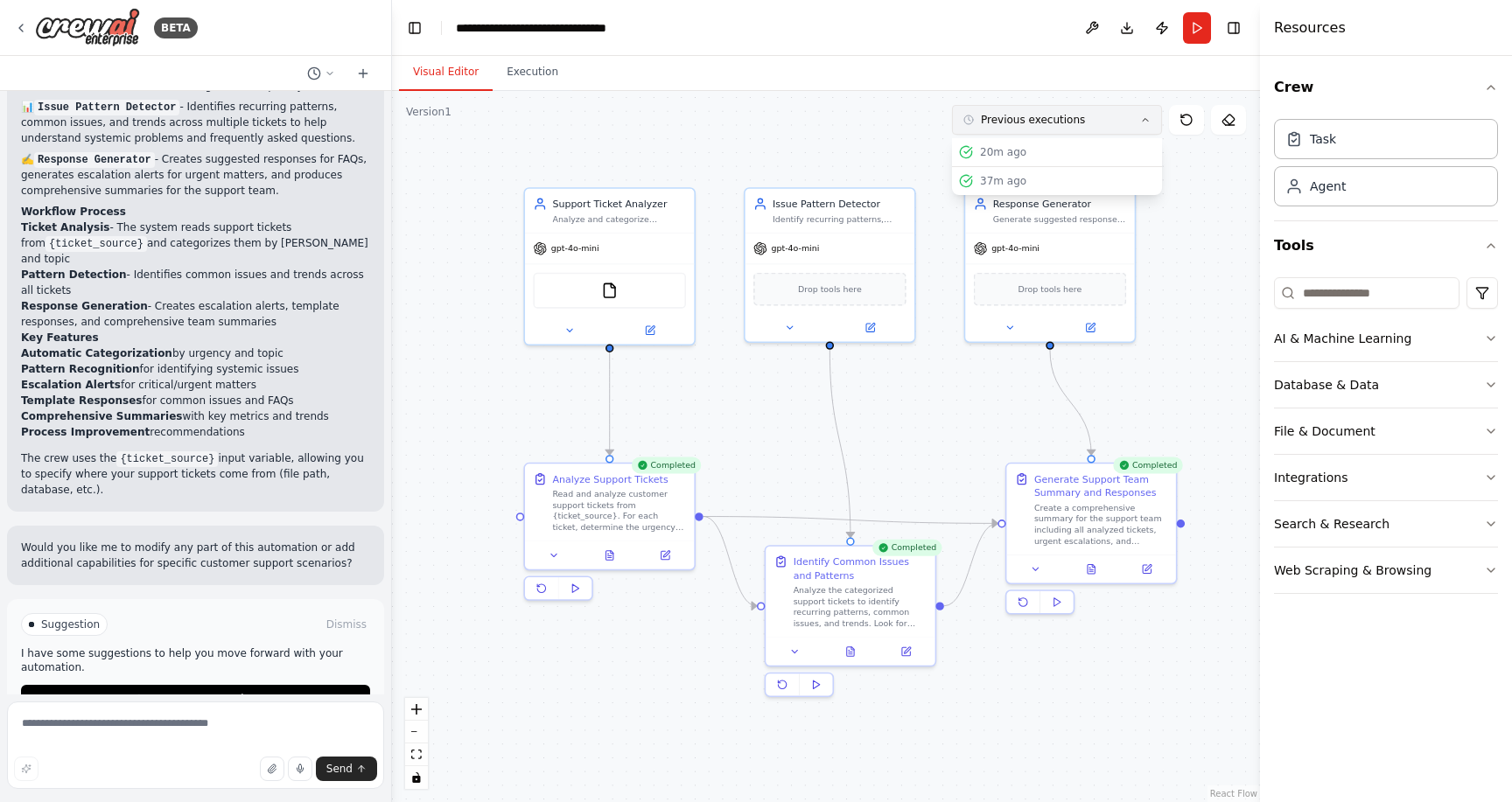
click at [1144, 116] on icon at bounding box center [1145, 120] width 11 height 11
click at [839, 146] on div ".deletable-edge-delete-btn { width: 20px; height: 20px; border: 0px solid #ffff…" at bounding box center [826, 447] width 868 height 712
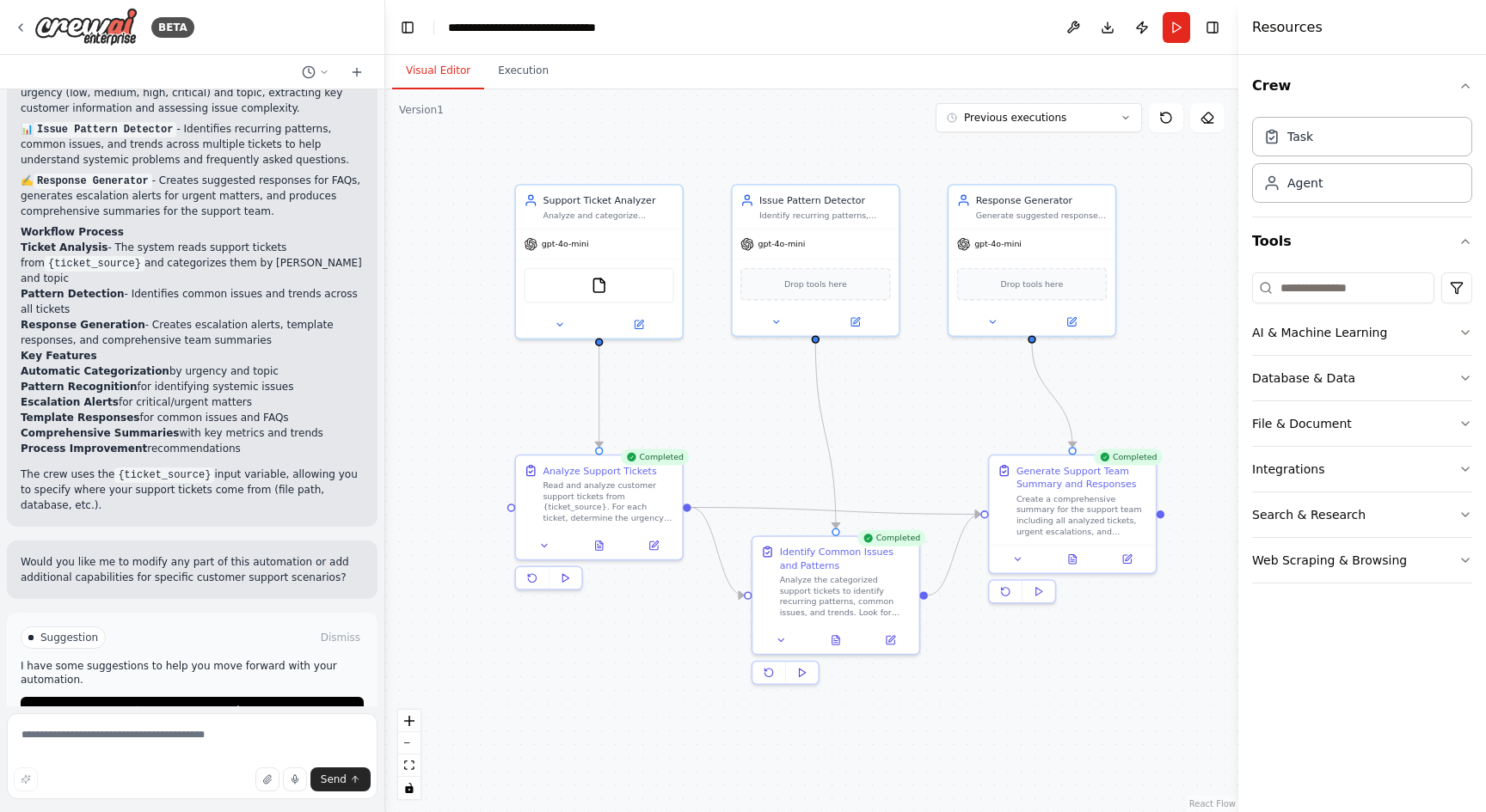
scroll to position [0, 0]
click at [536, 86] on button "Execution" at bounding box center [523, 72] width 78 height 36
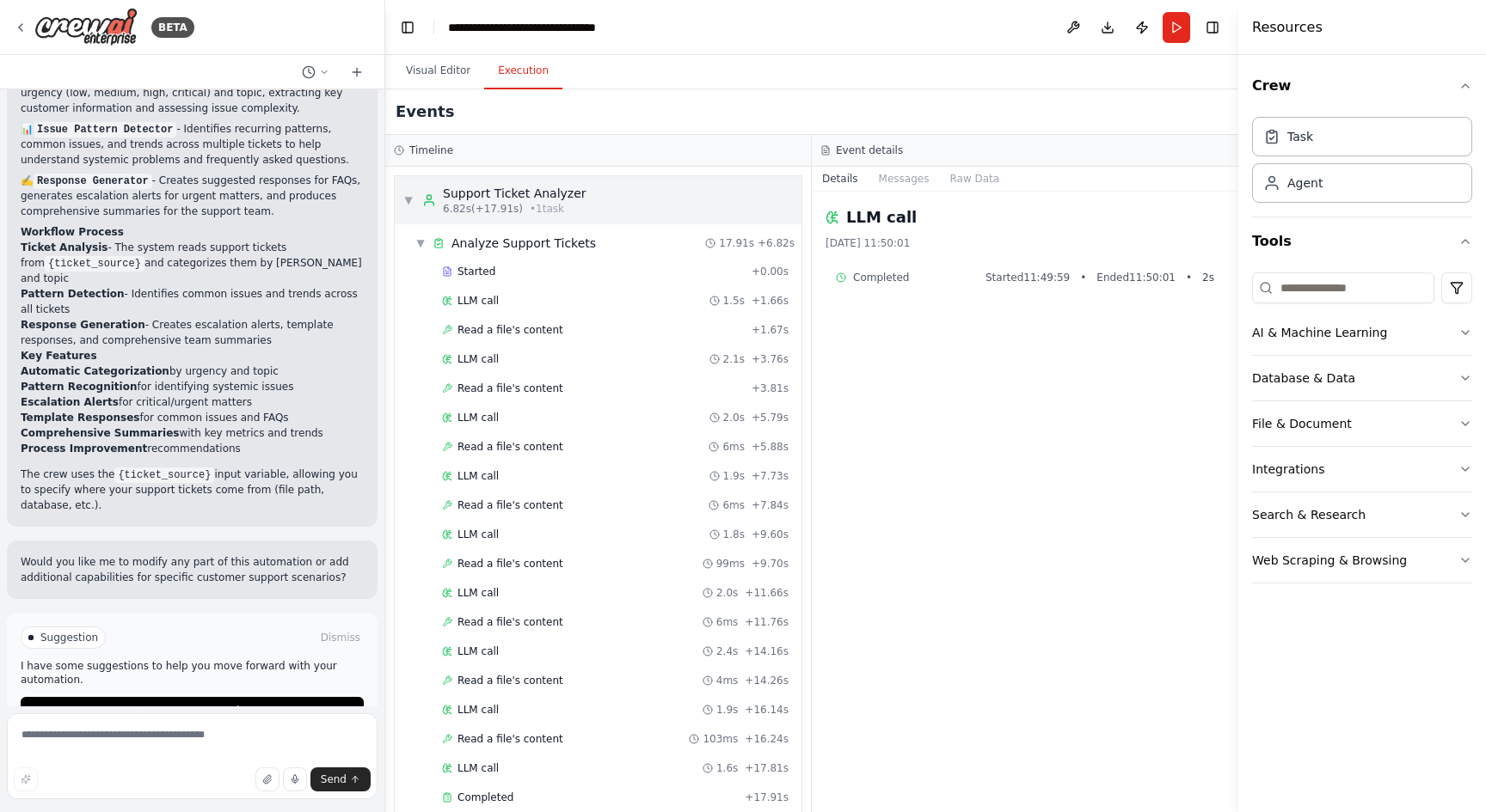
click at [411, 199] on span "▼" at bounding box center [409, 200] width 10 height 14
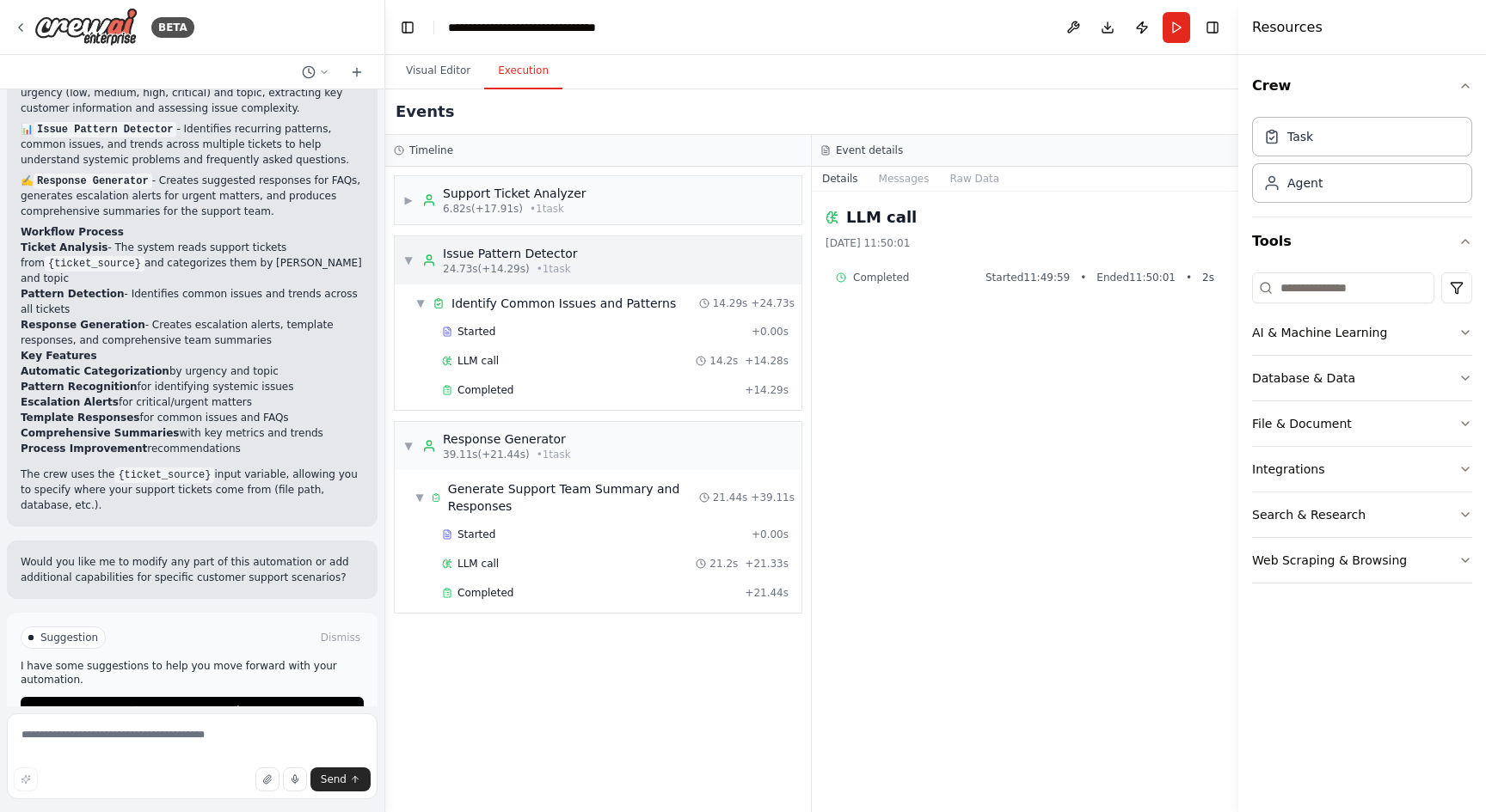
click at [414, 259] on div "▼ Issue Pattern Detector 24.73s (+14.29s) • 1 task" at bounding box center [490, 260] width 173 height 31
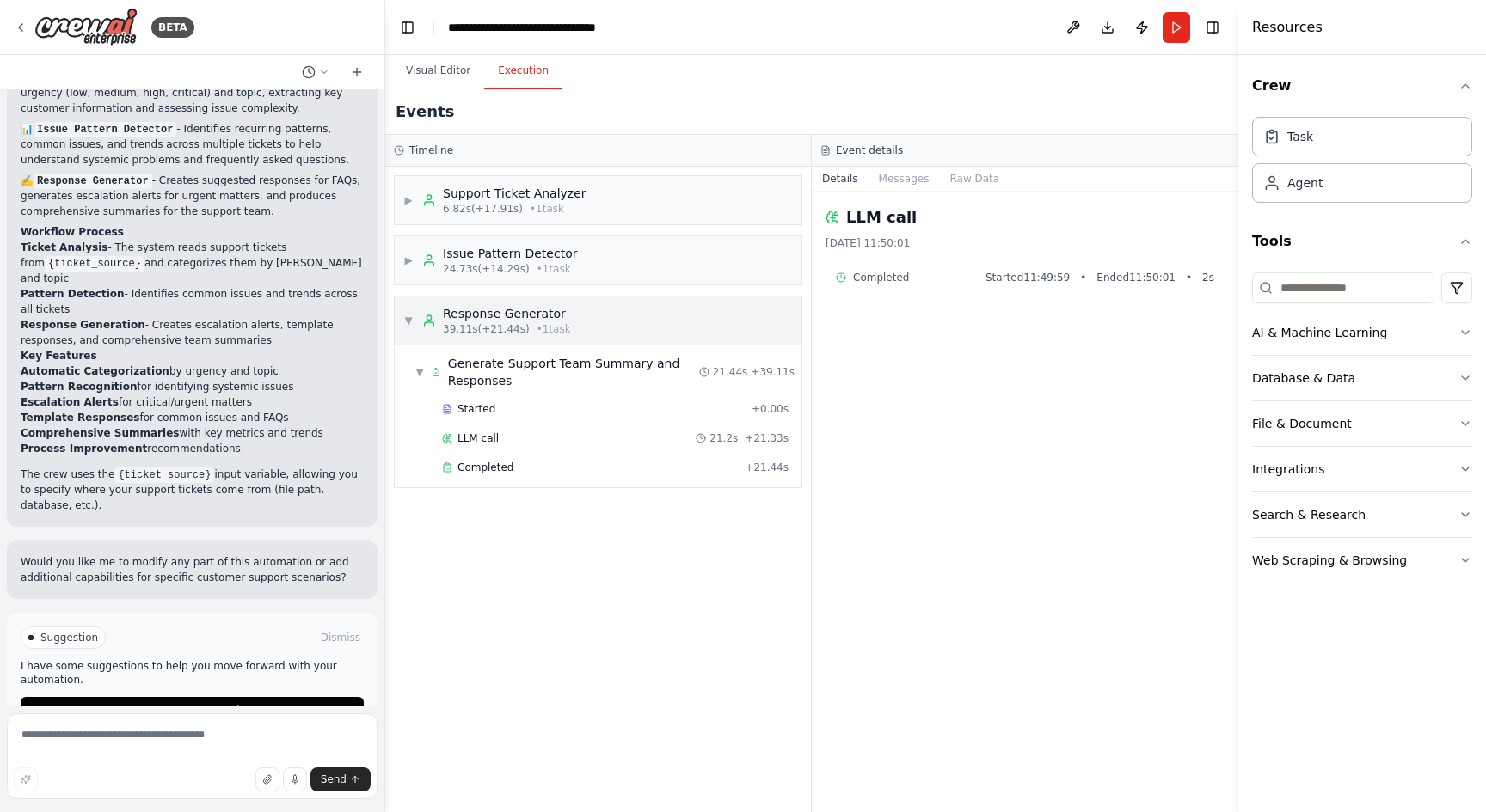
click at [410, 323] on span "▼" at bounding box center [409, 321] width 10 height 14
click at [408, 322] on span "▶" at bounding box center [409, 321] width 10 height 14
click at [408, 322] on span "▼" at bounding box center [409, 321] width 10 height 14
click at [409, 265] on span "▶" at bounding box center [409, 260] width 10 height 14
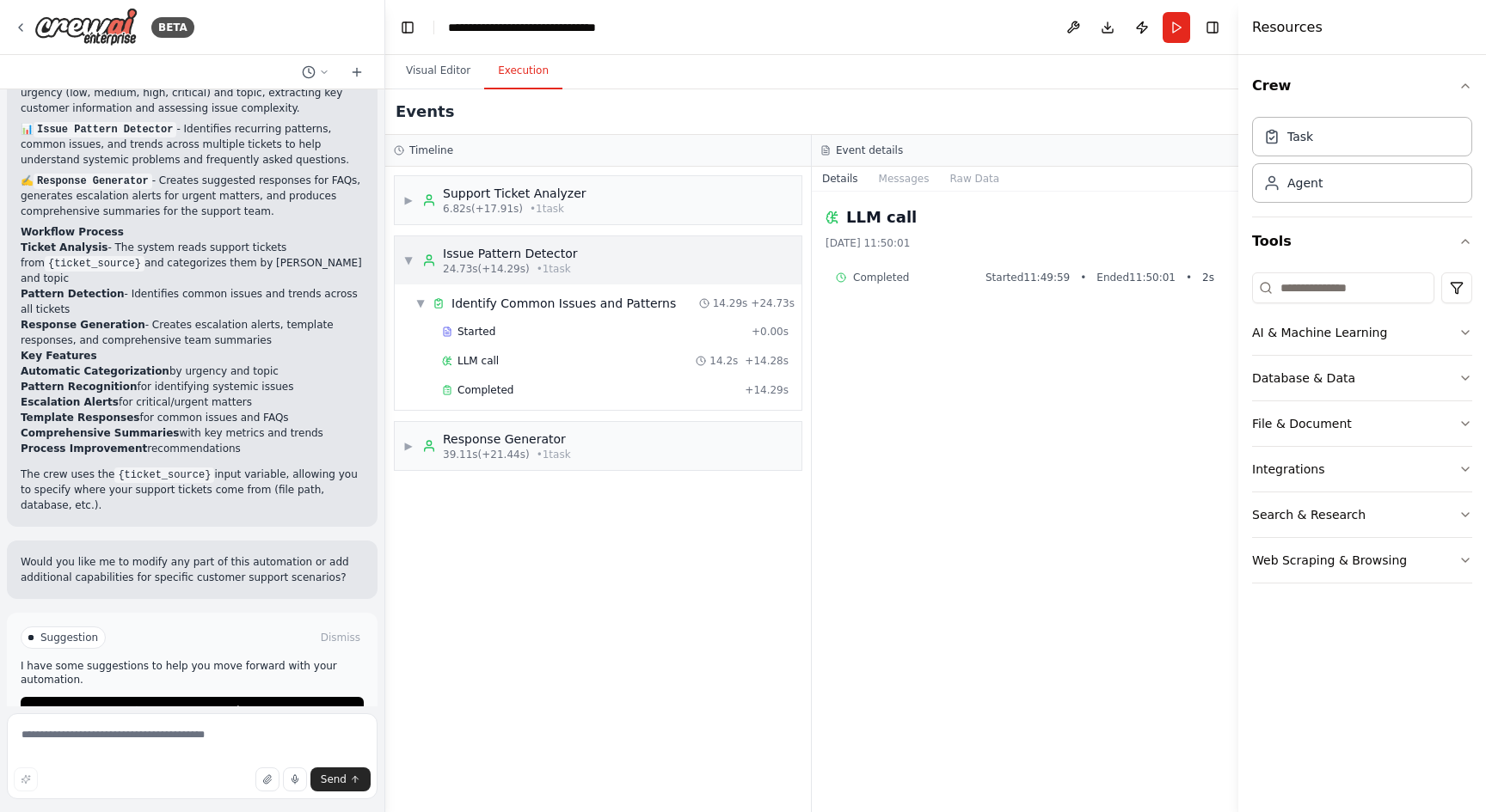
click at [409, 265] on span "▼" at bounding box center [409, 260] width 10 height 14
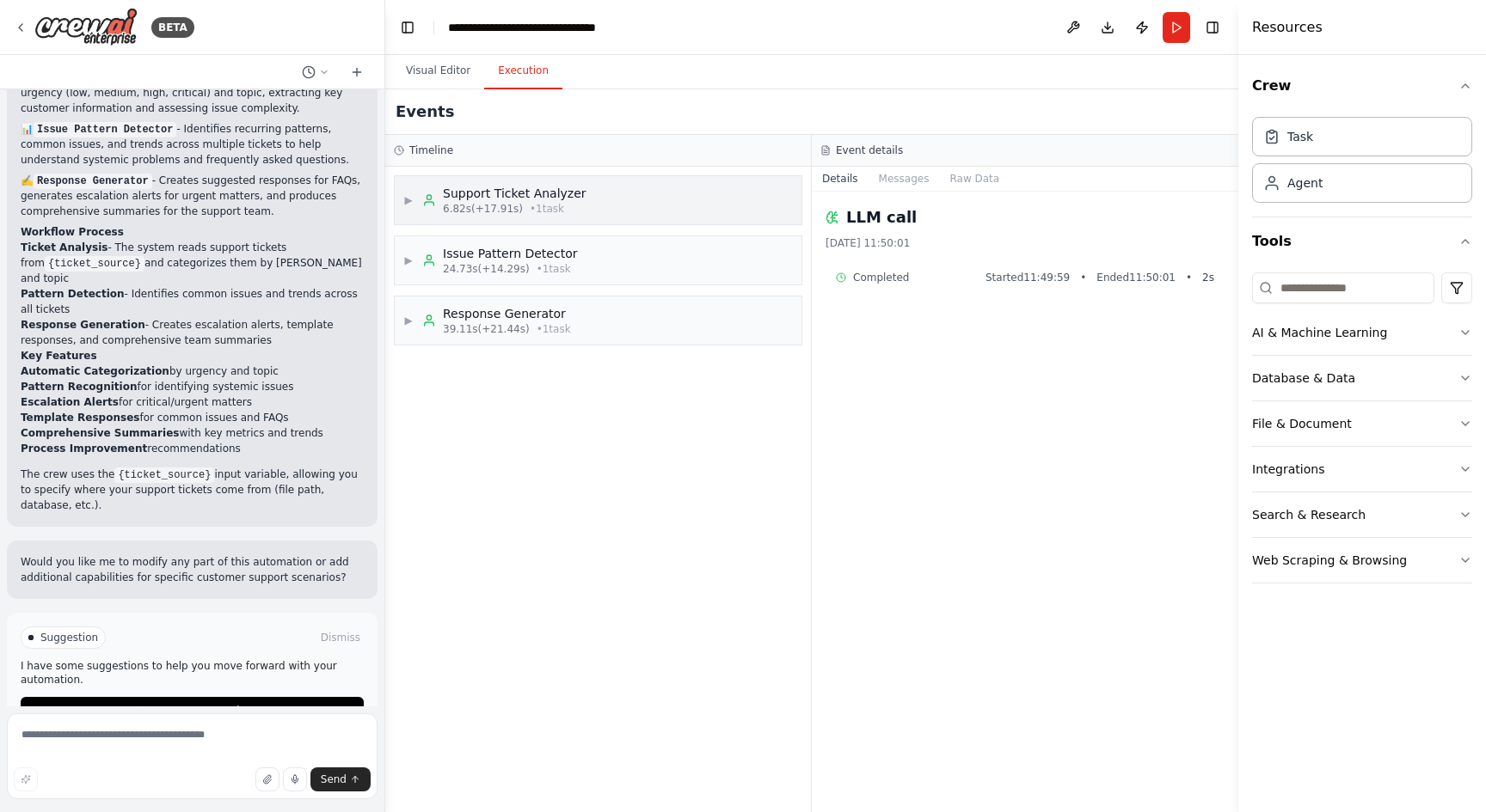
click at [405, 206] on span "▶" at bounding box center [409, 200] width 10 height 14
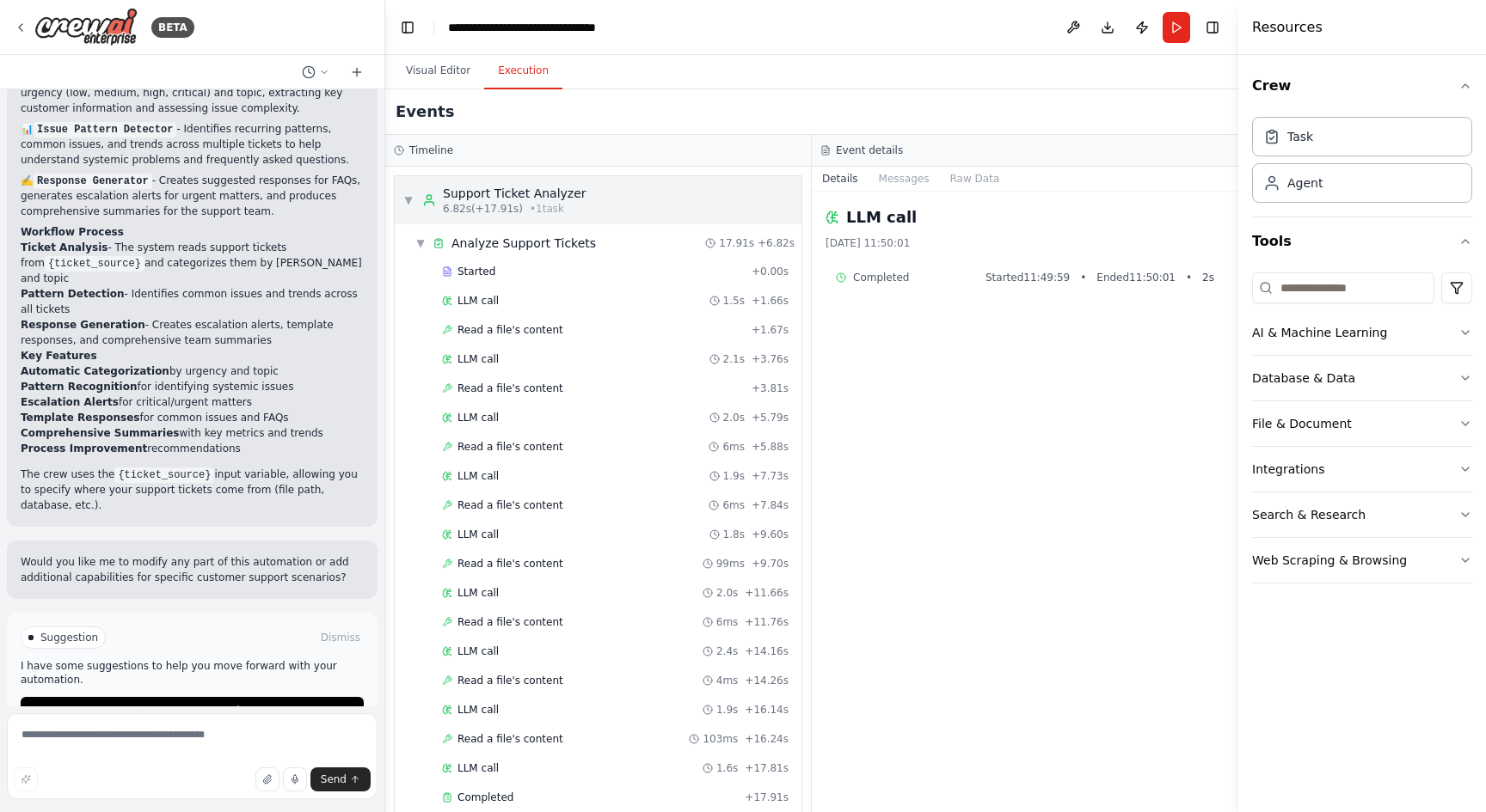
click at [405, 206] on span "▼" at bounding box center [409, 200] width 10 height 14
